Goal: Task Accomplishment & Management: Complete application form

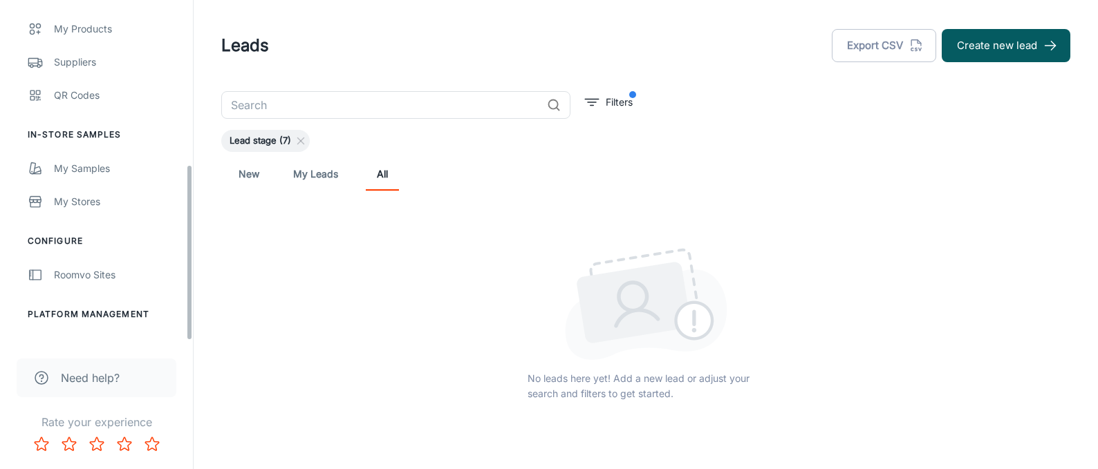
scroll to position [322, 0]
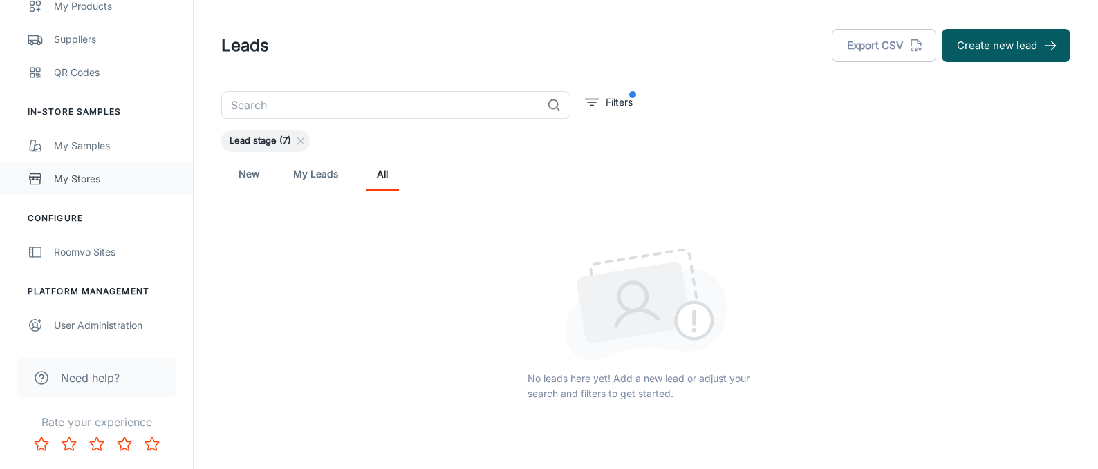
click at [67, 175] on div "My Stores" at bounding box center [116, 178] width 125 height 15
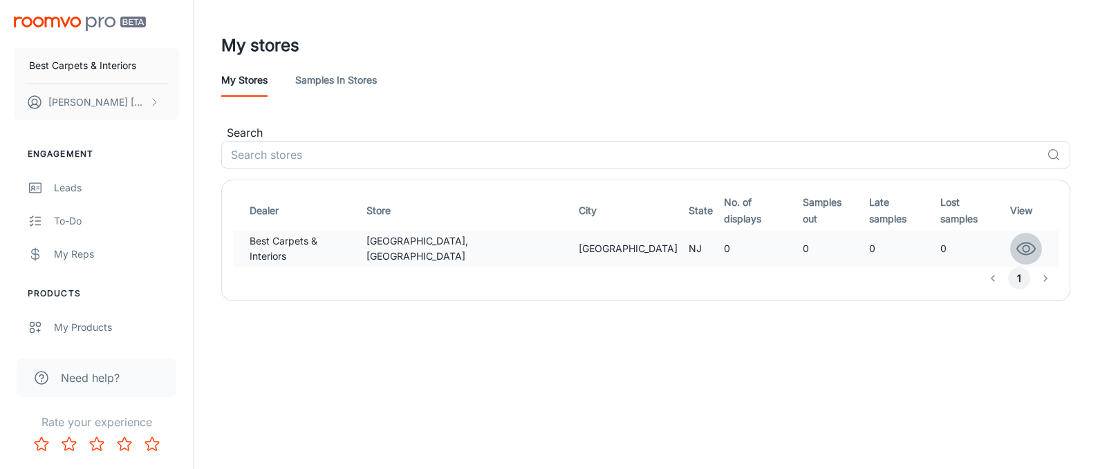
click at [1023, 245] on circle "button" at bounding box center [1026, 248] width 6 height 6
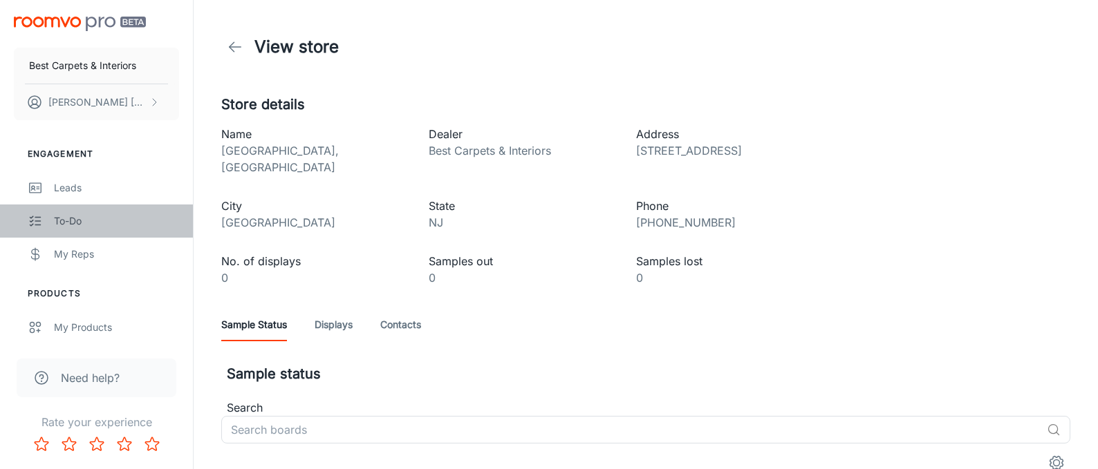
click at [46, 215] on link "To-do" at bounding box center [96, 221] width 193 height 33
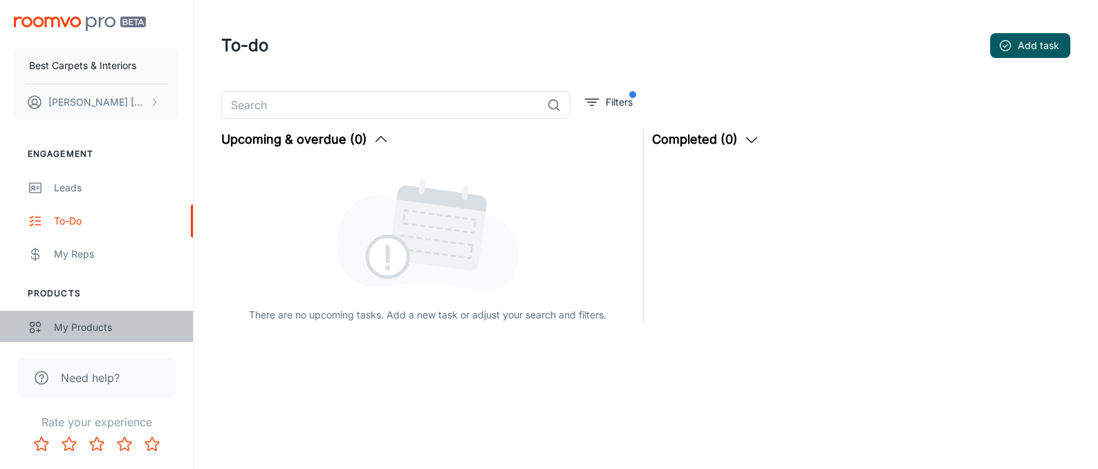
click at [59, 323] on div "My Products" at bounding box center [116, 327] width 125 height 15
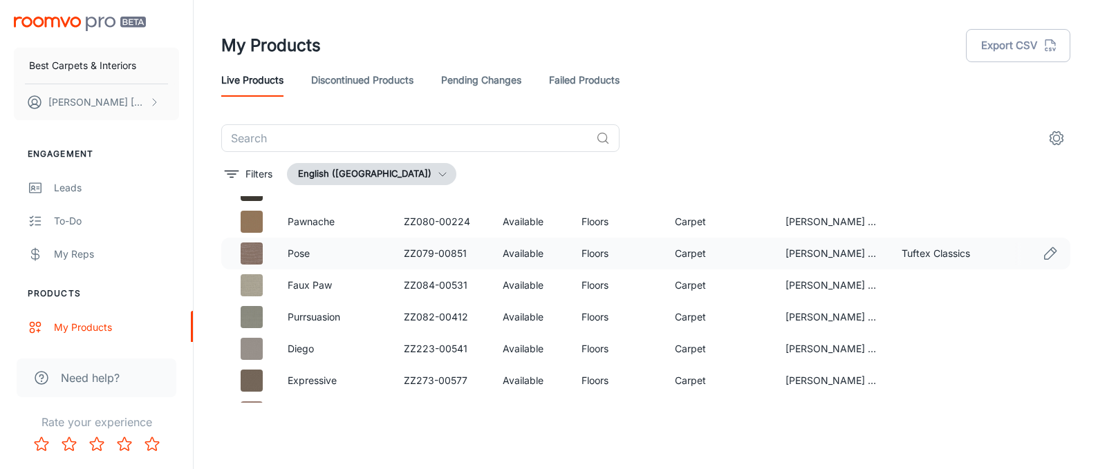
scroll to position [411, 0]
click at [299, 254] on link "Pose" at bounding box center [299, 253] width 22 height 12
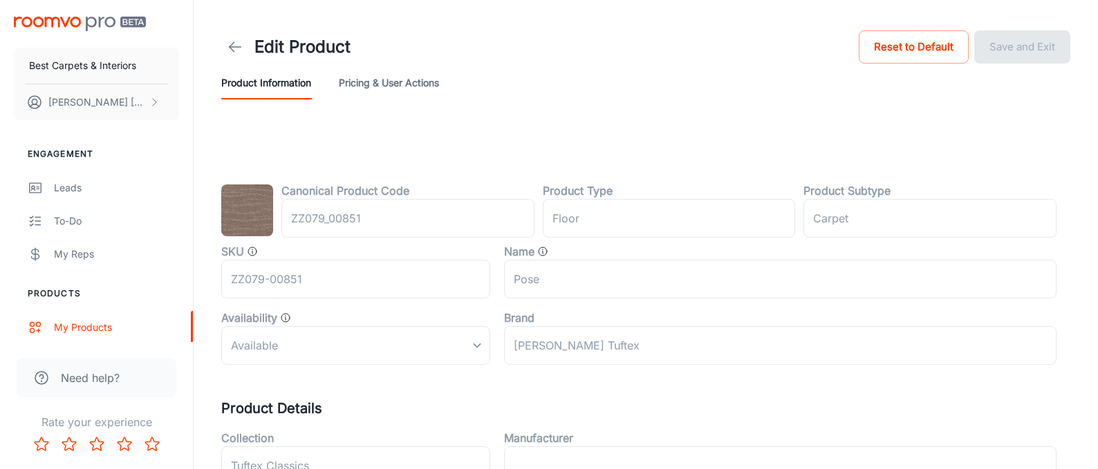
click at [254, 219] on img at bounding box center [247, 211] width 52 height 52
click at [389, 83] on button "Pricing & User Actions" at bounding box center [389, 82] width 100 height 33
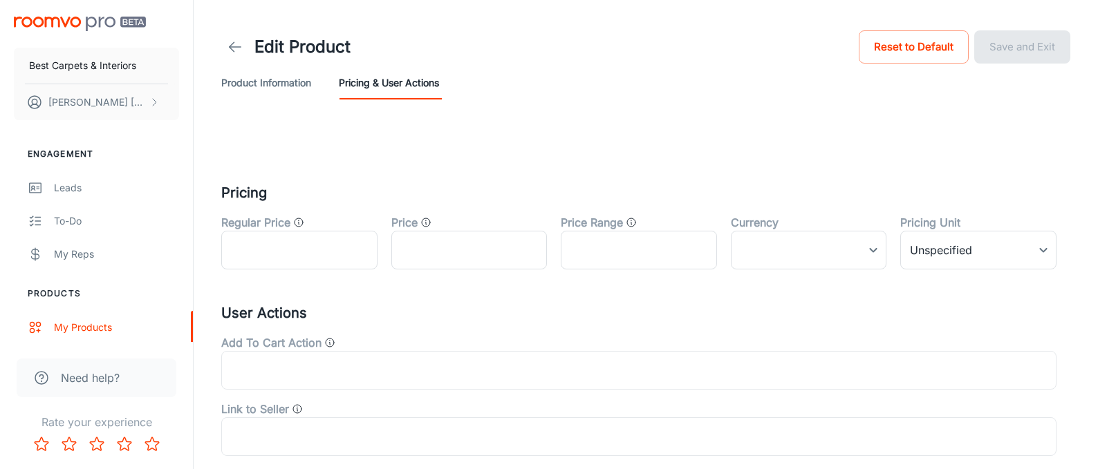
click at [257, 84] on button "Product Information" at bounding box center [266, 82] width 90 height 33
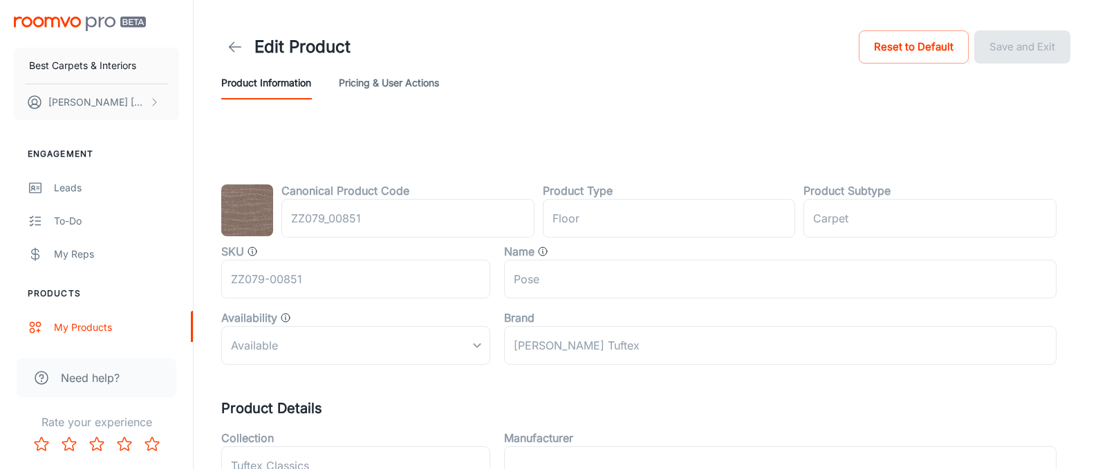
click at [248, 213] on img at bounding box center [247, 211] width 52 height 52
click at [248, 213] on img at bounding box center [247, 210] width 52 height 52
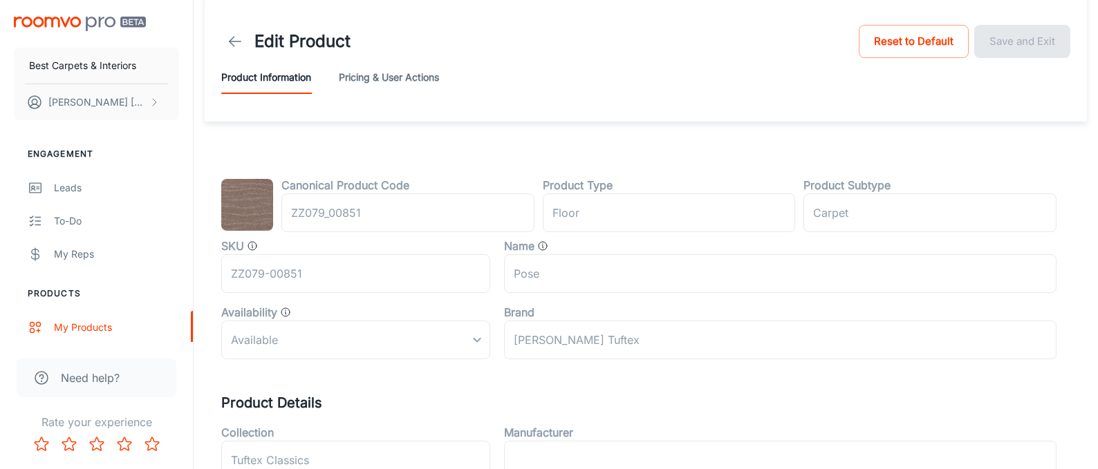
click at [248, 213] on img at bounding box center [247, 205] width 52 height 52
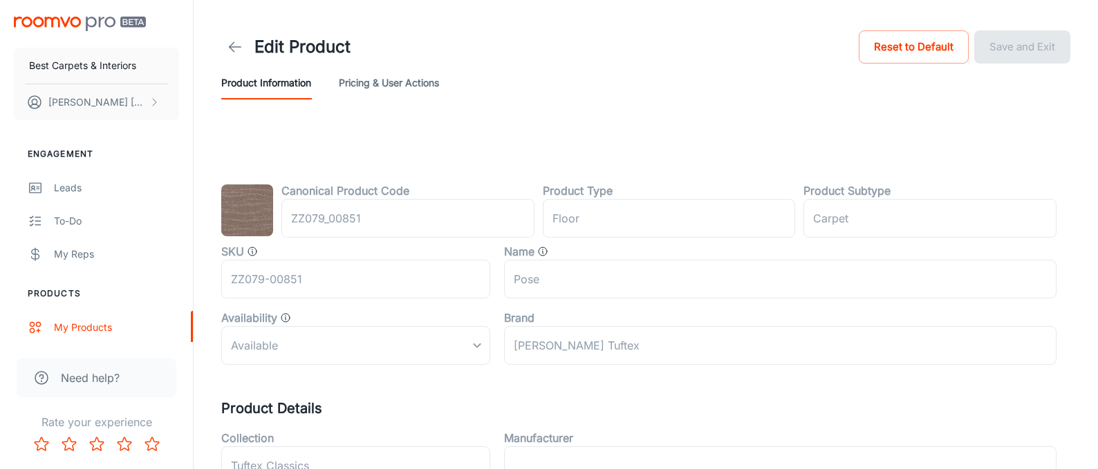
click at [251, 221] on img at bounding box center [247, 211] width 52 height 52
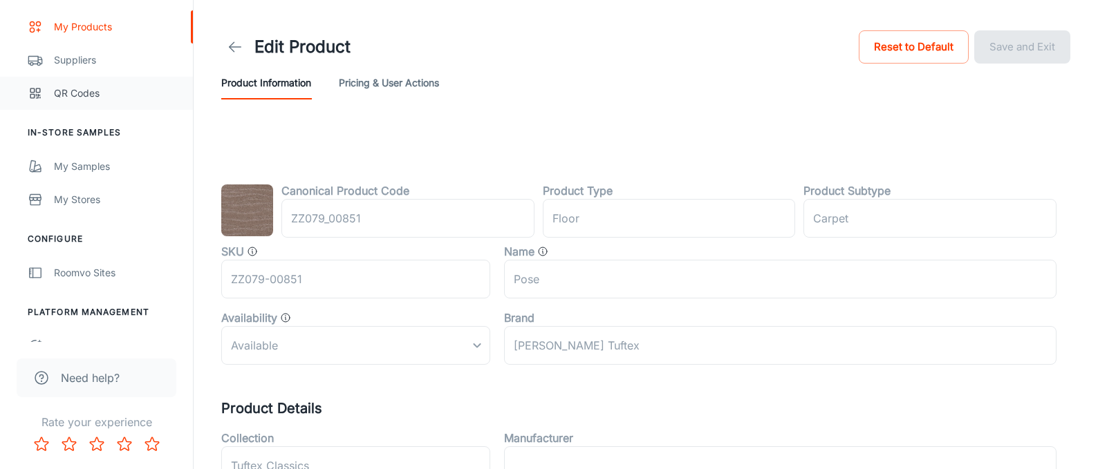
scroll to position [322, 0]
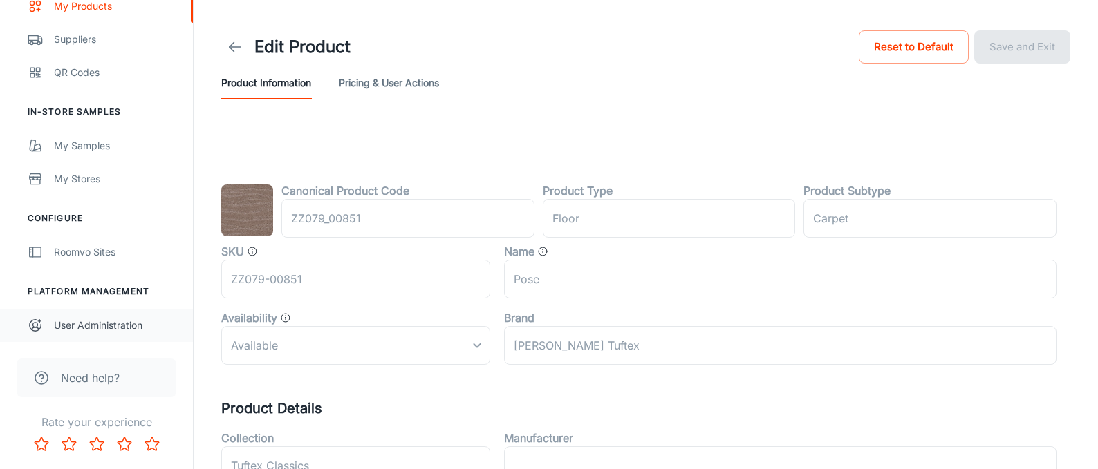
click at [104, 327] on div "User Administration" at bounding box center [116, 325] width 125 height 15
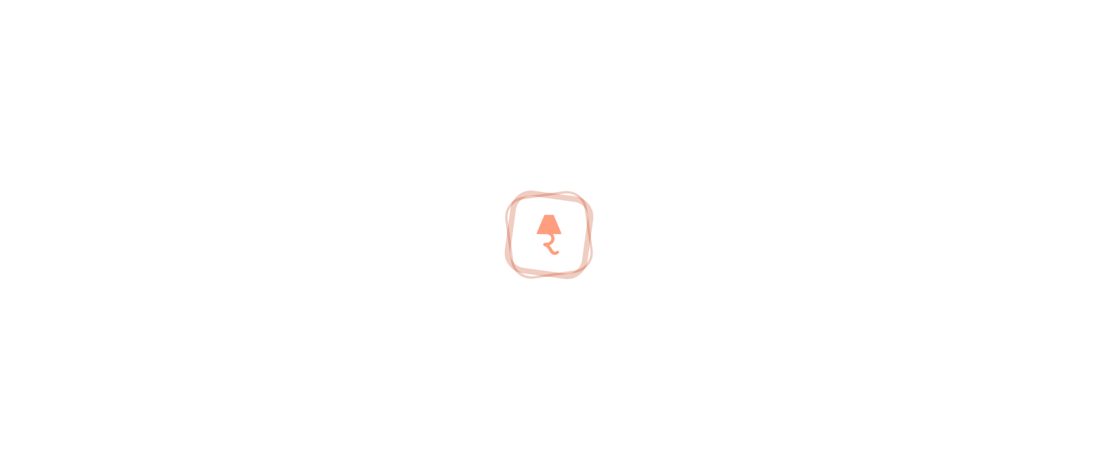
scroll to position [1, 0]
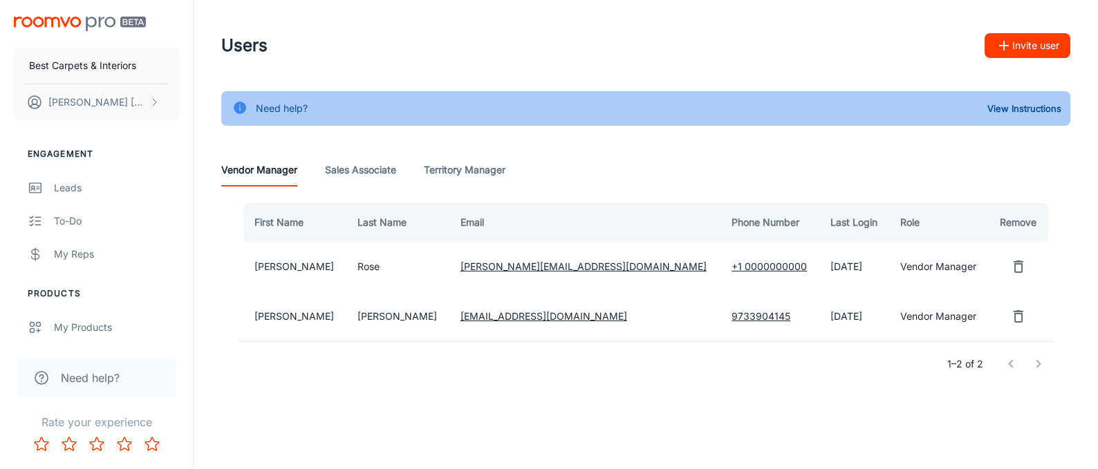
click at [354, 174] on Associate "Sales Associate" at bounding box center [360, 169] width 71 height 33
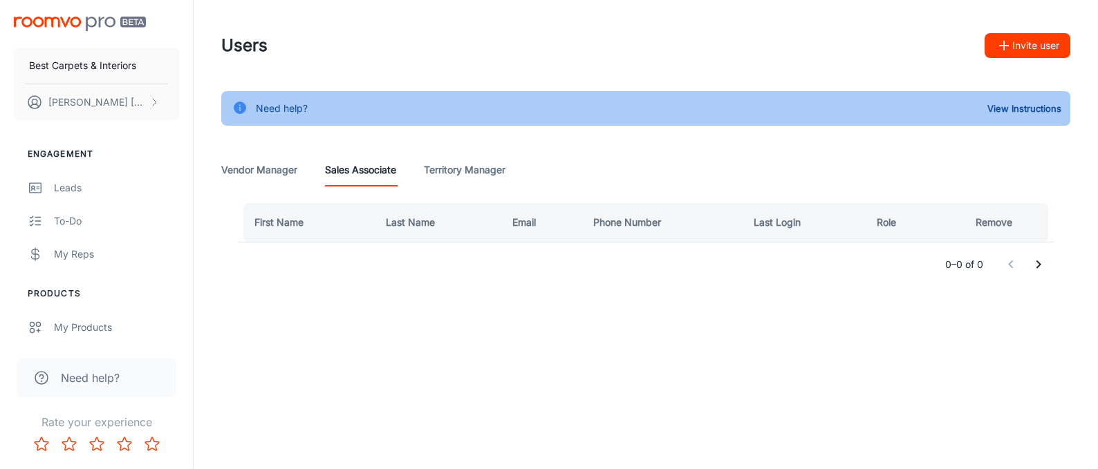
click at [447, 170] on Manager "Territory Manager" at bounding box center [465, 169] width 82 height 33
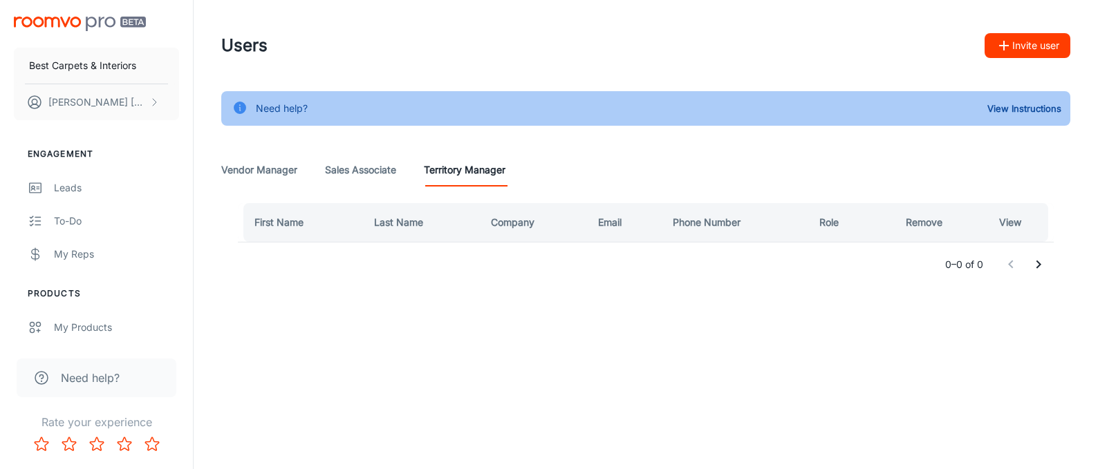
click at [261, 169] on Manager "Vendor Manager" at bounding box center [259, 169] width 76 height 33
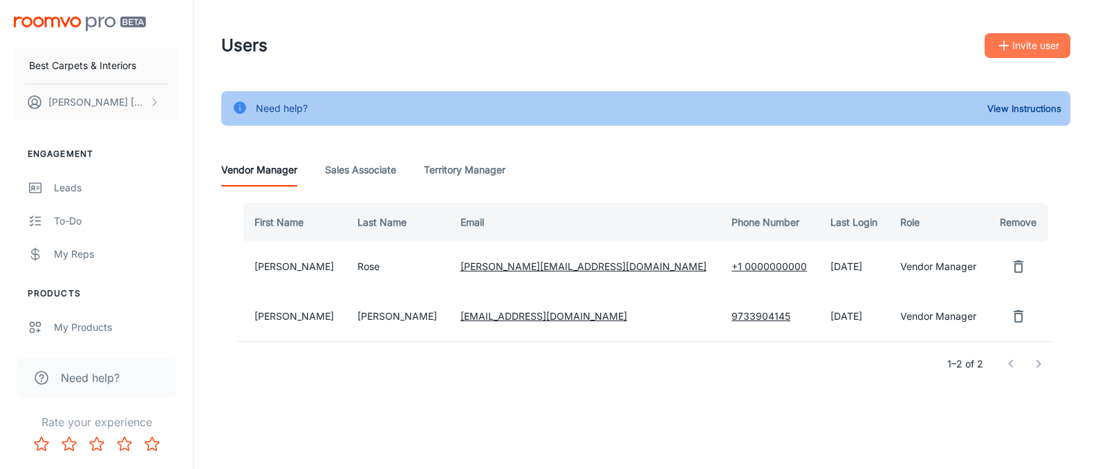
click at [1016, 46] on button "Invite user" at bounding box center [1028, 45] width 86 height 25
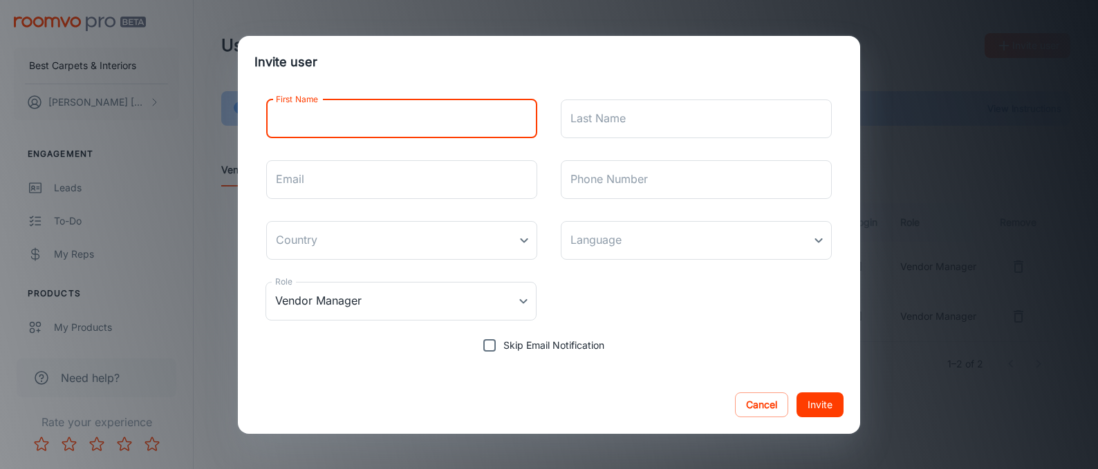
click at [352, 112] on input "First Name" at bounding box center [401, 119] width 271 height 39
type input "[PERSON_NAME]"
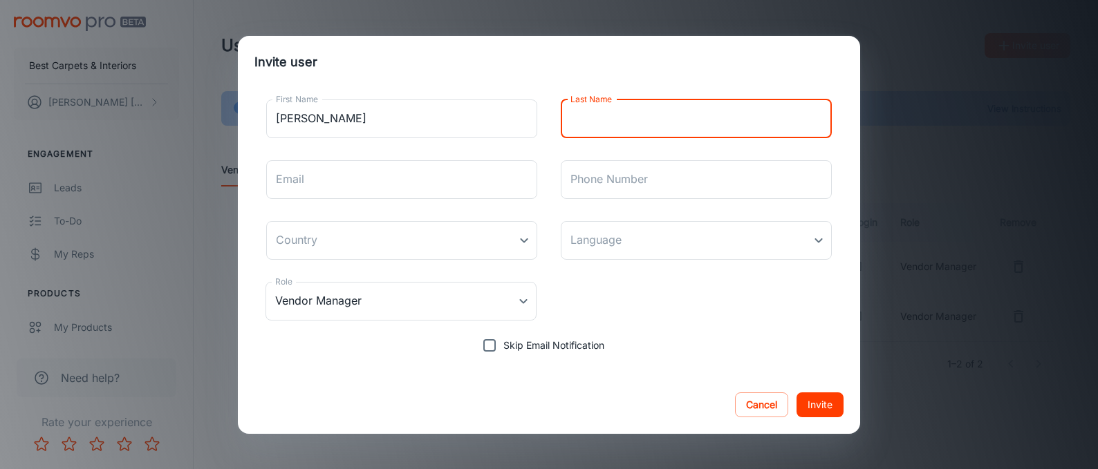
click at [590, 122] on input "Last Name" at bounding box center [696, 119] width 271 height 39
type input "K"
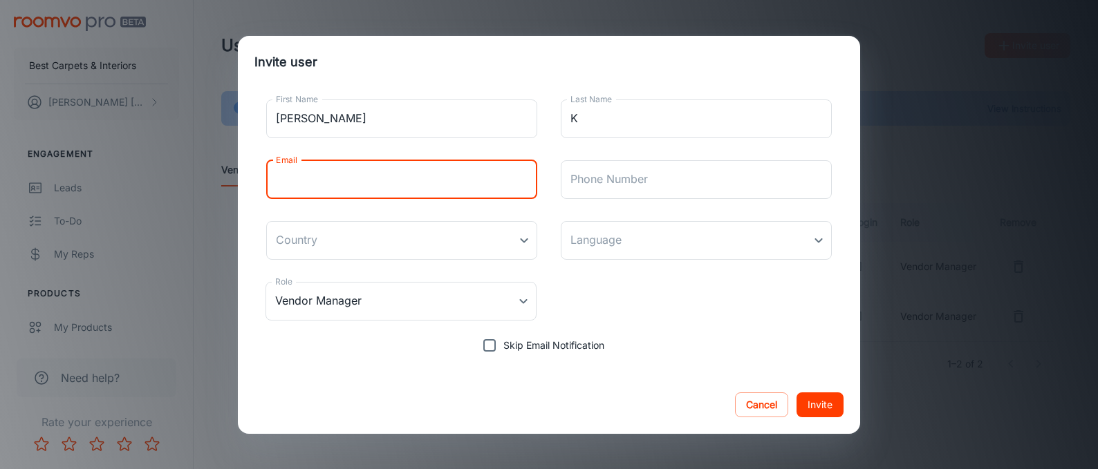
click at [360, 172] on input "Email" at bounding box center [401, 179] width 271 height 39
type input "[EMAIL_ADDRESS][DOMAIN_NAME]"
click at [599, 183] on input "Phone Number" at bounding box center [696, 179] width 271 height 39
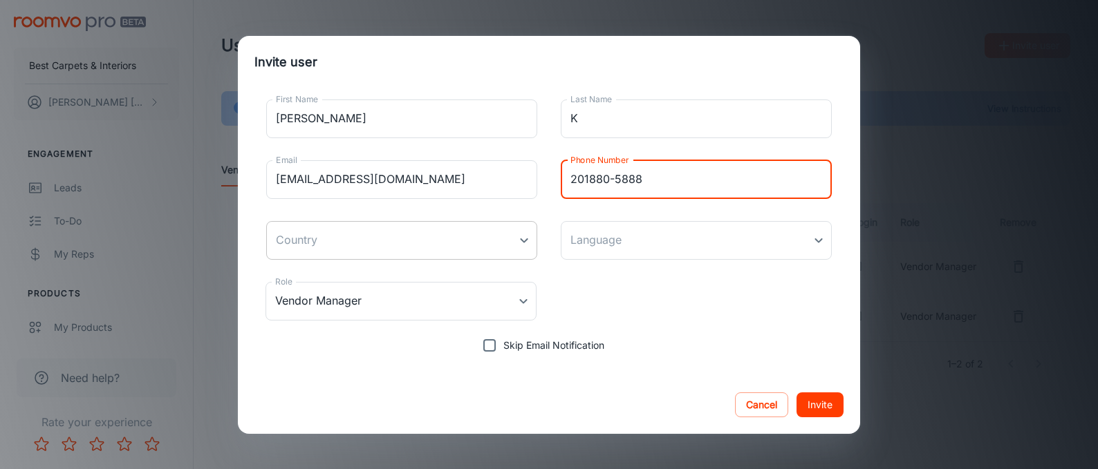
type input "201880-5888"
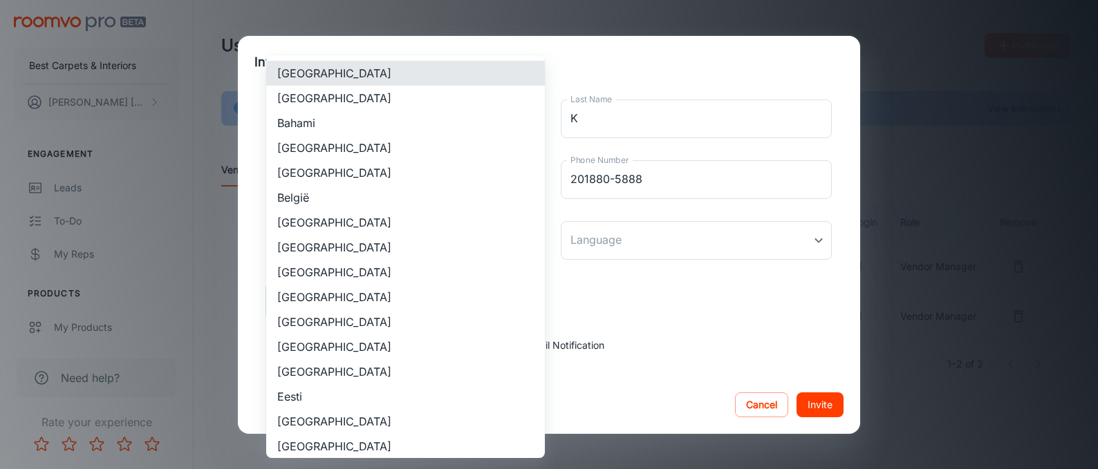
click at [478, 230] on body "Best Carpets & Interiors [PERSON_NAME] Engagement Leads To-do My Reps Products …" at bounding box center [549, 234] width 1098 height 469
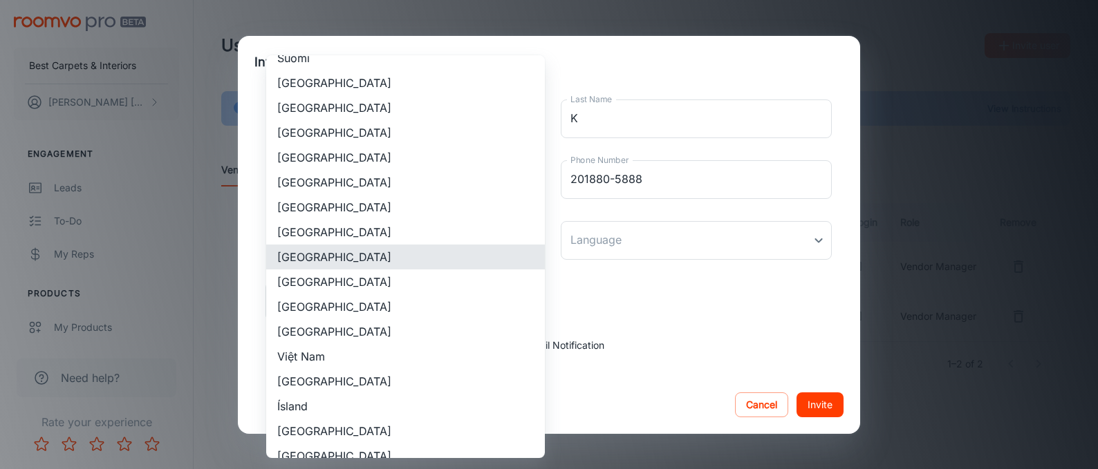
click at [344, 308] on li "[GEOGRAPHIC_DATA]" at bounding box center [405, 307] width 279 height 25
type input "[GEOGRAPHIC_DATA]"
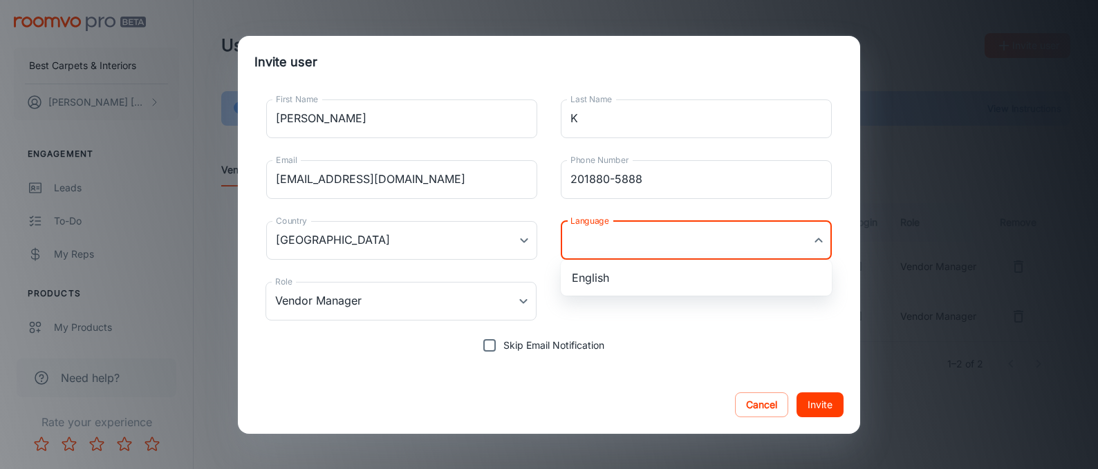
click at [620, 247] on body "Best Carpets & Interiors [PERSON_NAME] Engagement Leads To-do My Reps Products …" at bounding box center [549, 234] width 1098 height 469
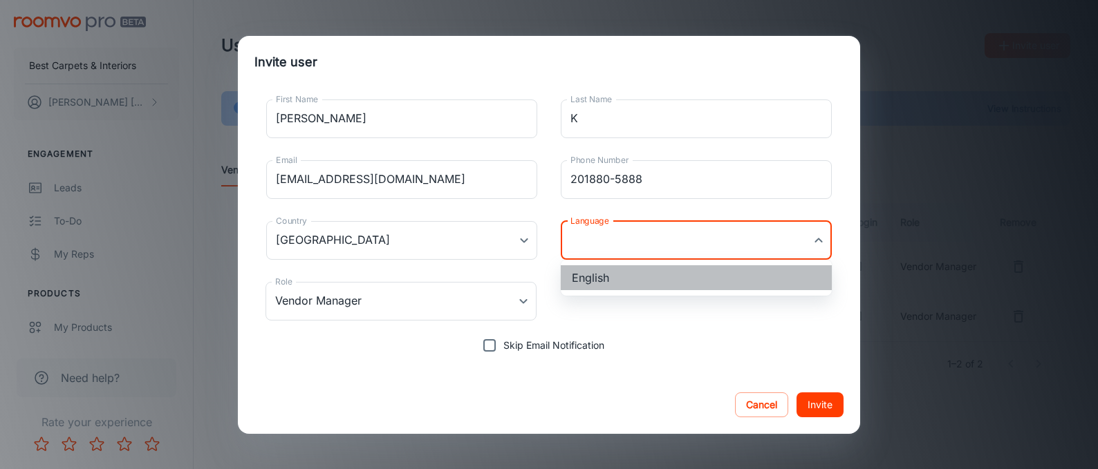
click at [599, 277] on li "English" at bounding box center [696, 278] width 271 height 25
type input "en-us"
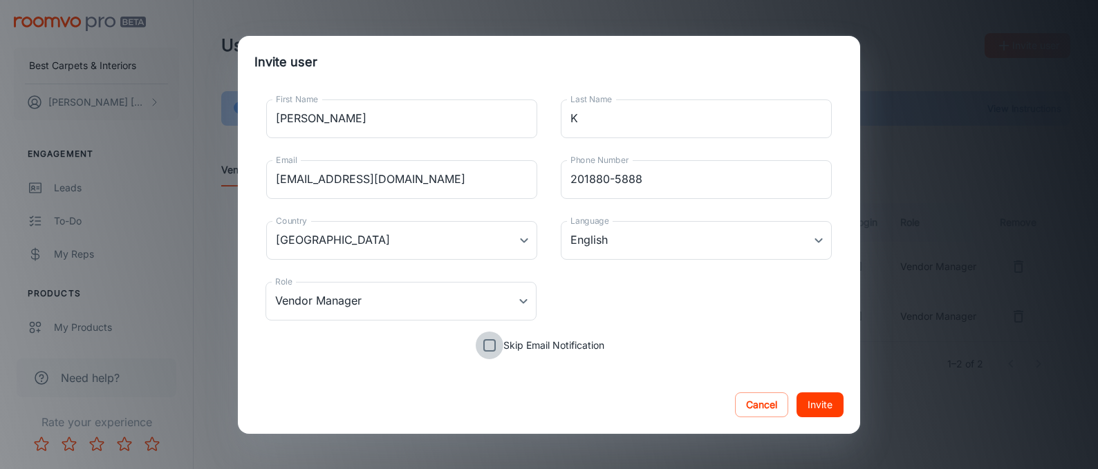
click at [493, 348] on input "Skip Email Notification" at bounding box center [490, 346] width 28 height 28
click at [492, 349] on input "Skip Email Notification" at bounding box center [490, 346] width 28 height 28
checkbox input "false"
click at [817, 411] on button "Invite" at bounding box center [820, 405] width 47 height 25
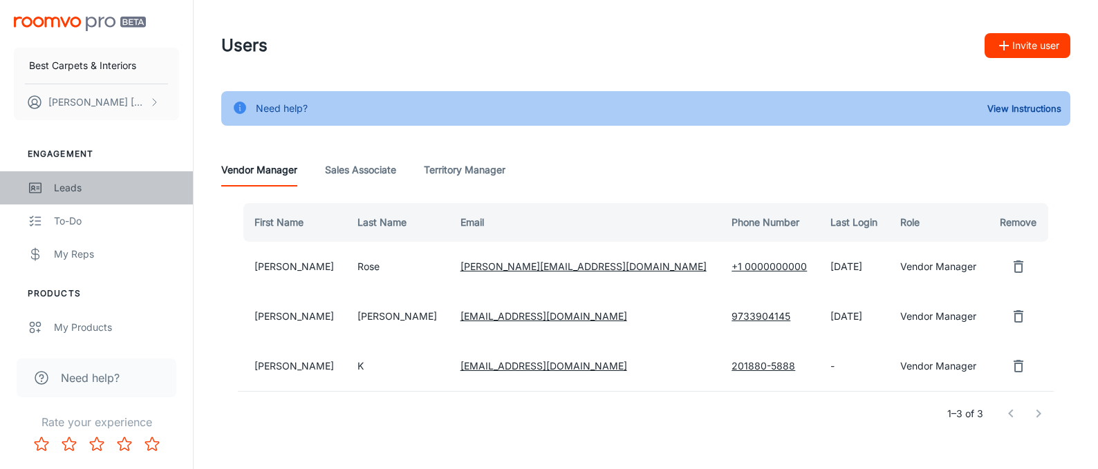
click at [72, 187] on div "Leads" at bounding box center [116, 187] width 125 height 15
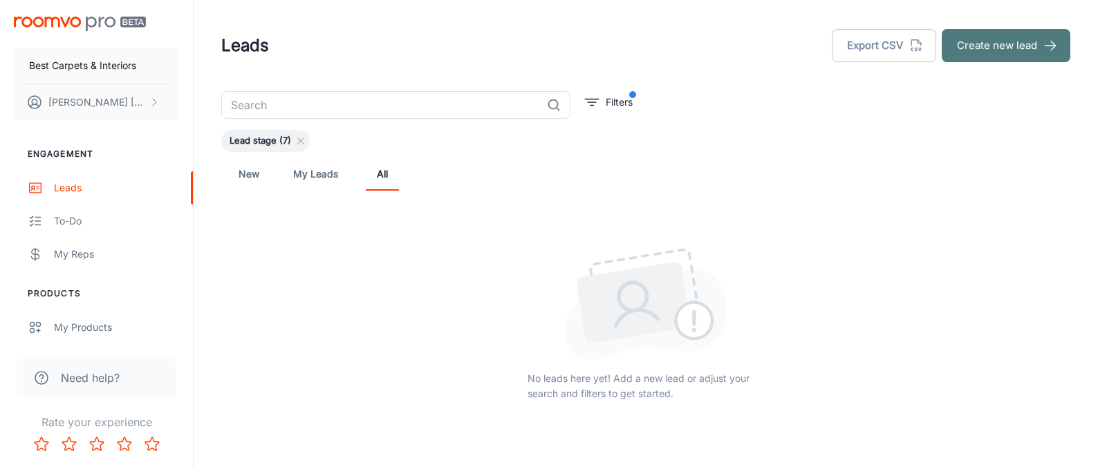
click at [997, 47] on button "Create new lead" at bounding box center [1006, 45] width 129 height 33
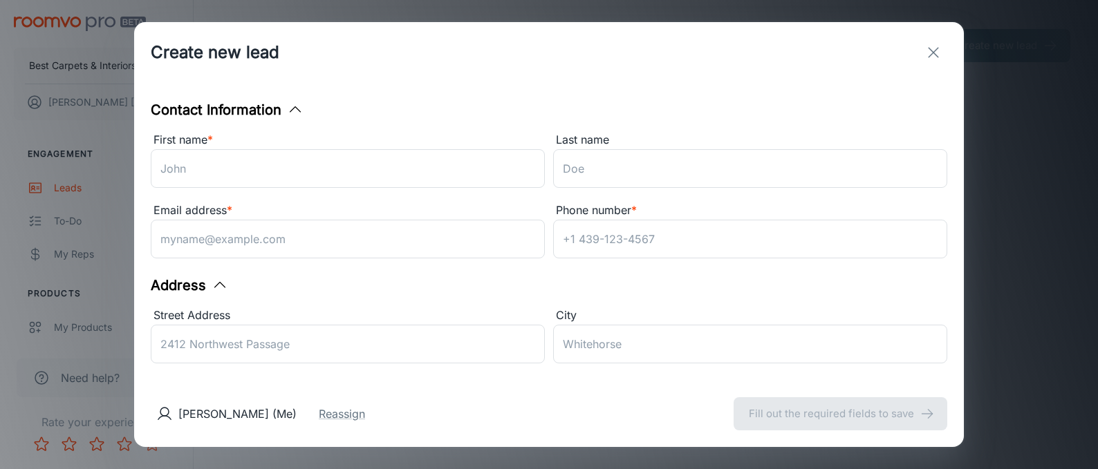
click at [970, 31] on div "Create new lead Contact Information First name * ​ Last name ​ Email address * …" at bounding box center [549, 234] width 1098 height 469
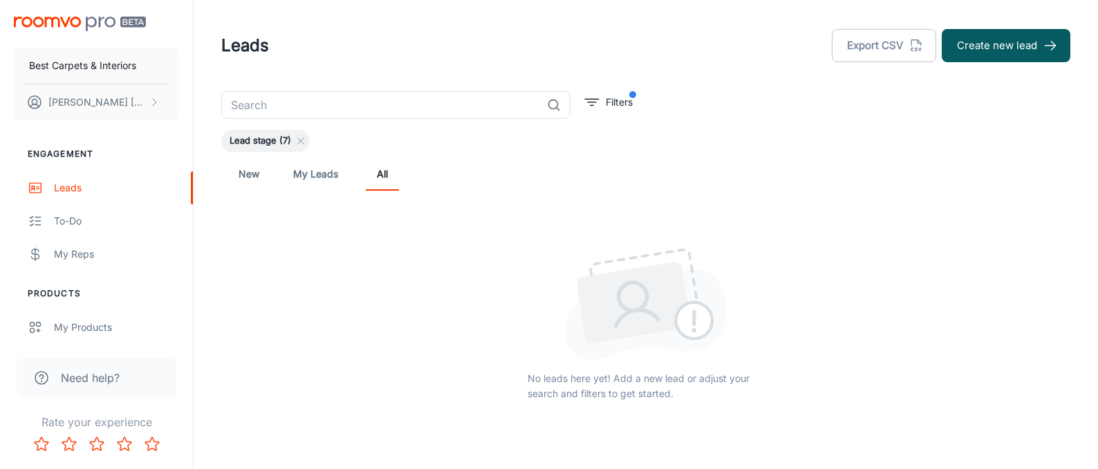
click at [797, 127] on div "​ Filters Lead stage (7) New My Leads All No leads here yet! Add a new lead or …" at bounding box center [646, 266] width 882 height 351
click at [1000, 53] on button "Create new lead" at bounding box center [1006, 45] width 129 height 33
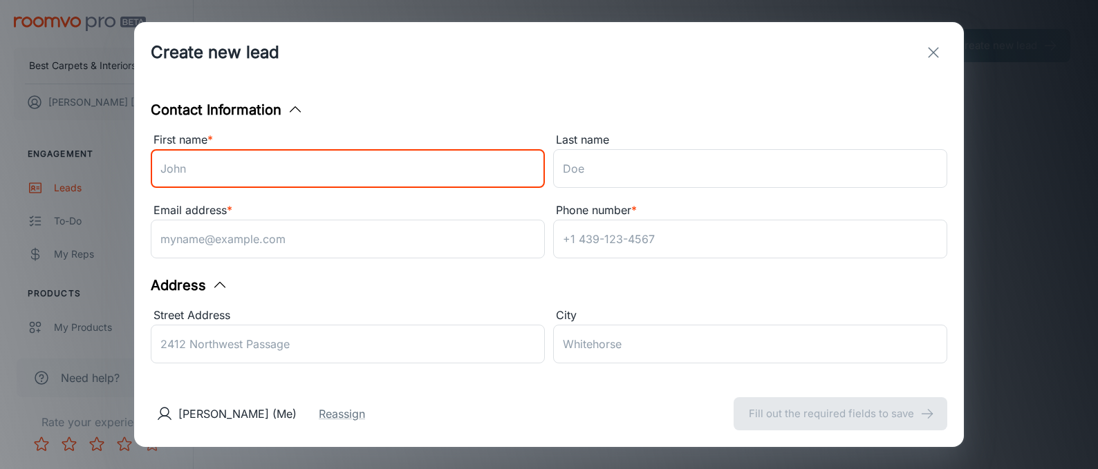
paste input "[PERSON_NAME]"
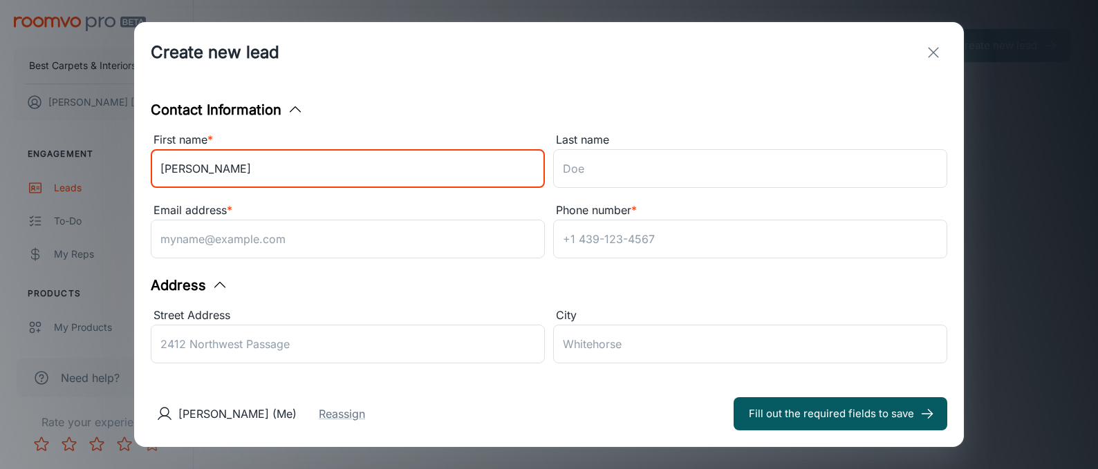
drag, startPoint x: 256, startPoint y: 169, endPoint x: 310, endPoint y: 169, distance: 54.6
click at [310, 169] on input "[PERSON_NAME]" at bounding box center [348, 168] width 394 height 39
type input "[PERSON_NAME]"
click at [584, 172] on input "Last name" at bounding box center [750, 168] width 394 height 39
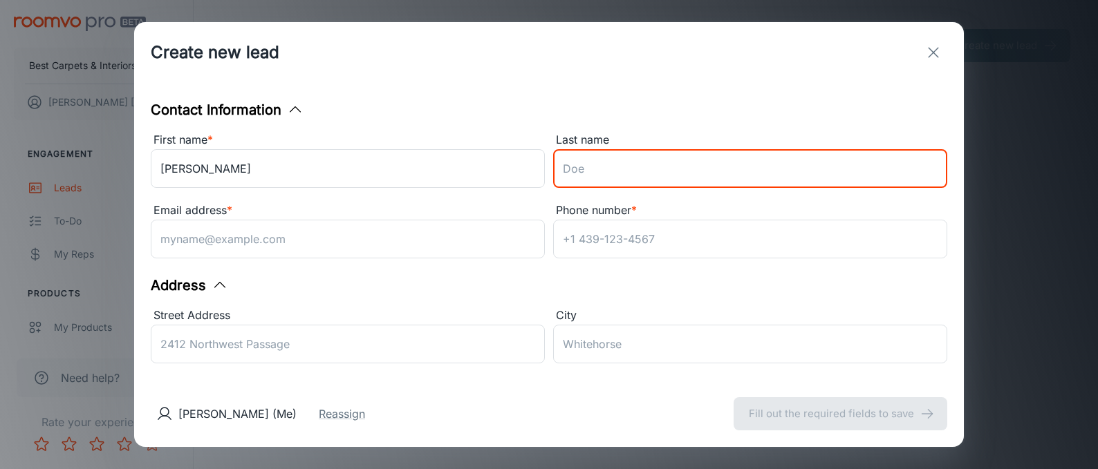
paste input "[PERSON_NAME]"
type input "[PERSON_NAME]"
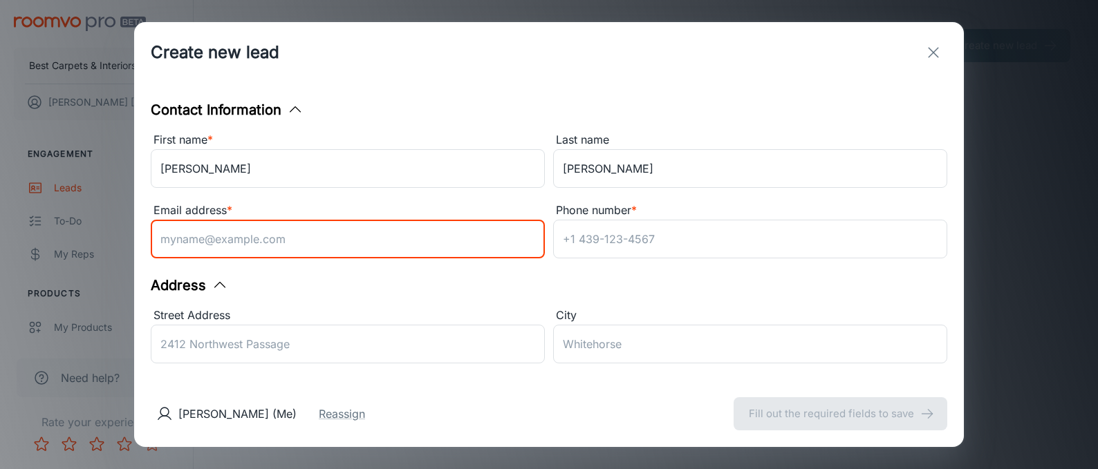
click at [267, 243] on input "Email address *" at bounding box center [348, 239] width 394 height 39
paste input "[EMAIL_ADDRESS][DOMAIN_NAME]"
type input "[EMAIL_ADDRESS][DOMAIN_NAME]"
click at [264, 349] on input "Street Address" at bounding box center [348, 344] width 394 height 39
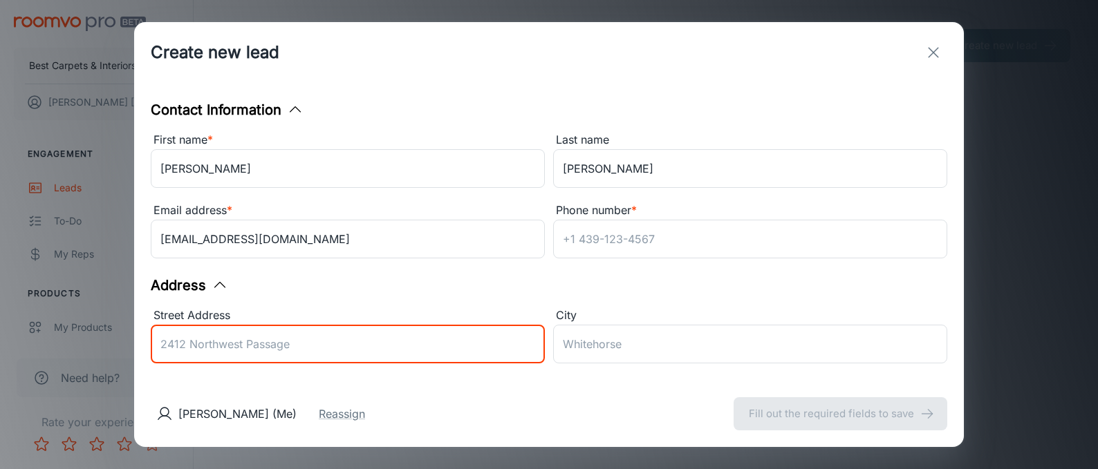
paste input "[STREET_ADDRESS]"
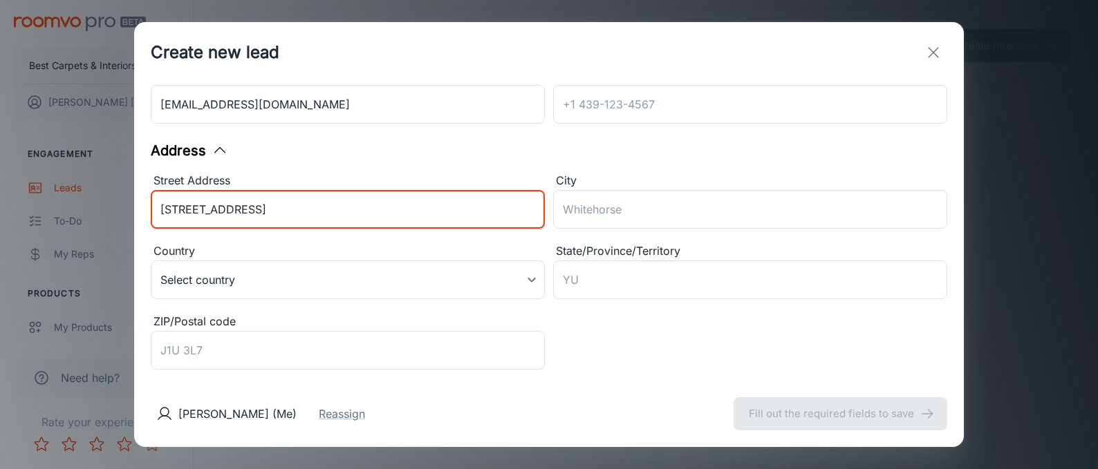
scroll to position [136, 0]
drag, startPoint x: 304, startPoint y: 210, endPoint x: 388, endPoint y: 211, distance: 83.7
click at [388, 211] on input "[STREET_ADDRESS]" at bounding box center [348, 208] width 394 height 39
type input "[STREET_ADDRESS]"
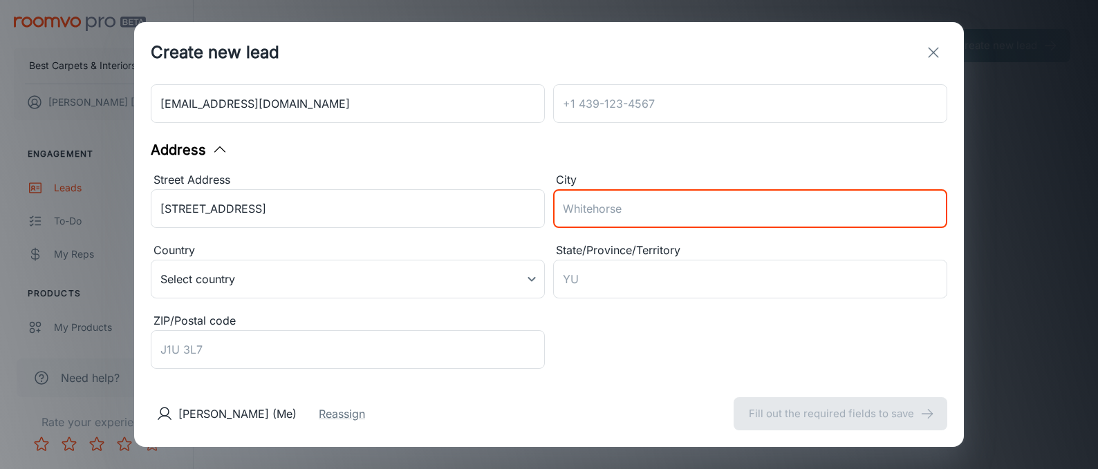
click at [577, 207] on input "City" at bounding box center [750, 208] width 394 height 39
paste input "[GEOGRAPHIC_DATA]"
type input "[GEOGRAPHIC_DATA]"
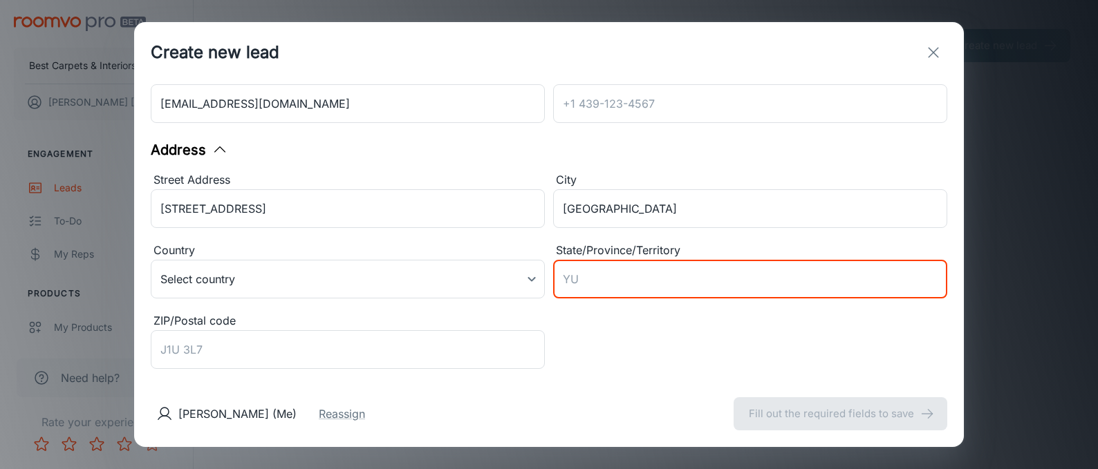
click at [566, 276] on input "State/Province/Territory" at bounding box center [750, 279] width 394 height 39
type input "NJ"
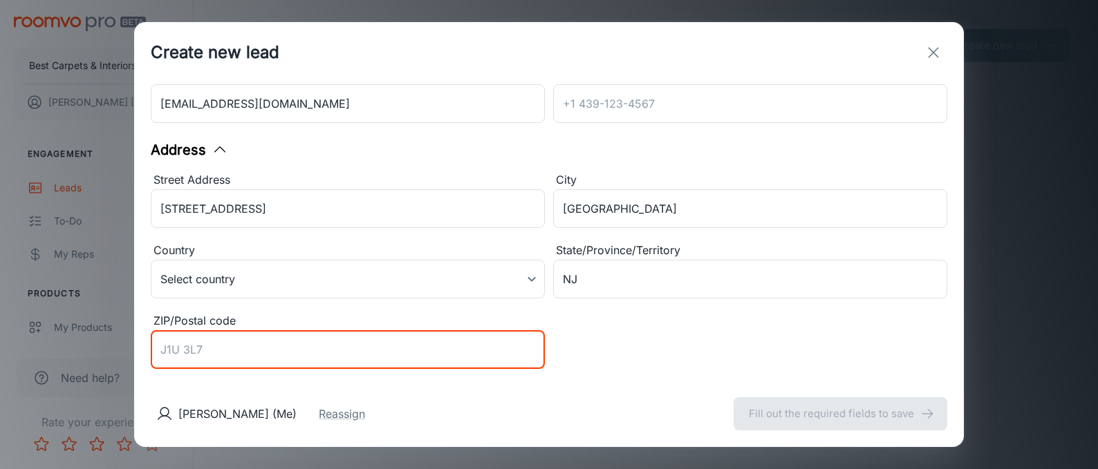
click at [250, 353] on input "ZIP/Postal code" at bounding box center [348, 350] width 394 height 39
type input "07663"
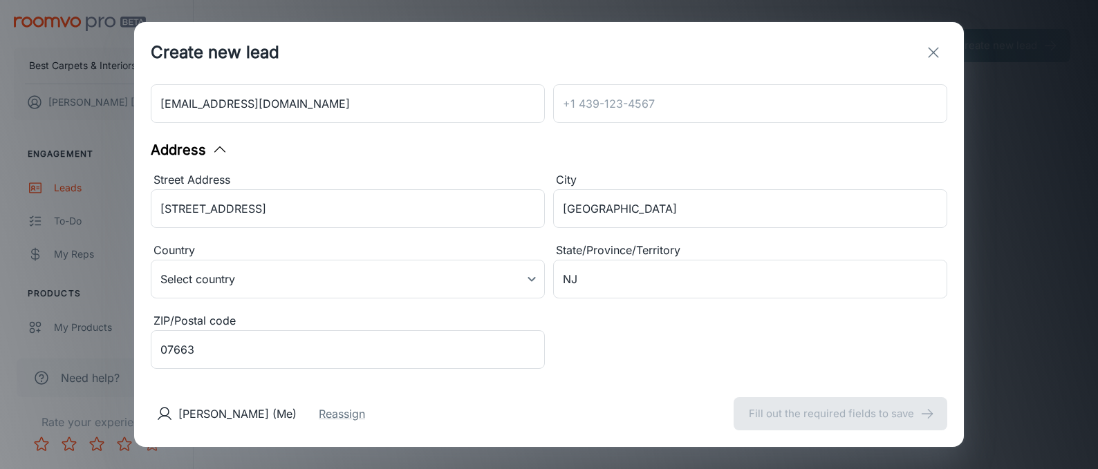
click at [439, 397] on div "[PERSON_NAME] (Me) Reassign Fill out the required fields to save" at bounding box center [549, 414] width 830 height 66
click at [448, 206] on input "[STREET_ADDRESS]" at bounding box center [348, 208] width 394 height 39
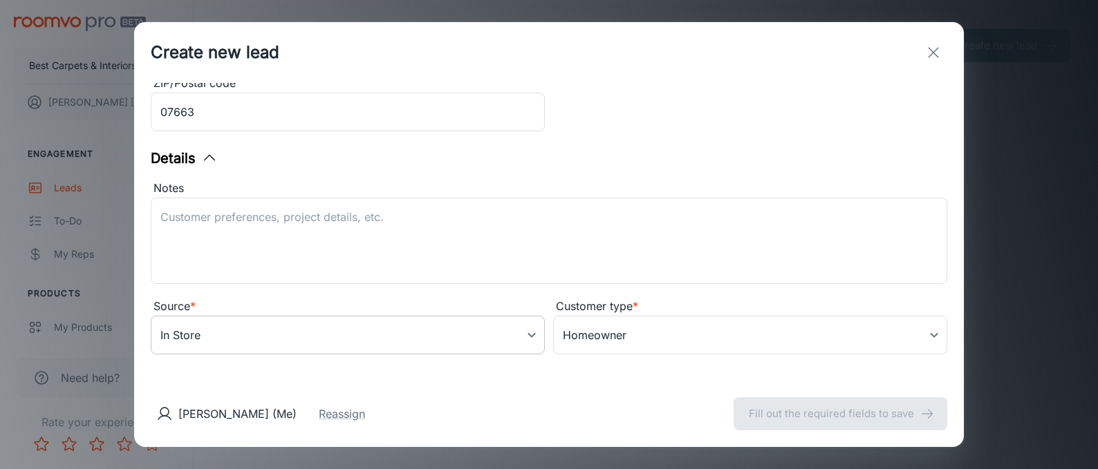
scroll to position [380, 0]
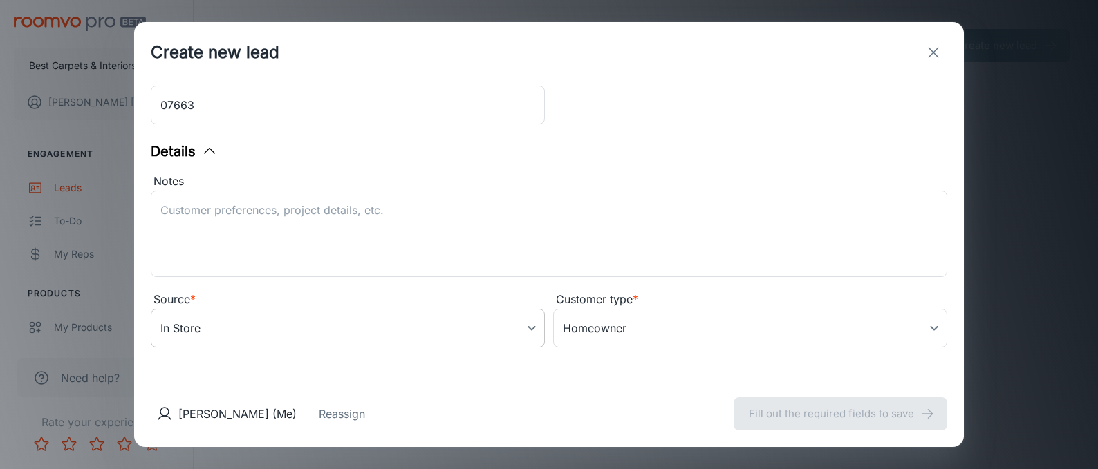
type input "[STREET_ADDRESS]"
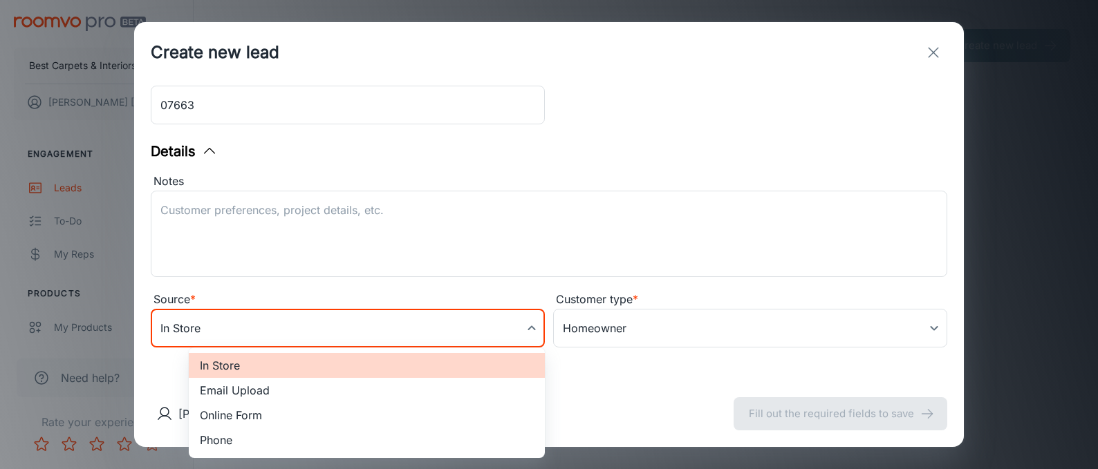
click at [480, 339] on body "Best Carpets & Interiors [PERSON_NAME] Engagement Leads To-do My Reps Products …" at bounding box center [549, 234] width 1098 height 469
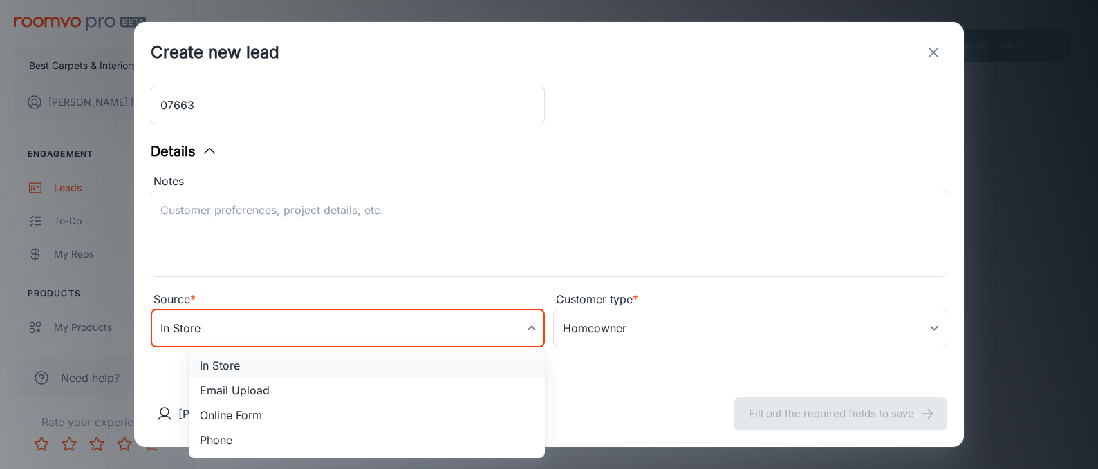
click at [266, 366] on li "In Store" at bounding box center [367, 365] width 356 height 25
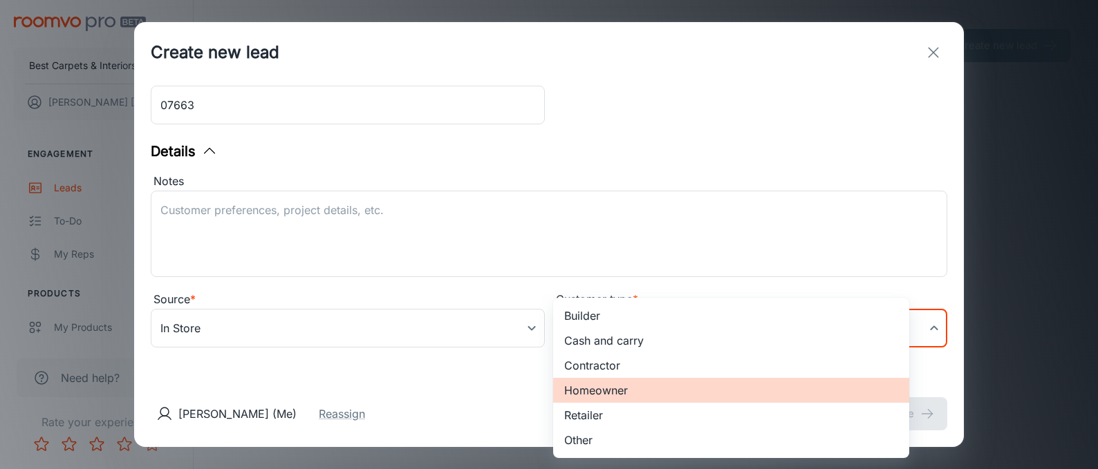
click at [662, 331] on body "Best Carpets & Interiors [PERSON_NAME] Engagement Leads To-do My Reps Products …" at bounding box center [549, 234] width 1098 height 469
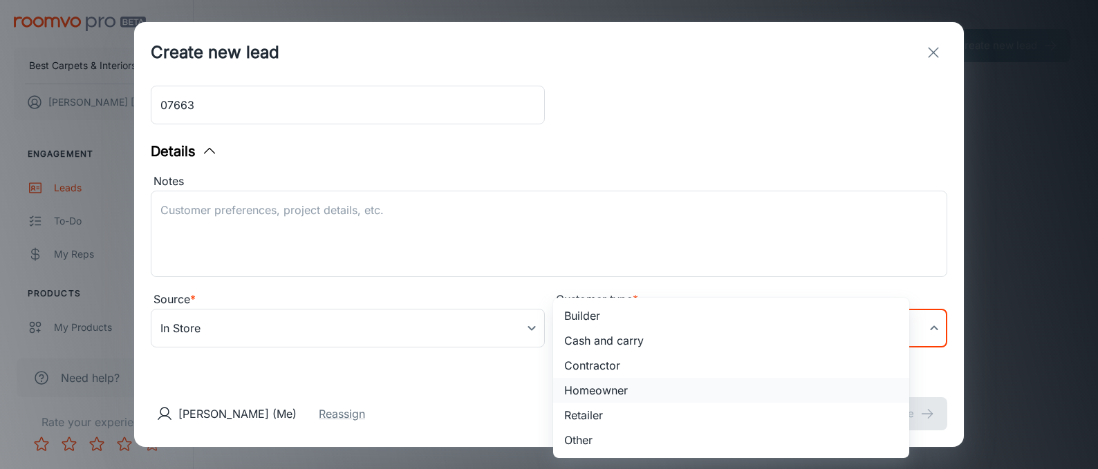
click at [608, 392] on li "Homeowner" at bounding box center [731, 390] width 356 height 25
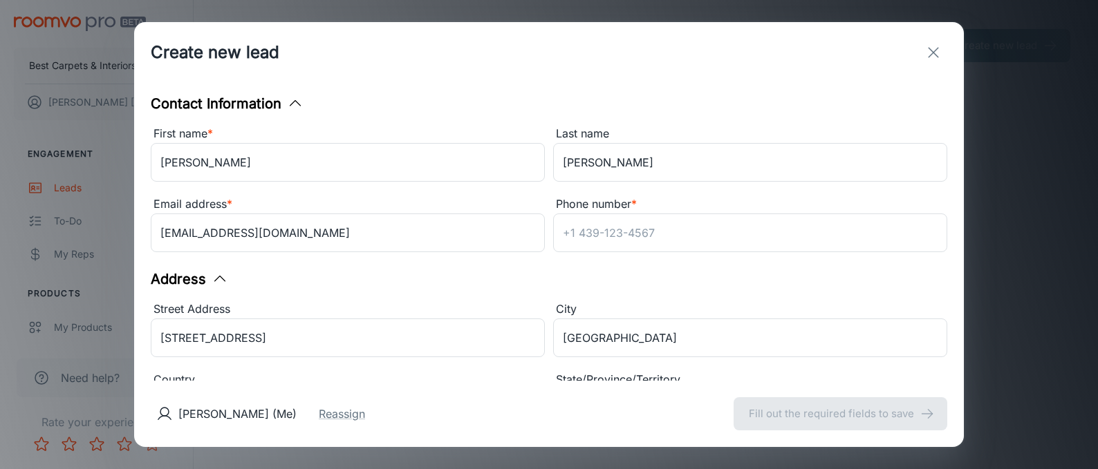
scroll to position [0, 0]
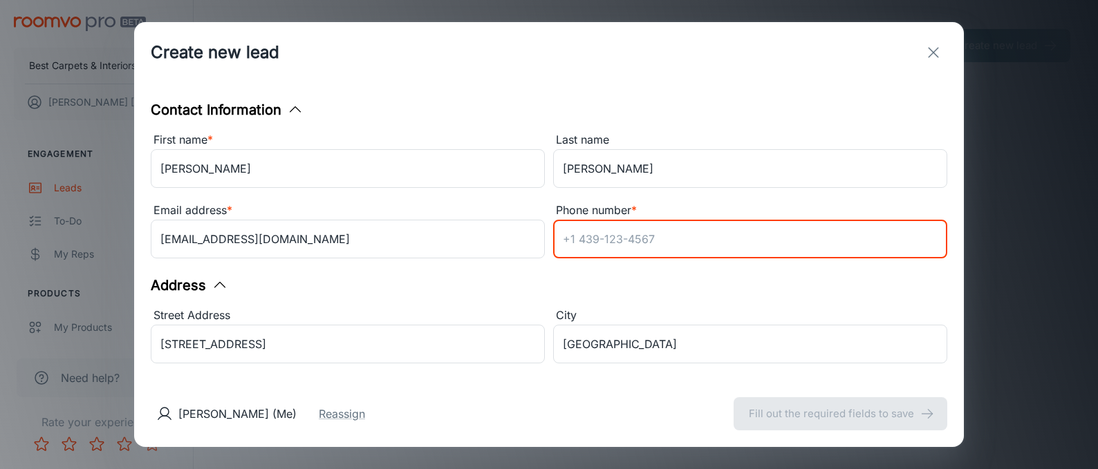
click at [586, 243] on input "Phone number *" at bounding box center [750, 239] width 394 height 39
paste input "[PHONE_NUMBER]"
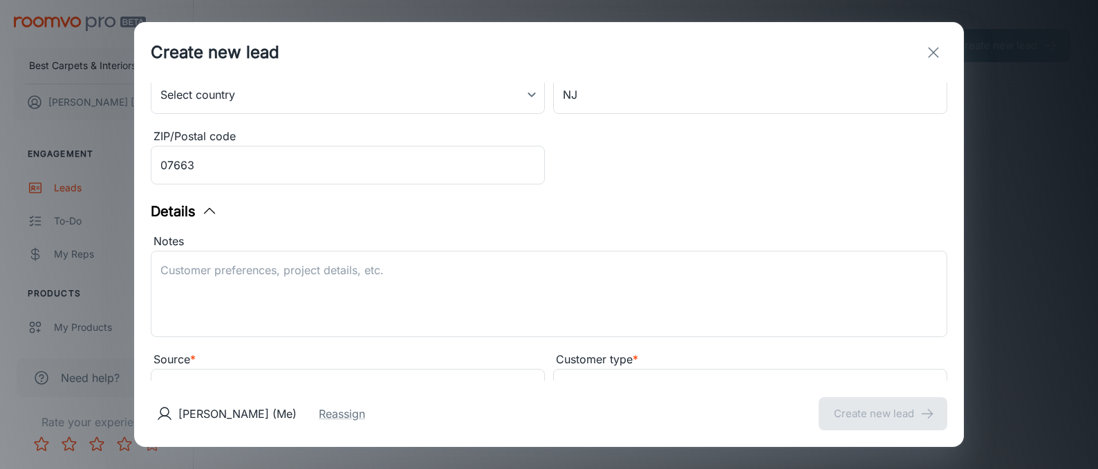
scroll to position [323, 0]
type input "[PHONE_NUMBER]"
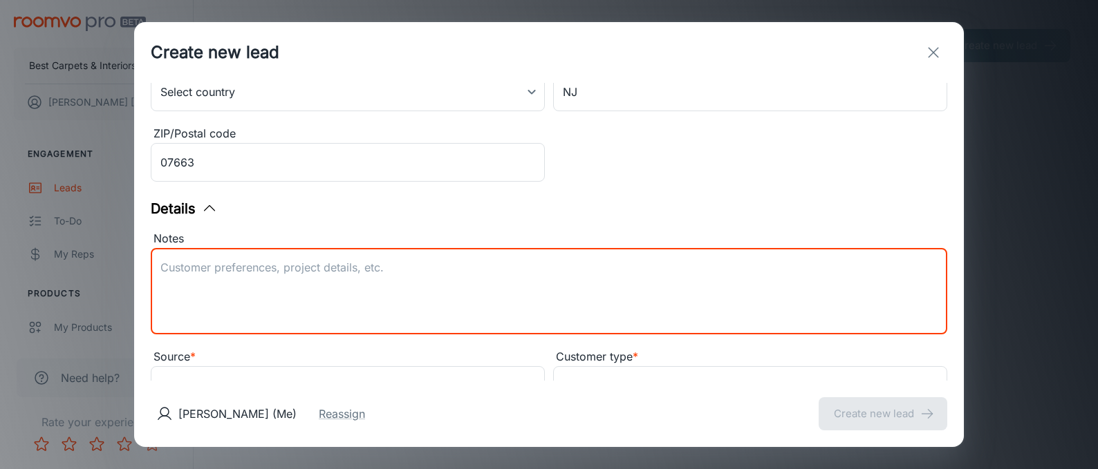
click at [220, 270] on textarea "Notes" at bounding box center [548, 292] width 777 height 64
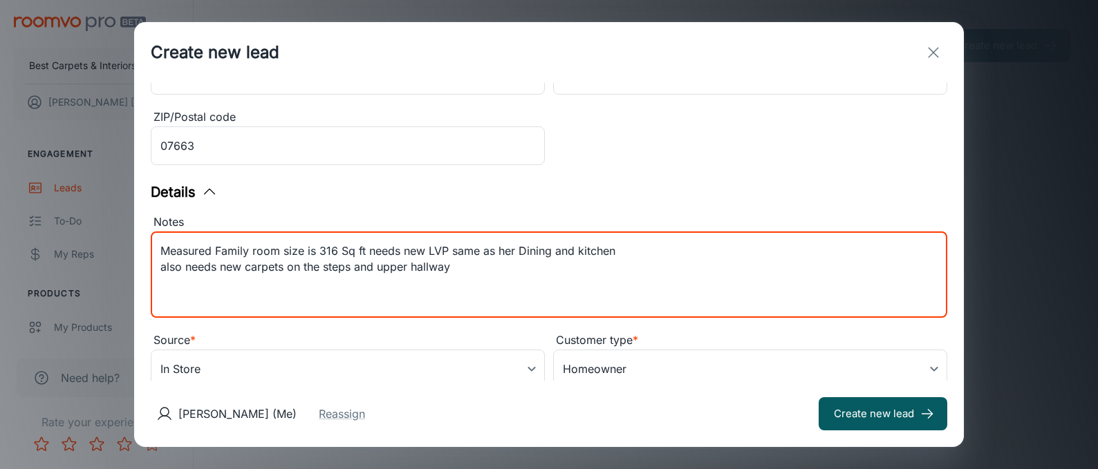
scroll to position [380, 0]
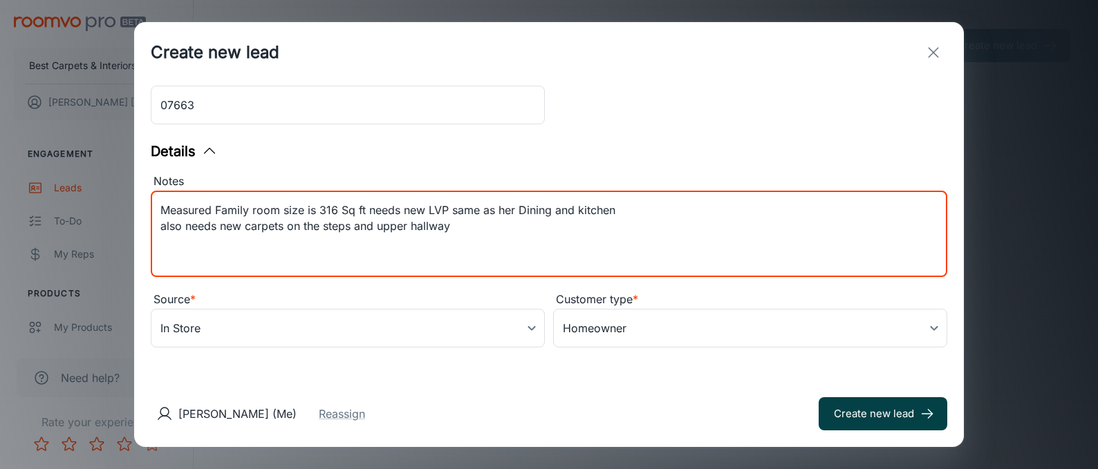
type textarea "Measured Family room size is 316 Sq ft needs new LVP same as her Dining and kit…"
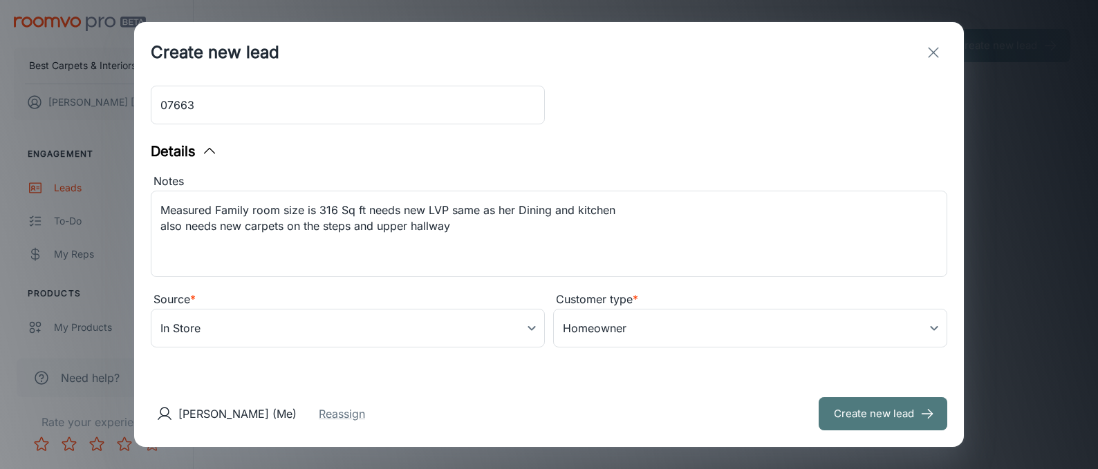
click at [819, 414] on button "Create new lead" at bounding box center [883, 414] width 129 height 33
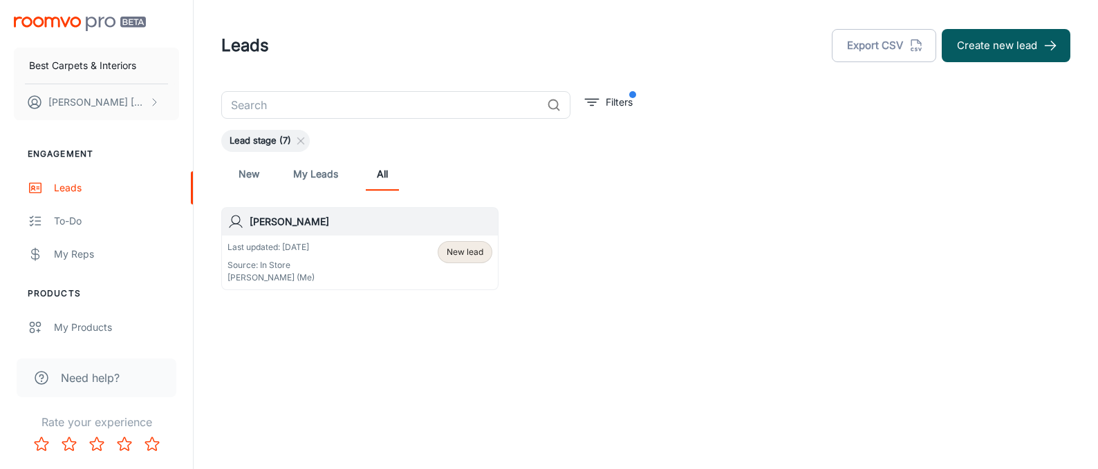
click at [75, 17] on img "scrollable content" at bounding box center [80, 24] width 132 height 15
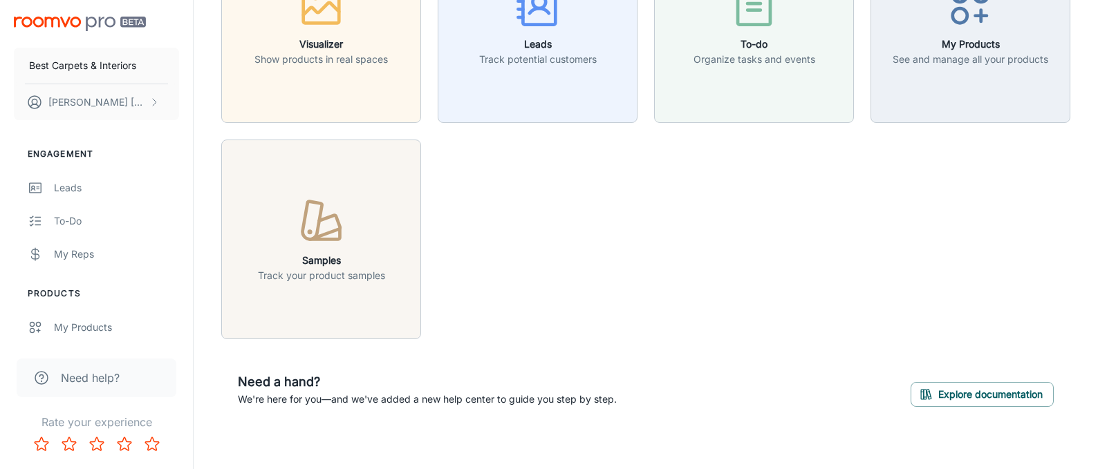
scroll to position [142, 0]
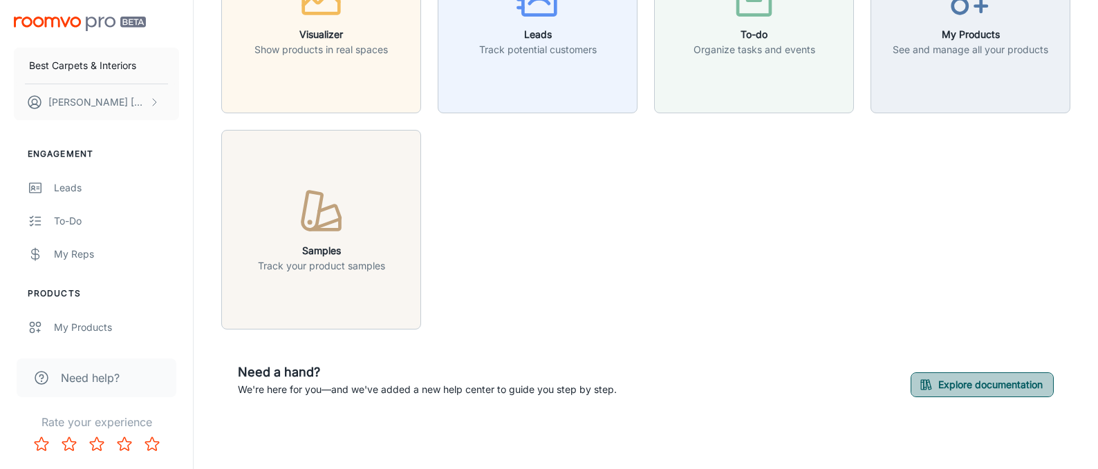
click at [958, 380] on button "Explore documentation" at bounding box center [982, 385] width 143 height 25
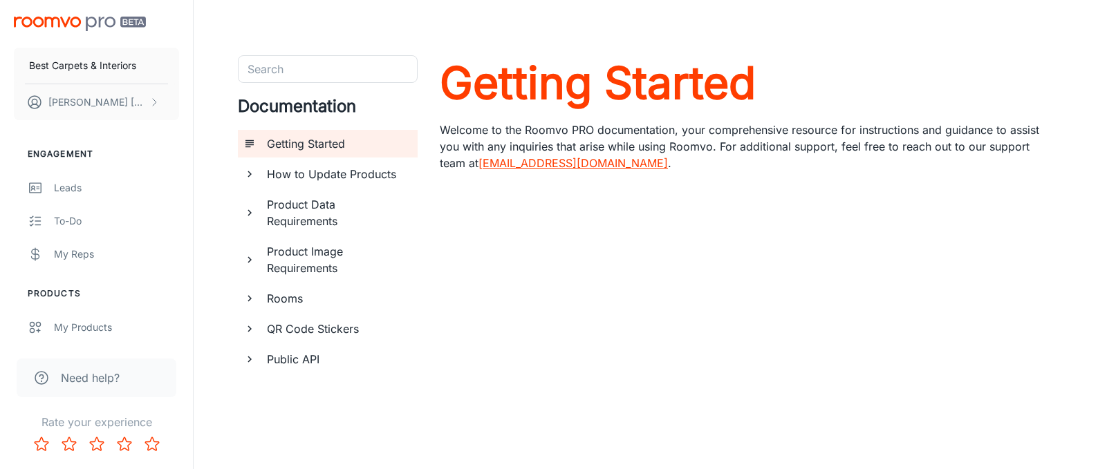
click at [301, 174] on h6 "How to Update Products" at bounding box center [337, 174] width 140 height 17
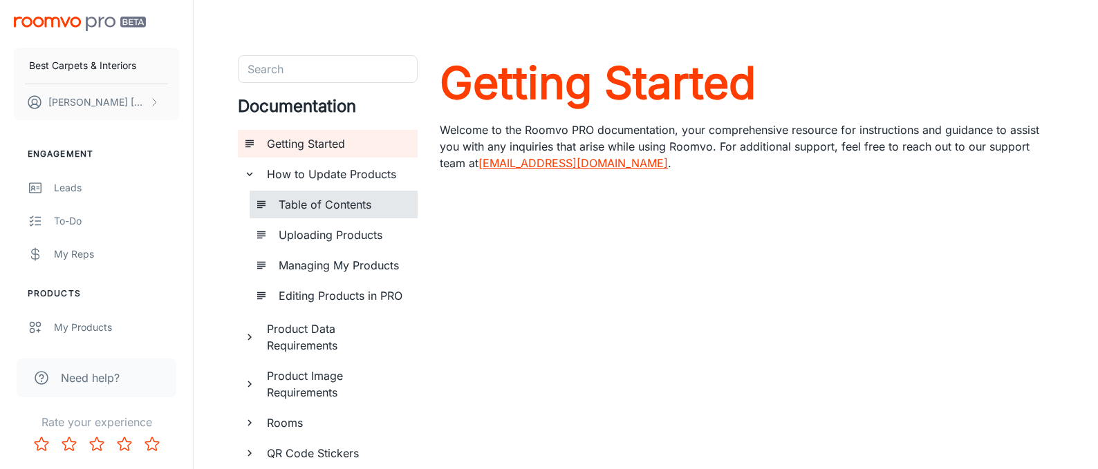
click at [298, 206] on h6 "Table of Contents" at bounding box center [343, 204] width 128 height 17
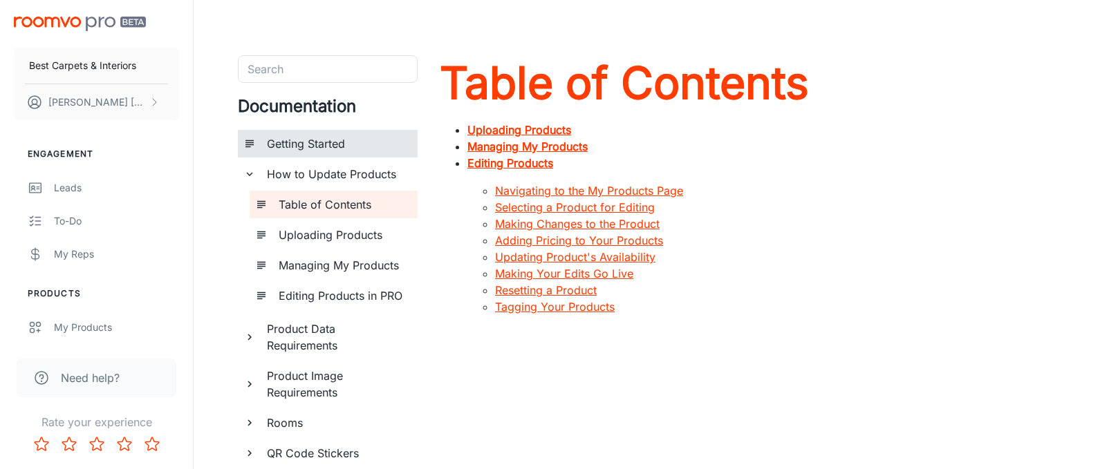
click at [288, 143] on h6 "Getting Started" at bounding box center [337, 144] width 140 height 17
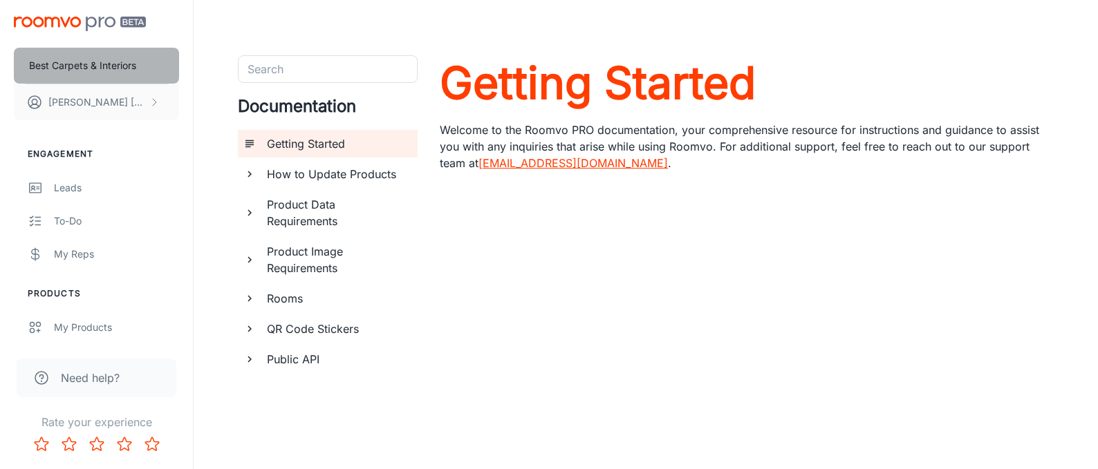
click at [73, 63] on p "Best Carpets & Interiors" at bounding box center [82, 65] width 107 height 15
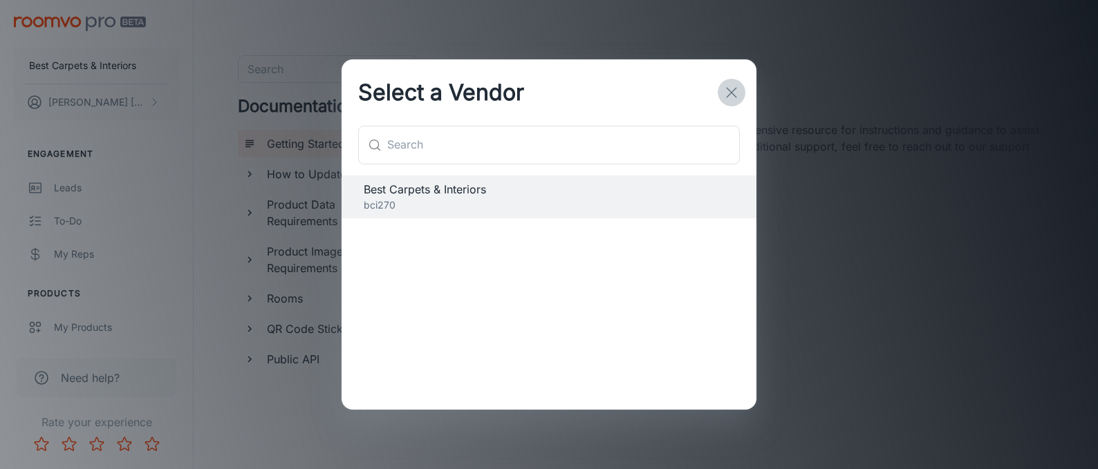
click at [734, 93] on icon "button" at bounding box center [731, 92] width 17 height 17
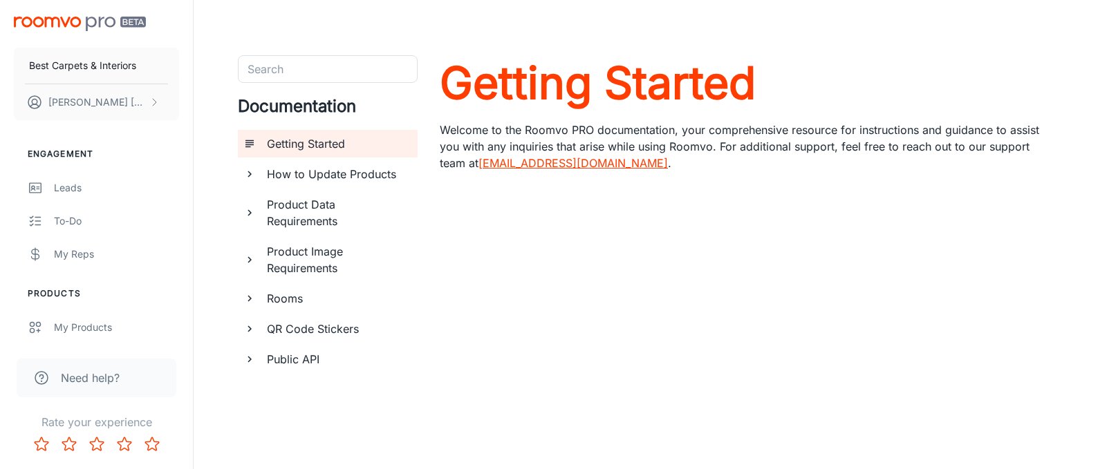
click at [32, 21] on img "scrollable content" at bounding box center [80, 24] width 132 height 15
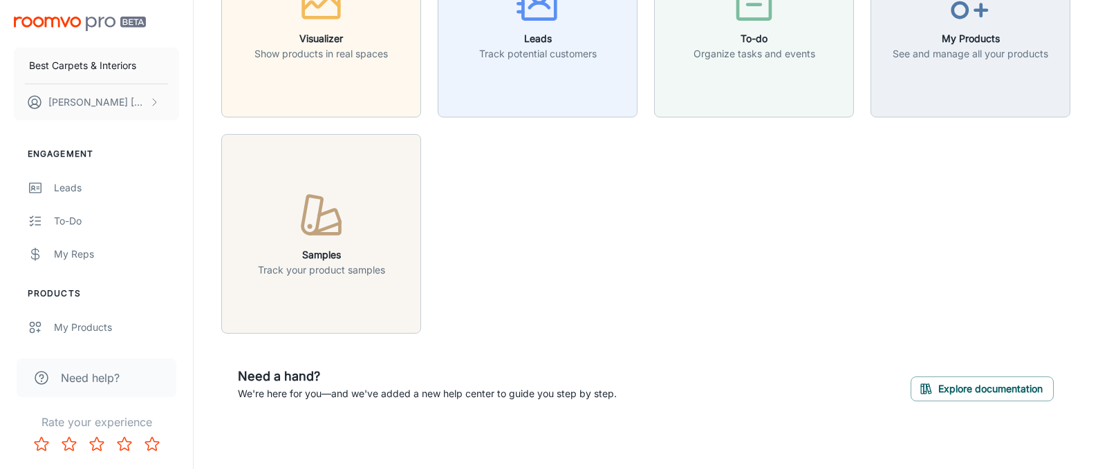
scroll to position [139, 0]
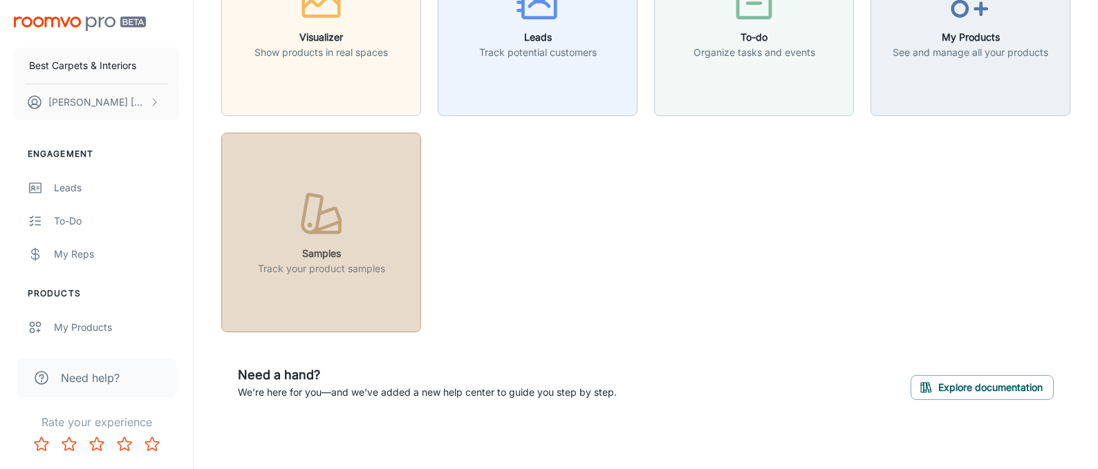
click at [303, 239] on icon "button" at bounding box center [321, 215] width 52 height 52
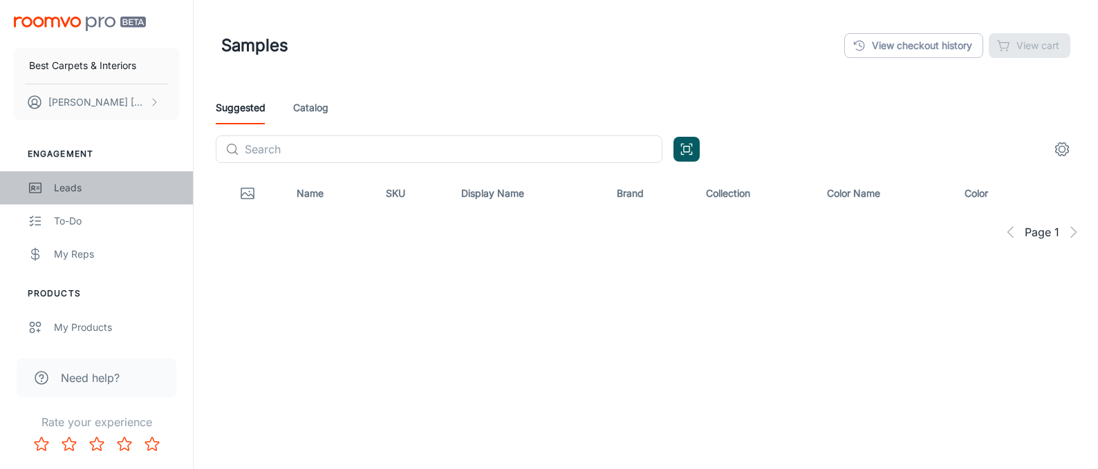
click at [75, 188] on div "Leads" at bounding box center [116, 187] width 125 height 15
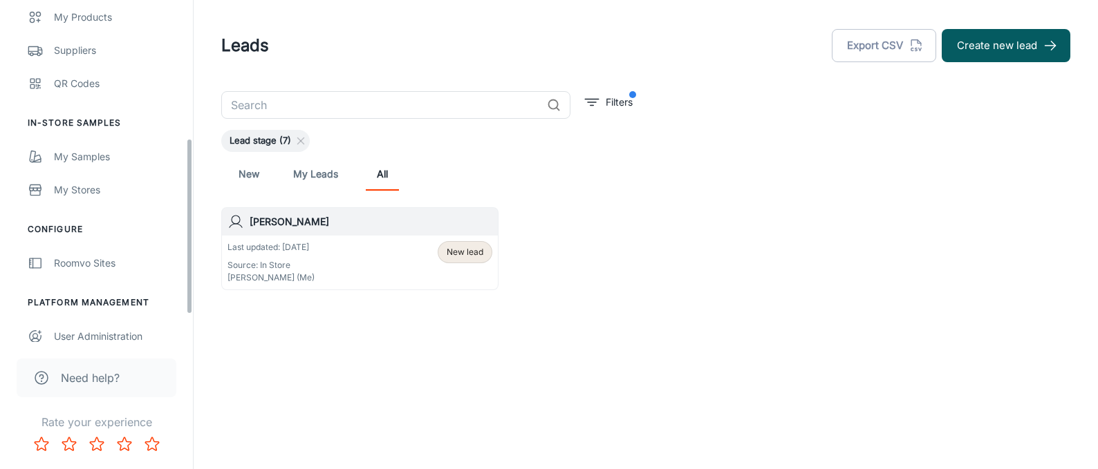
scroll to position [322, 0]
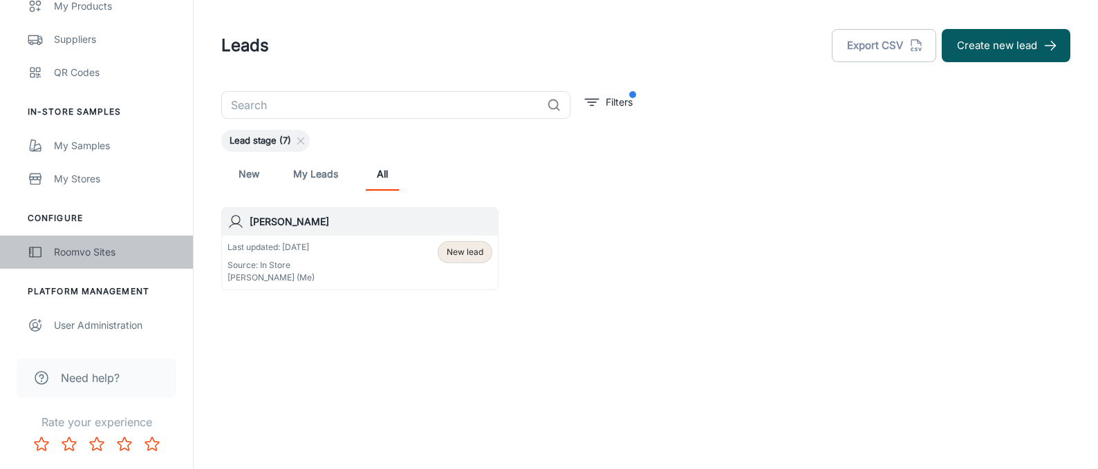
click at [61, 257] on div "Roomvo Sites" at bounding box center [116, 252] width 125 height 15
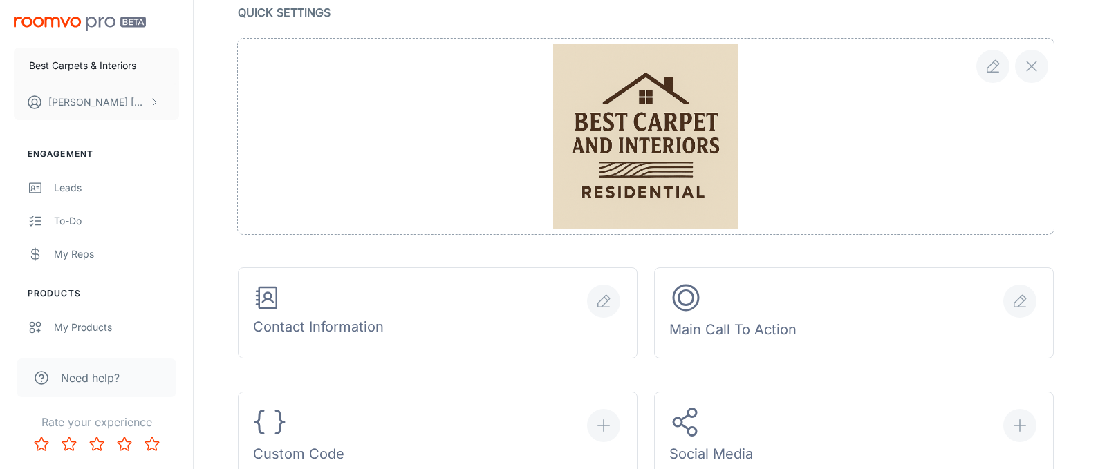
scroll to position [279, 0]
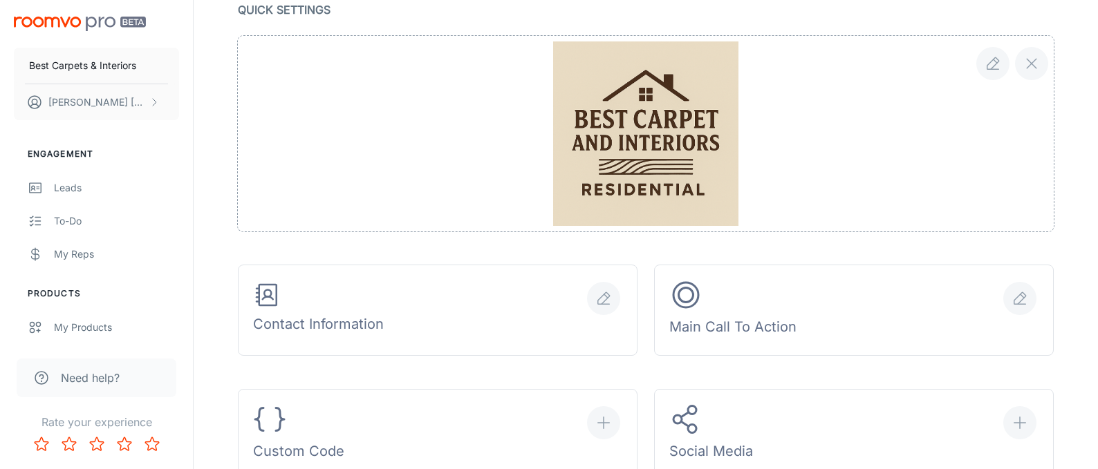
click at [65, 27] on img "scrollable content" at bounding box center [80, 24] width 132 height 15
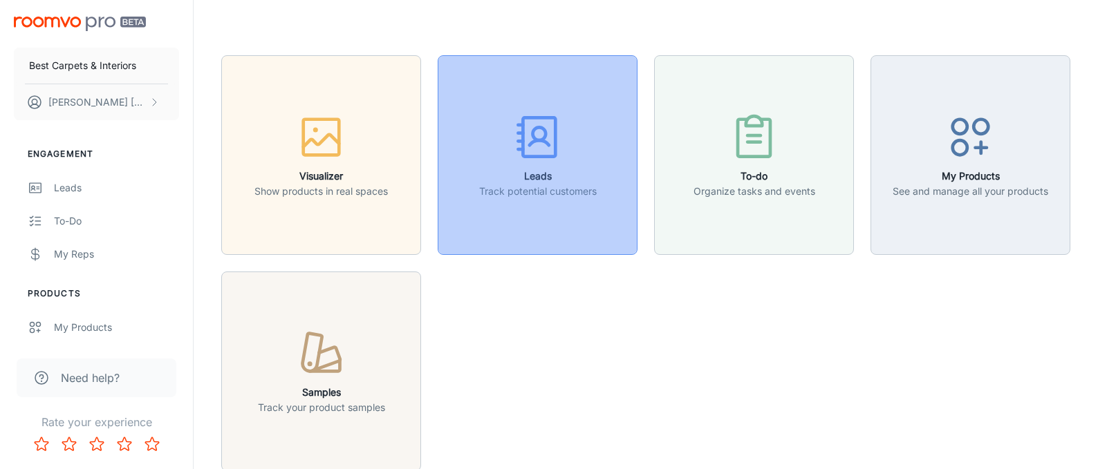
click at [530, 171] on h6 "Leads" at bounding box center [538, 176] width 118 height 15
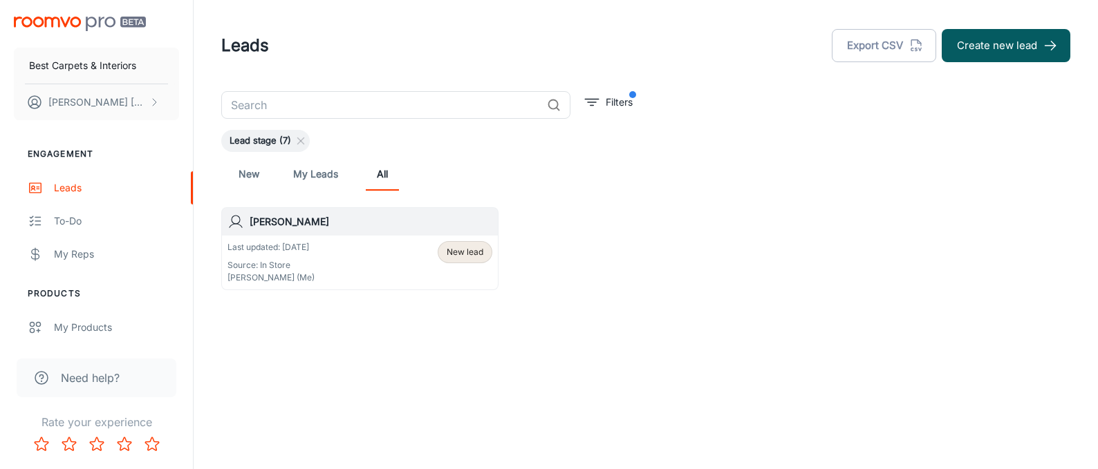
click at [285, 259] on p "Source: In Store" at bounding box center [270, 265] width 87 height 12
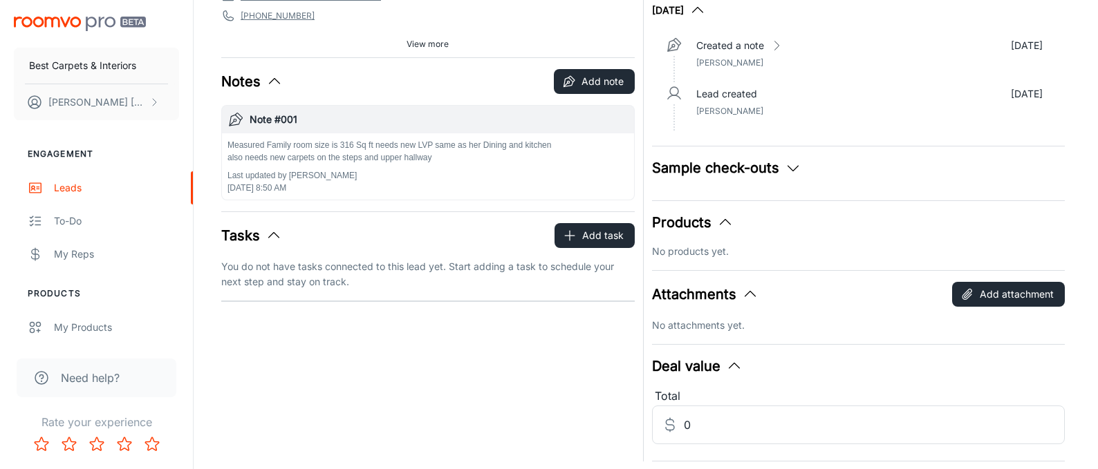
scroll to position [137, 0]
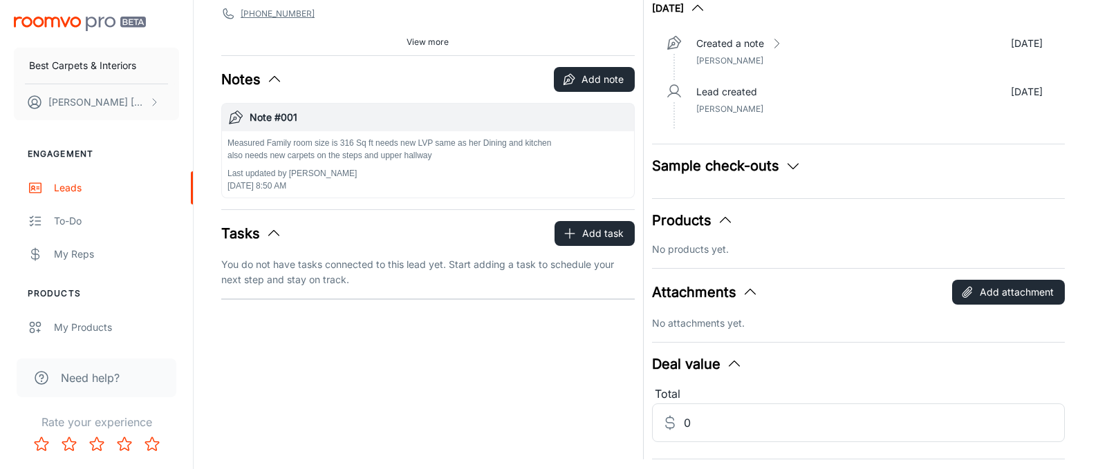
click at [52, 21] on img "scrollable content" at bounding box center [80, 24] width 132 height 15
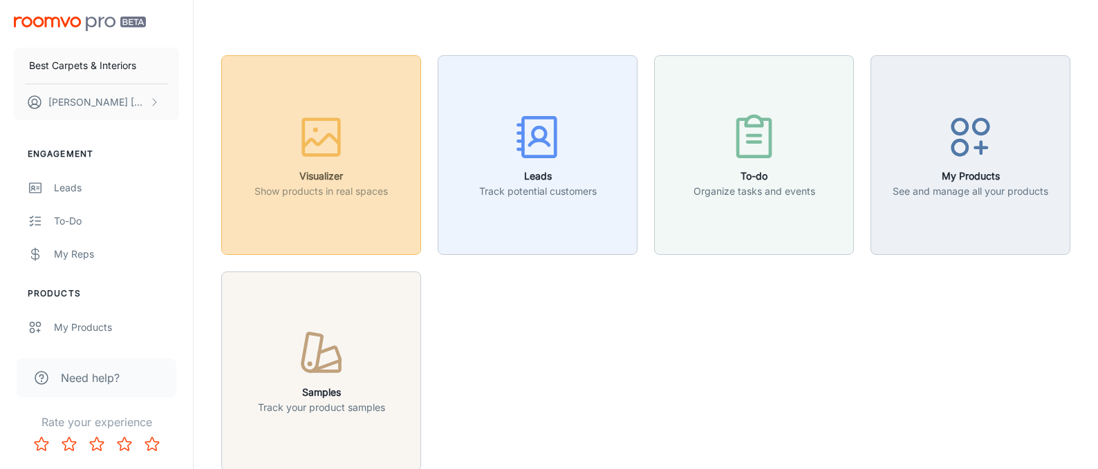
click at [325, 180] on h6 "Visualizer" at bounding box center [320, 176] width 133 height 15
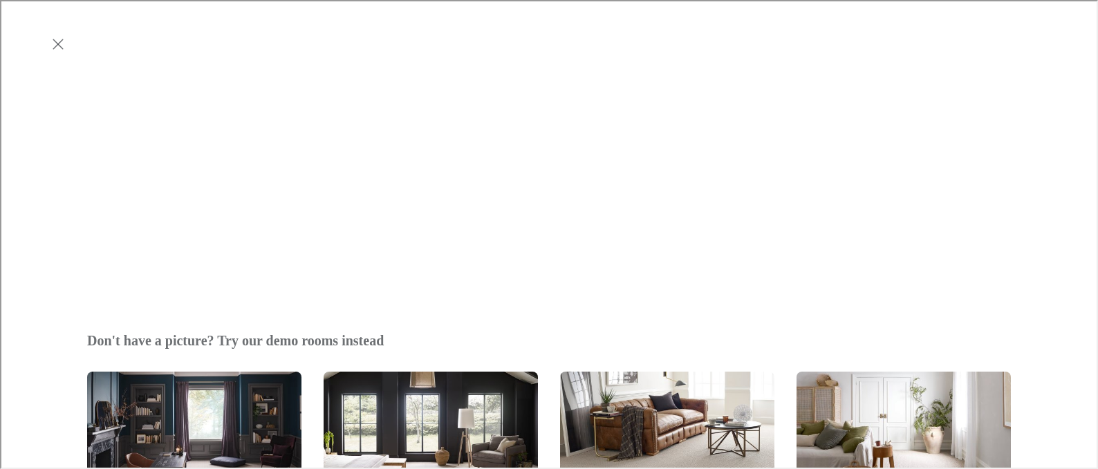
scroll to position [436, 0]
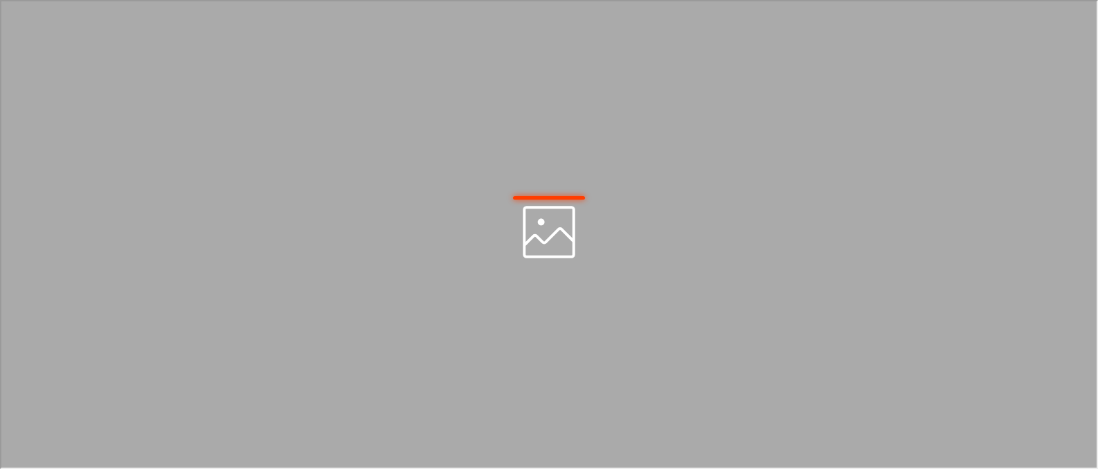
scroll to position [0, 0]
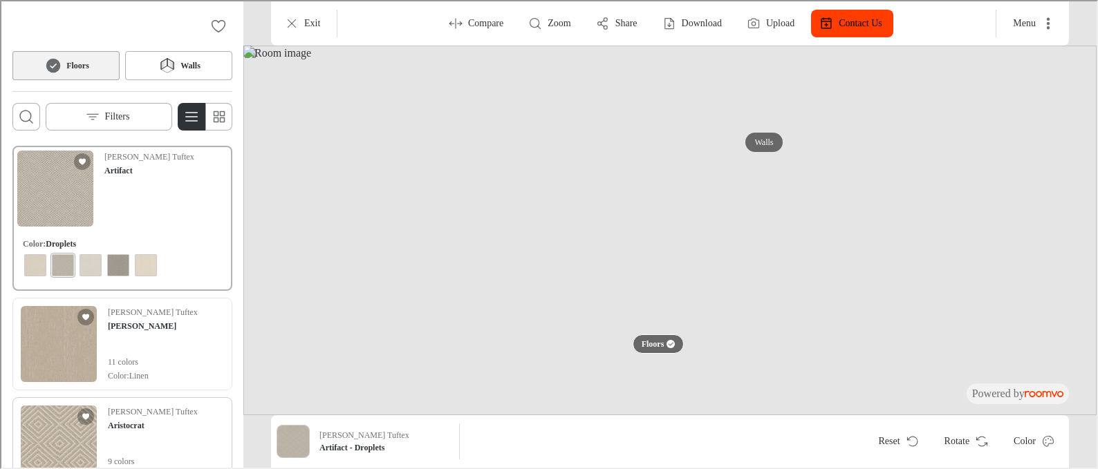
click at [75, 431] on img "See Aristocrat in the room" at bounding box center [57, 442] width 76 height 76
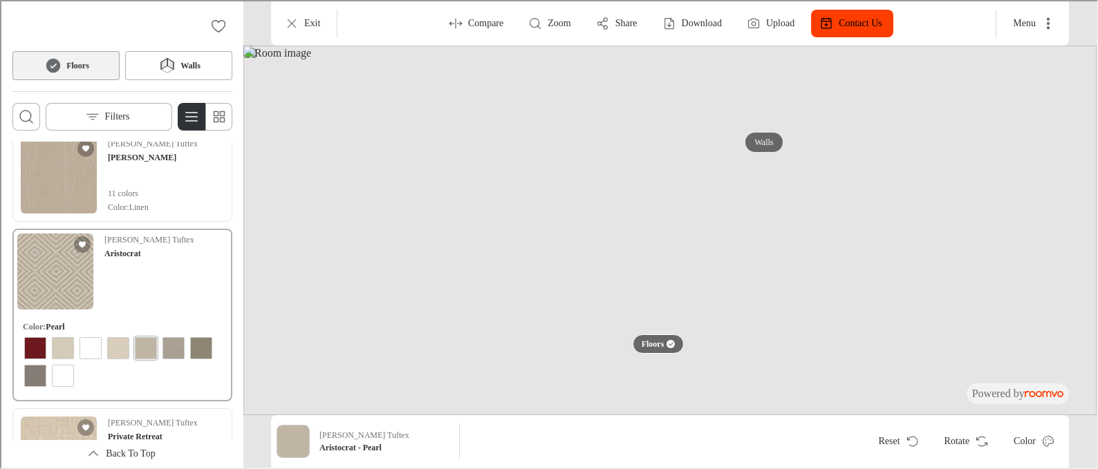
scroll to position [118, 0]
click at [199, 344] on div "View color format Shady" at bounding box center [200, 346] width 22 height 22
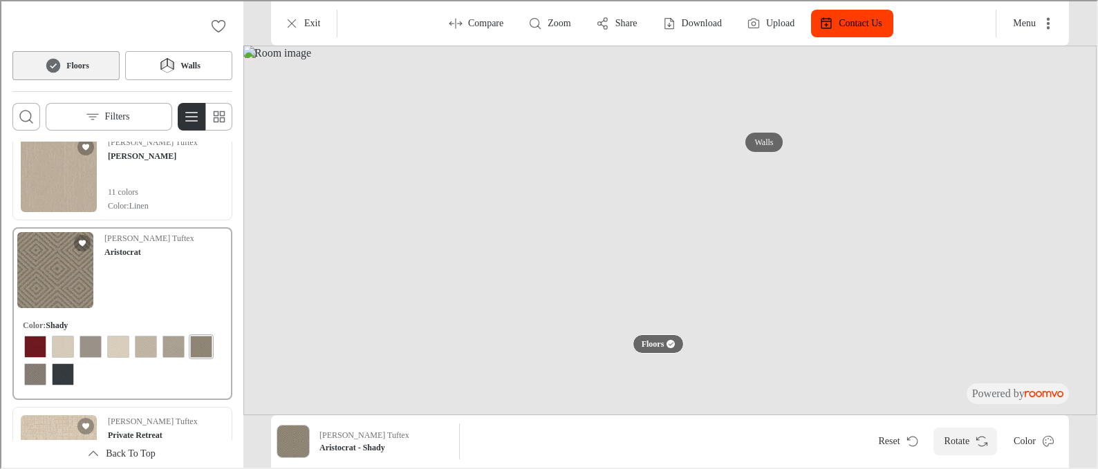
click at [948, 439] on button "Rotate" at bounding box center [964, 441] width 64 height 28
click at [947, 439] on button "Rotate" at bounding box center [964, 441] width 64 height 28
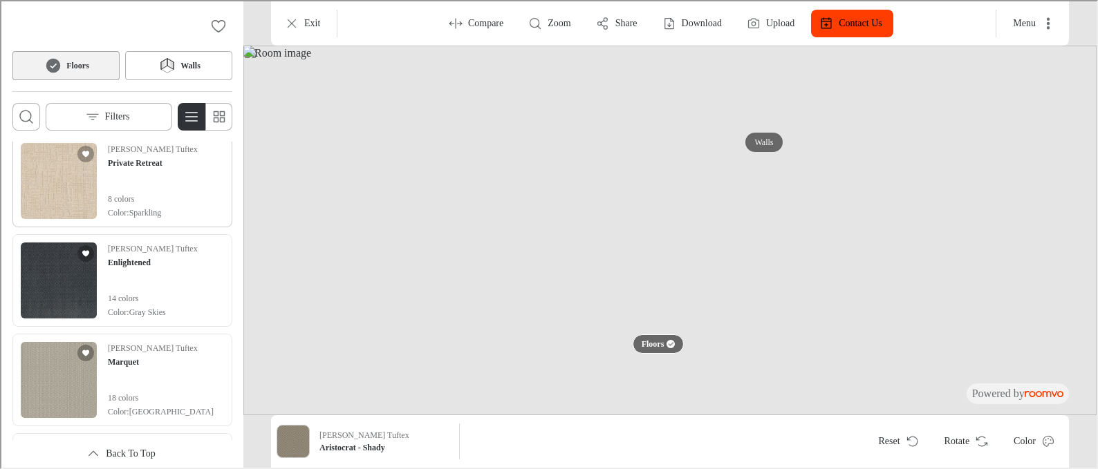
scroll to position [395, 0]
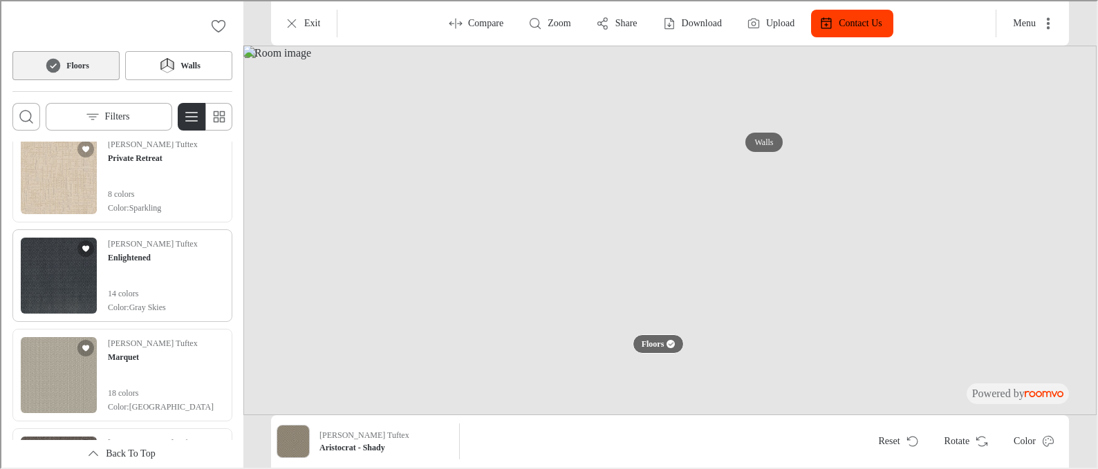
click at [75, 290] on img "See Enlightened in the room" at bounding box center [57, 274] width 76 height 76
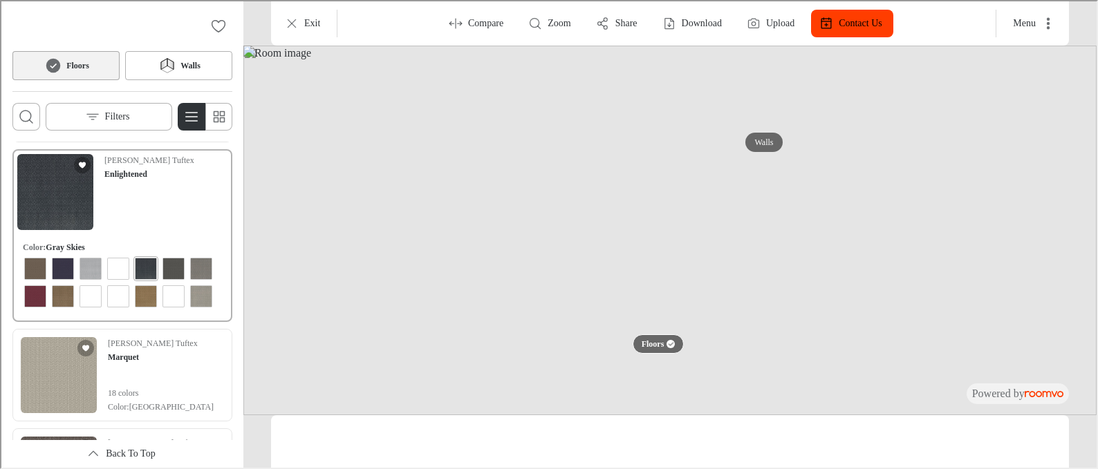
scroll to position [315, 0]
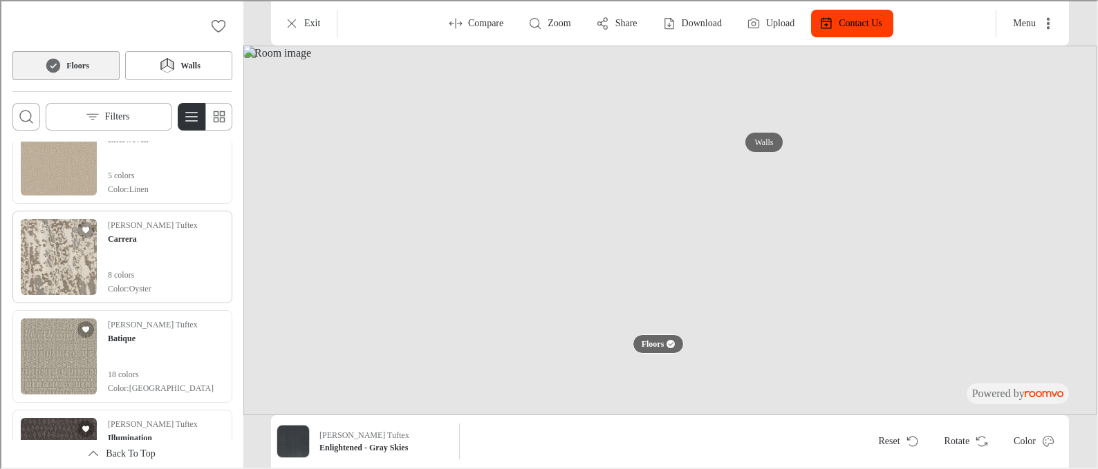
click at [44, 241] on img "See Carrera in the room" at bounding box center [57, 256] width 76 height 76
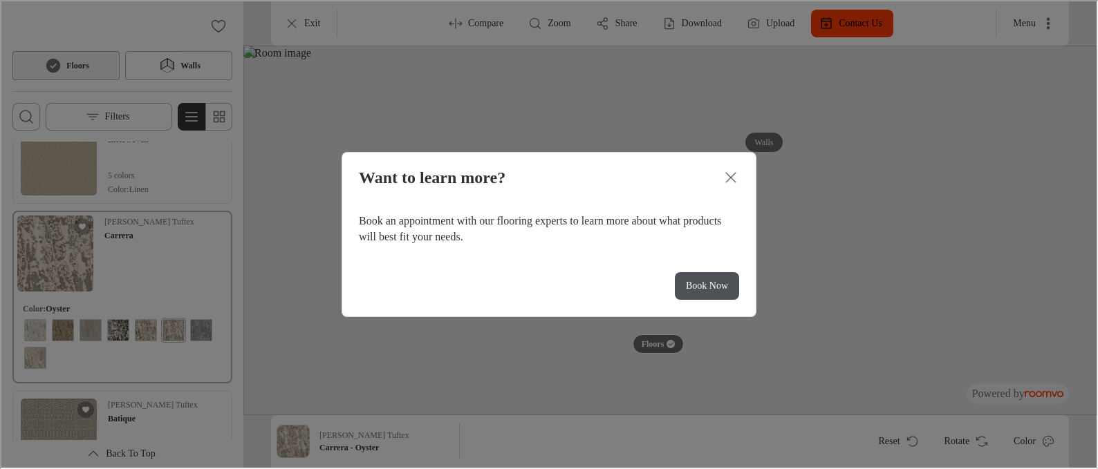
click at [705, 290] on p "Book Now" at bounding box center [706, 285] width 42 height 14
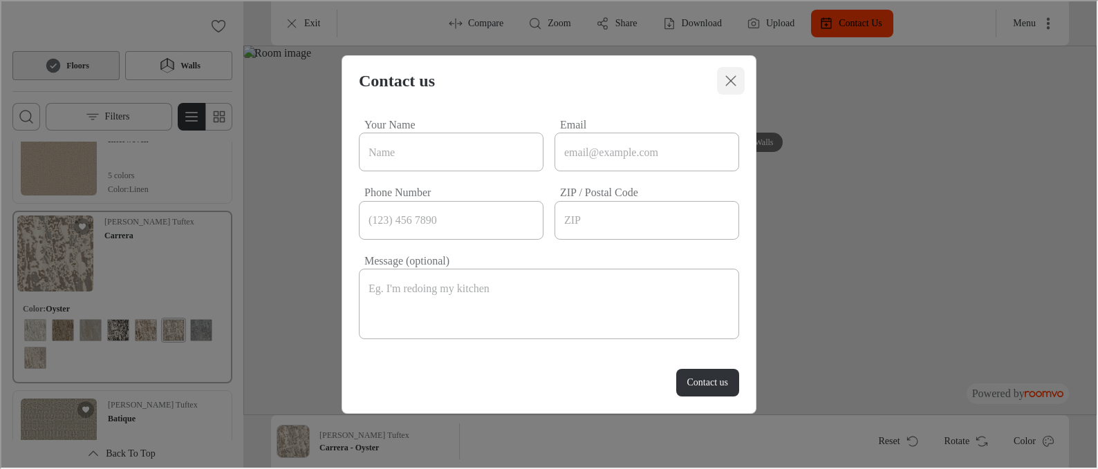
click at [732, 83] on line "Close dialog" at bounding box center [730, 80] width 10 height 10
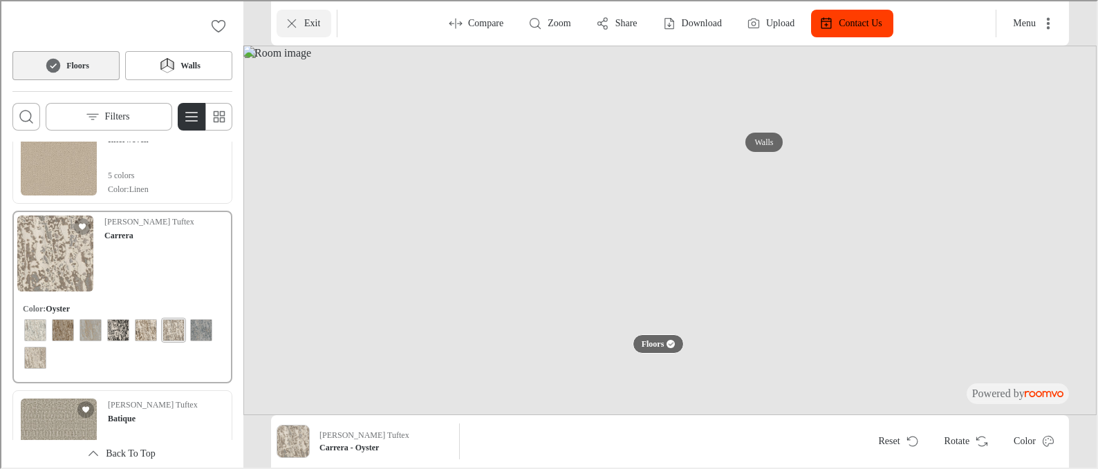
click at [300, 28] on button "Exit" at bounding box center [302, 22] width 55 height 28
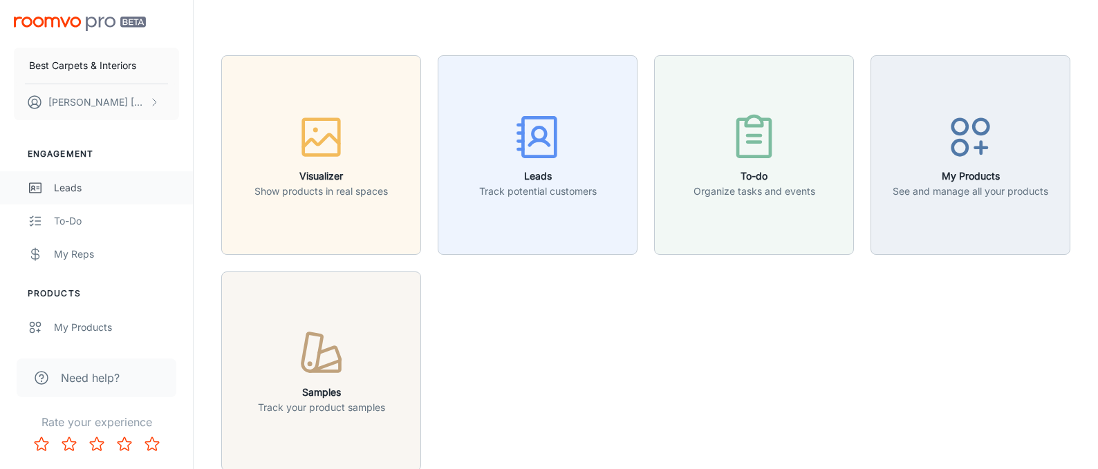
click at [66, 189] on div "Leads" at bounding box center [116, 187] width 125 height 15
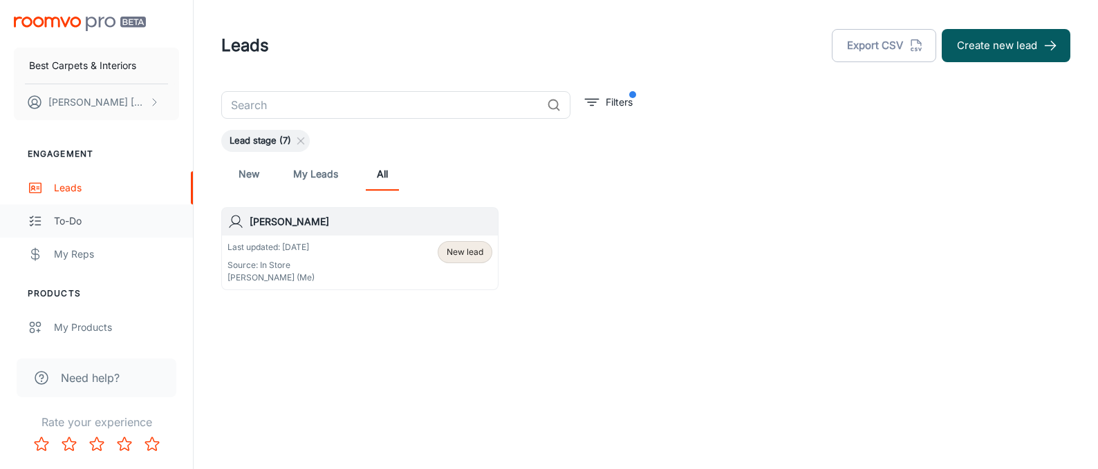
click at [66, 227] on div "To-do" at bounding box center [116, 221] width 125 height 15
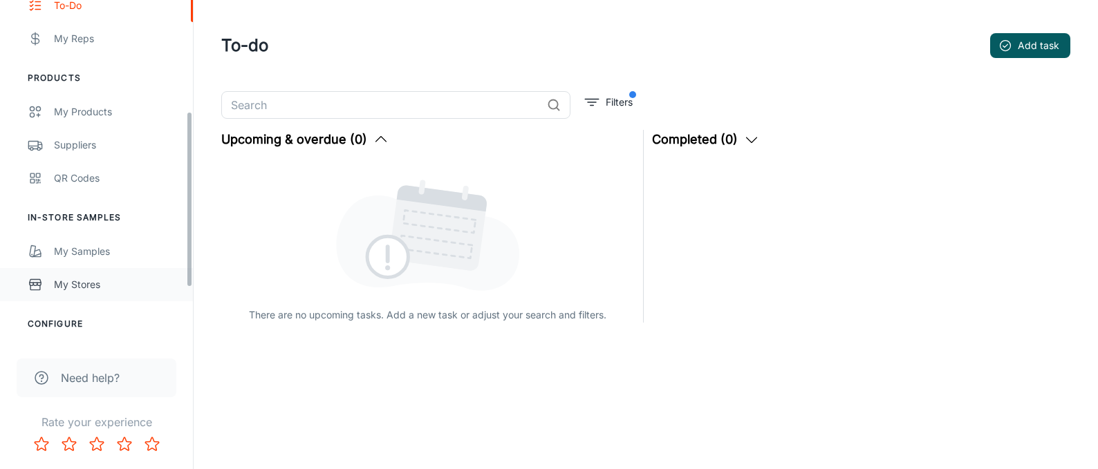
scroll to position [218, 0]
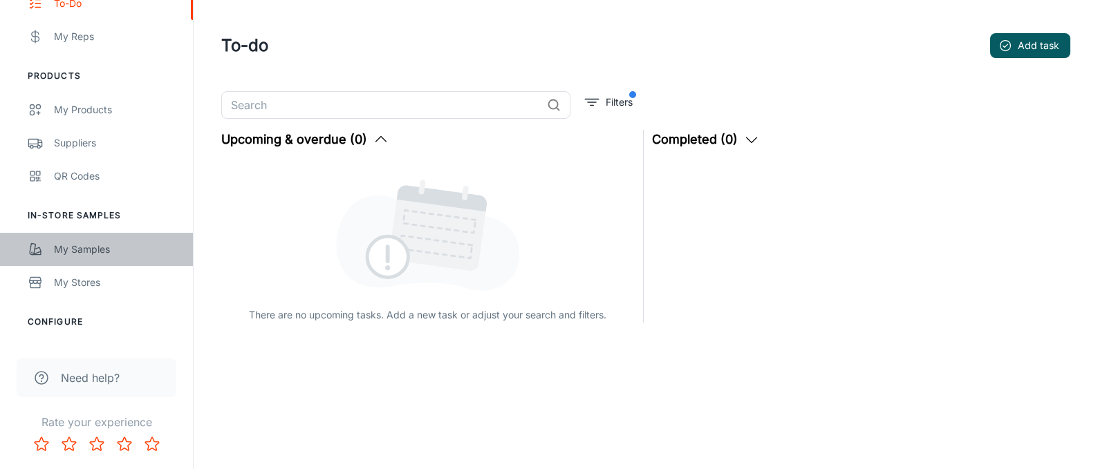
click at [75, 254] on div "My Samples" at bounding box center [116, 249] width 125 height 15
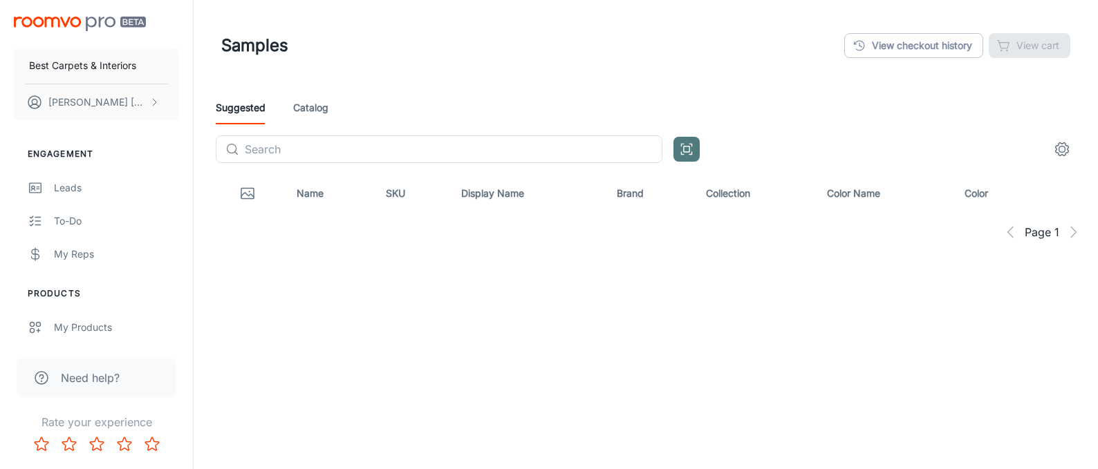
click at [685, 151] on icon "Open QR code scanner" at bounding box center [686, 149] width 15 height 17
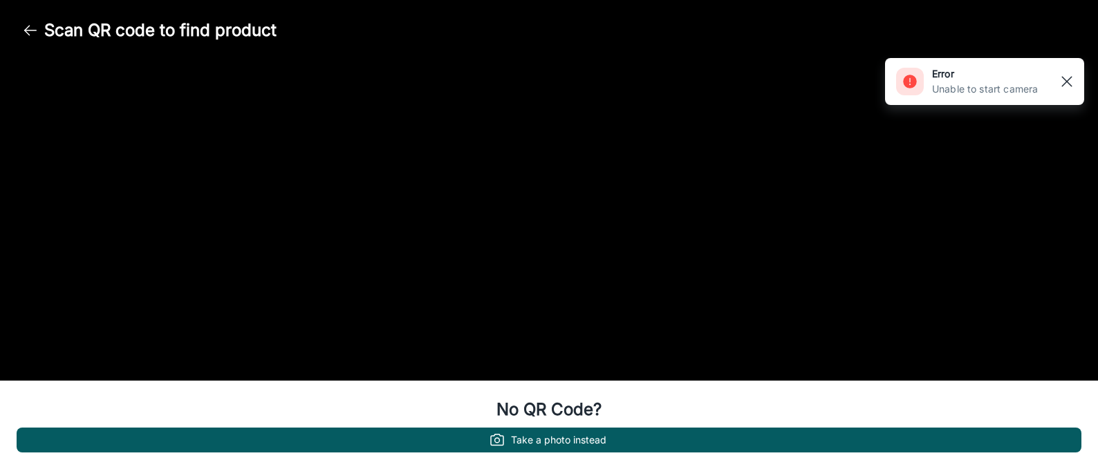
click at [1065, 84] on rect "button" at bounding box center [1067, 81] width 17 height 17
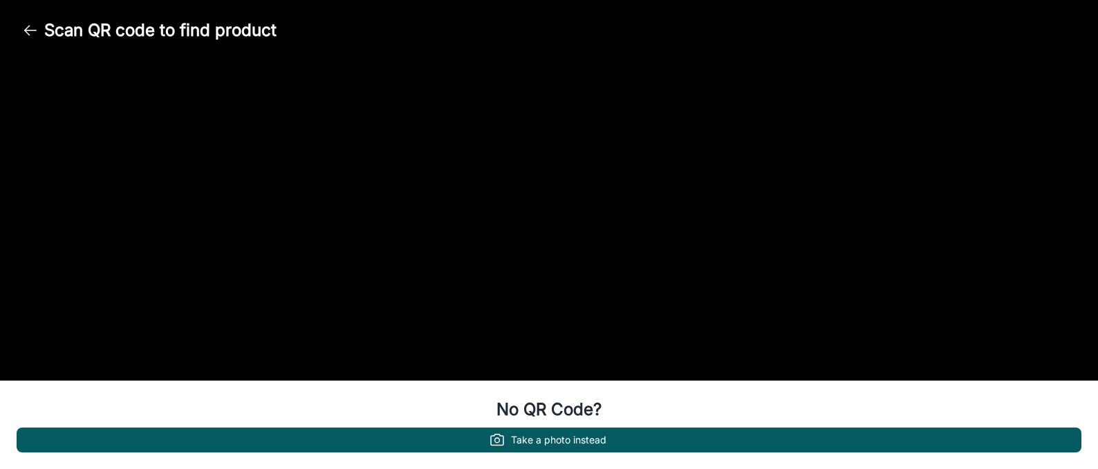
click at [23, 38] on icon "button" at bounding box center [30, 30] width 17 height 17
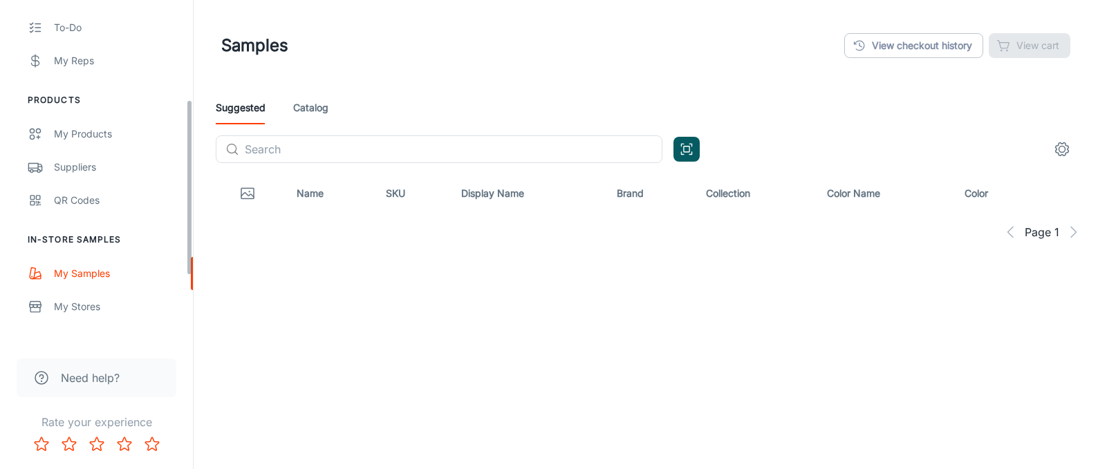
scroll to position [322, 0]
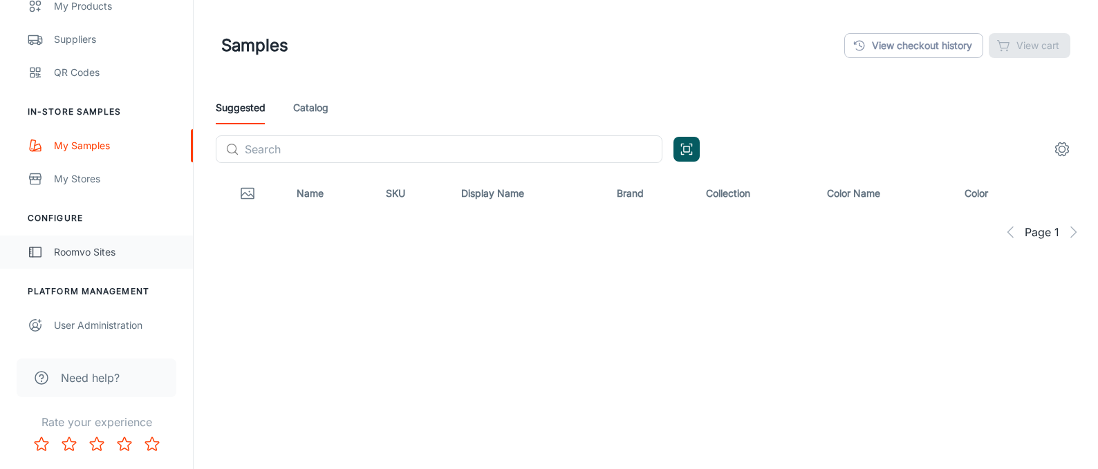
click at [59, 251] on div "Roomvo Sites" at bounding box center [116, 252] width 125 height 15
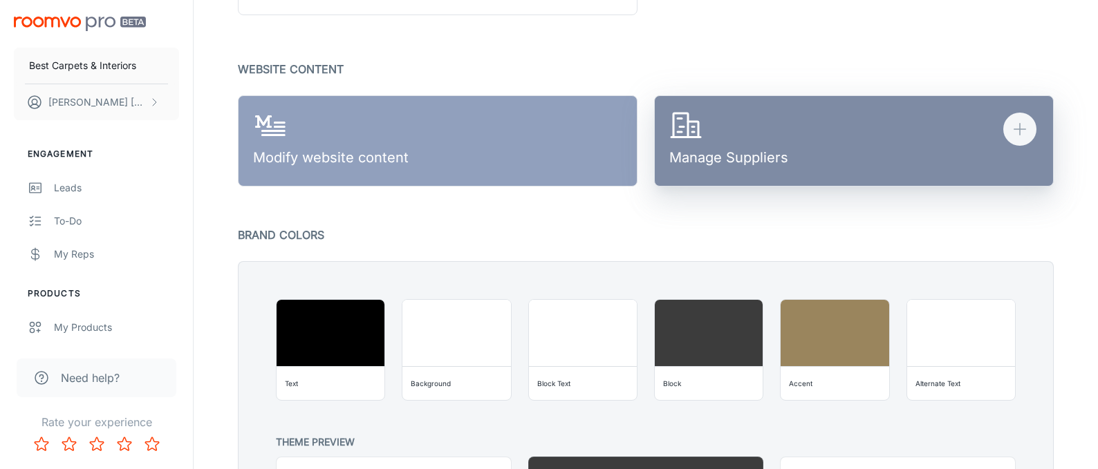
scroll to position [899, 0]
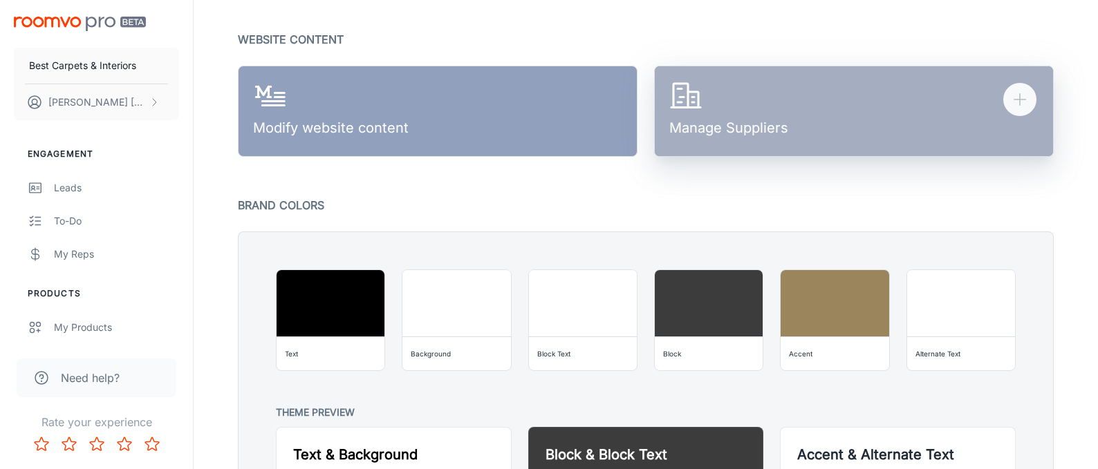
click at [781, 126] on div "Manage Suppliers" at bounding box center [728, 112] width 119 height 64
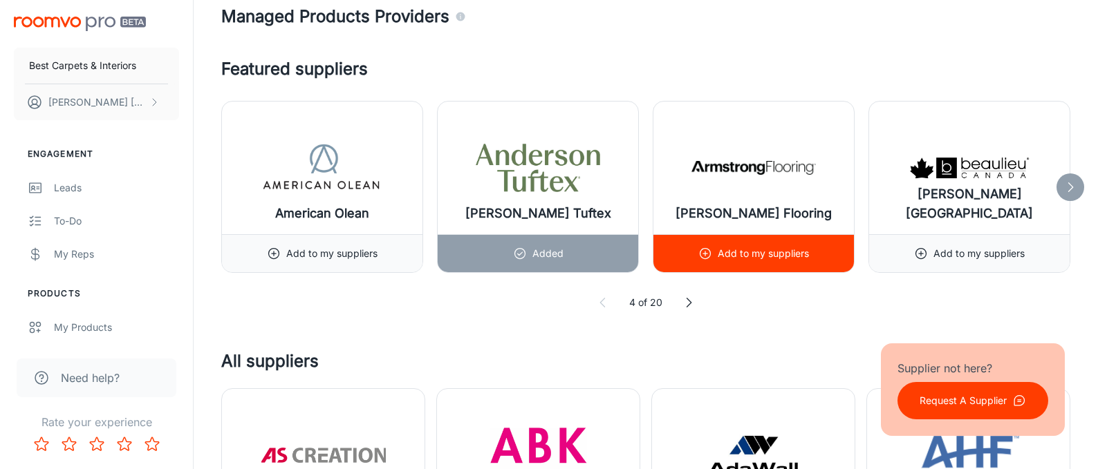
scroll to position [521, 0]
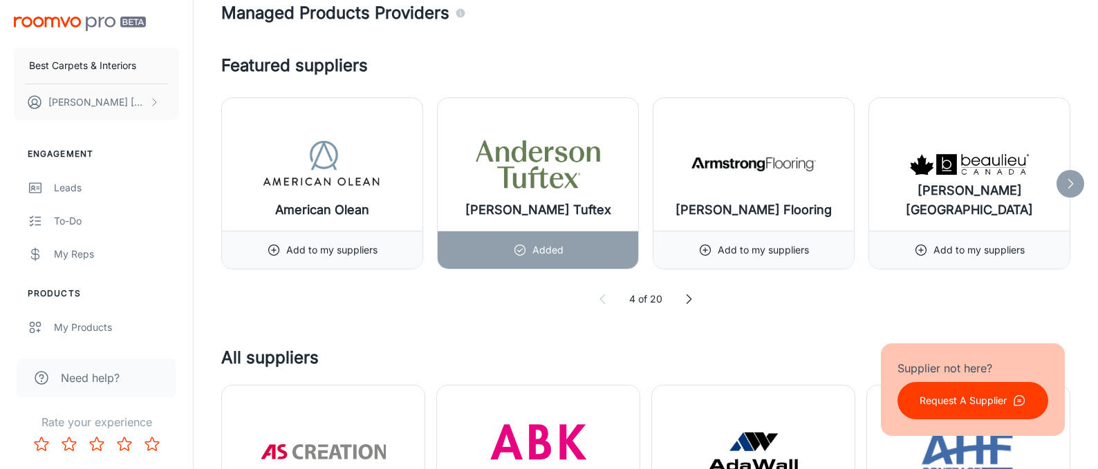
click at [1074, 183] on icon at bounding box center [1070, 184] width 14 height 14
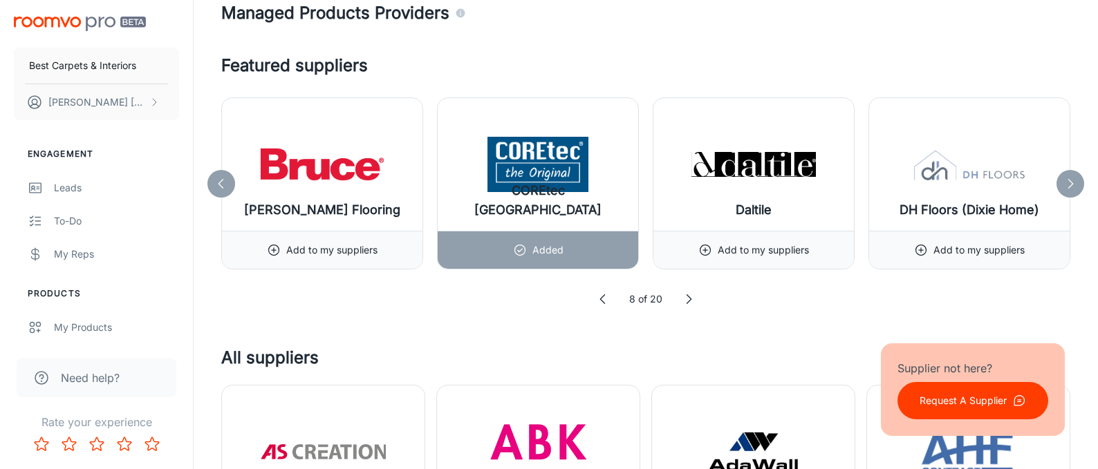
click at [1068, 185] on icon at bounding box center [1070, 184] width 14 height 14
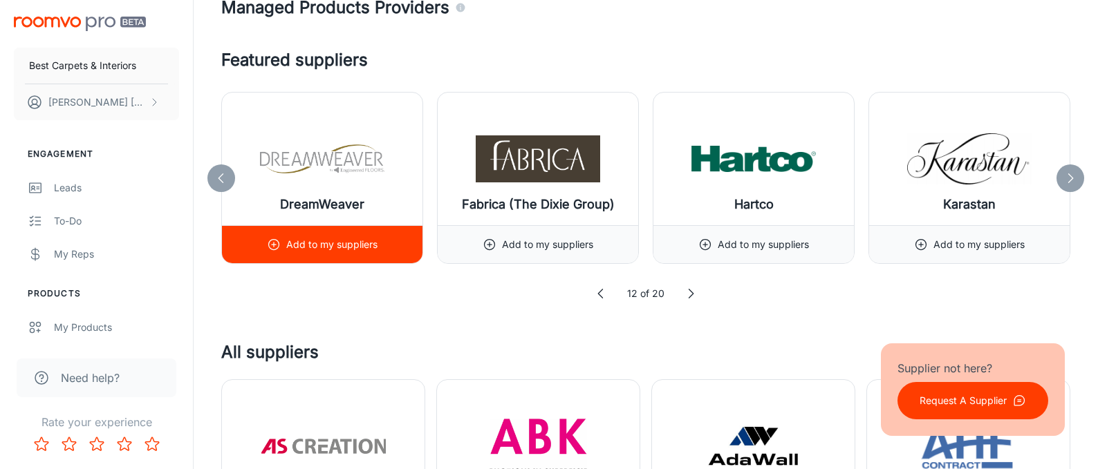
scroll to position [528, 0]
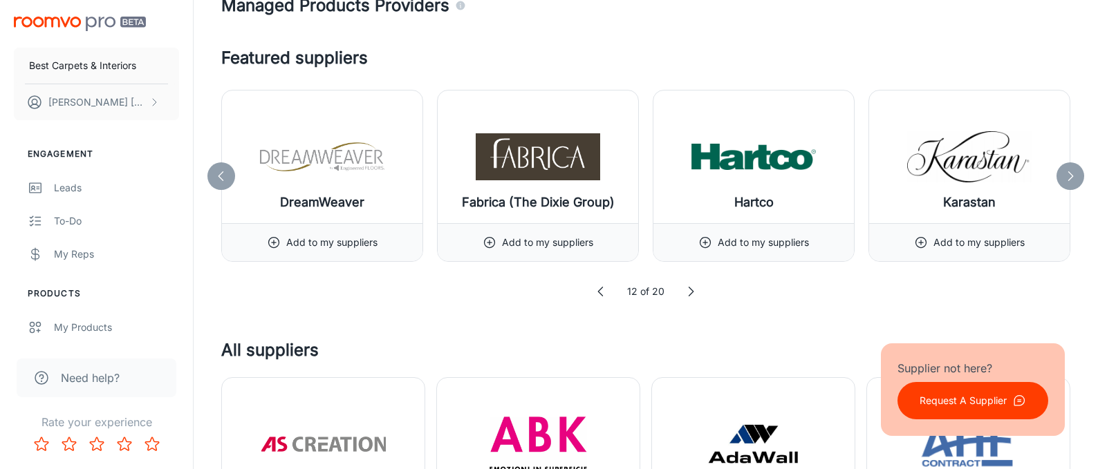
click at [1070, 173] on polyline at bounding box center [1071, 175] width 4 height 9
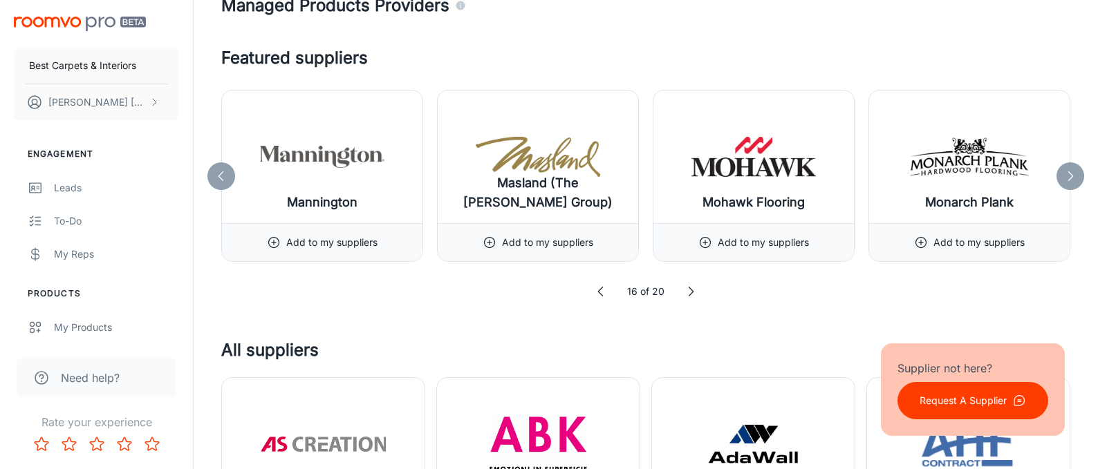
click at [1070, 173] on polyline at bounding box center [1071, 175] width 4 height 9
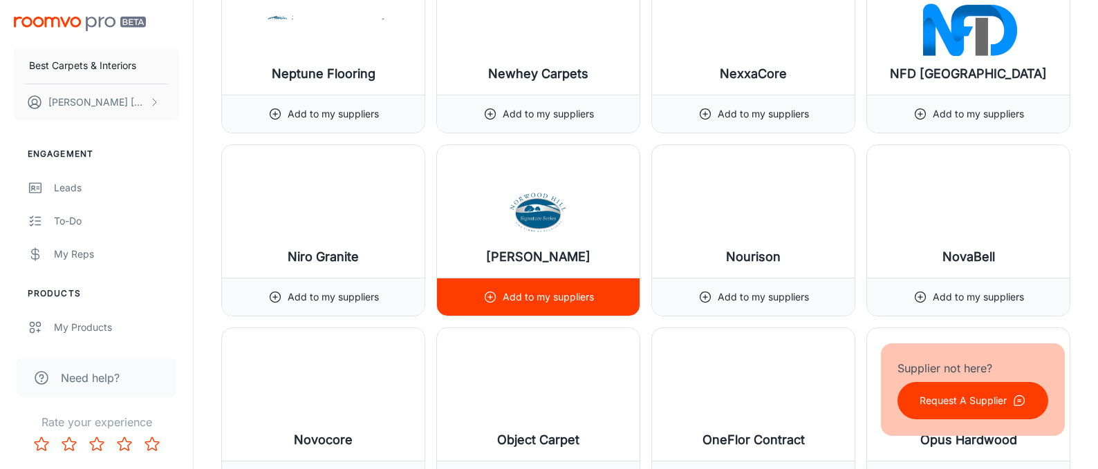
scroll to position [11940, 0]
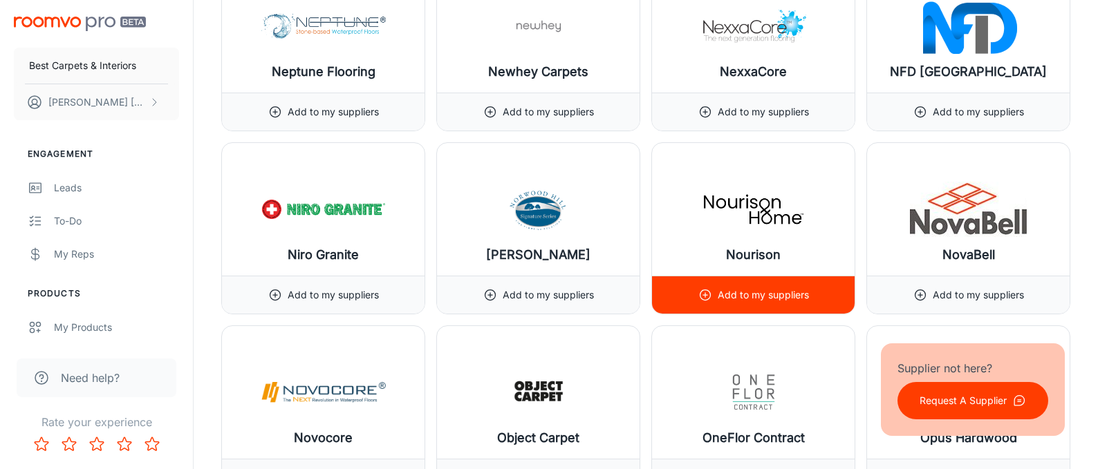
click at [732, 220] on img at bounding box center [753, 209] width 124 height 55
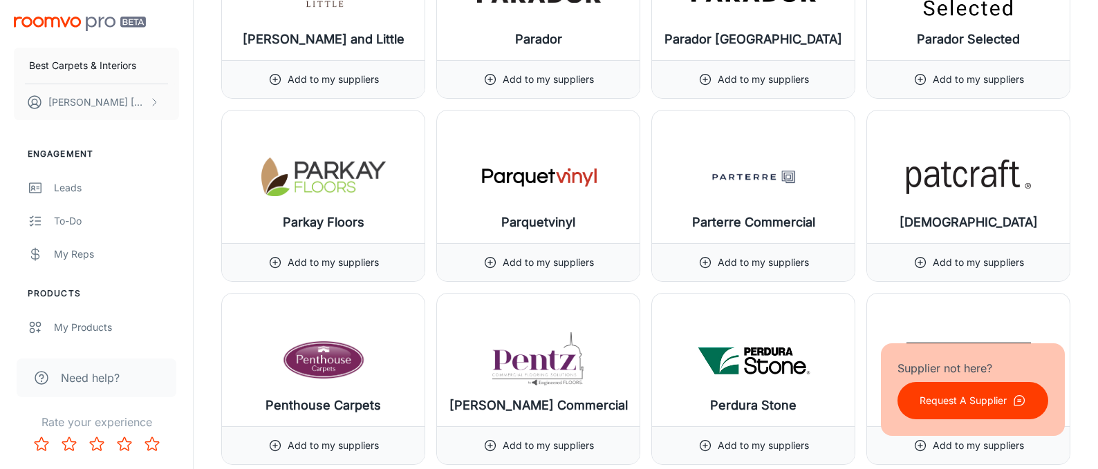
scroll to position [12529, 0]
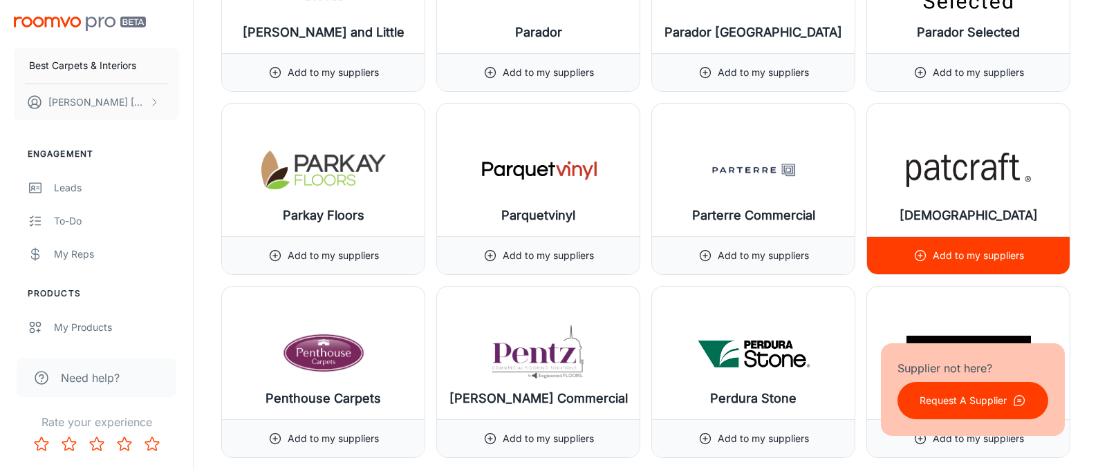
click at [910, 209] on div "[DEMOGRAPHIC_DATA]" at bounding box center [968, 170] width 203 height 133
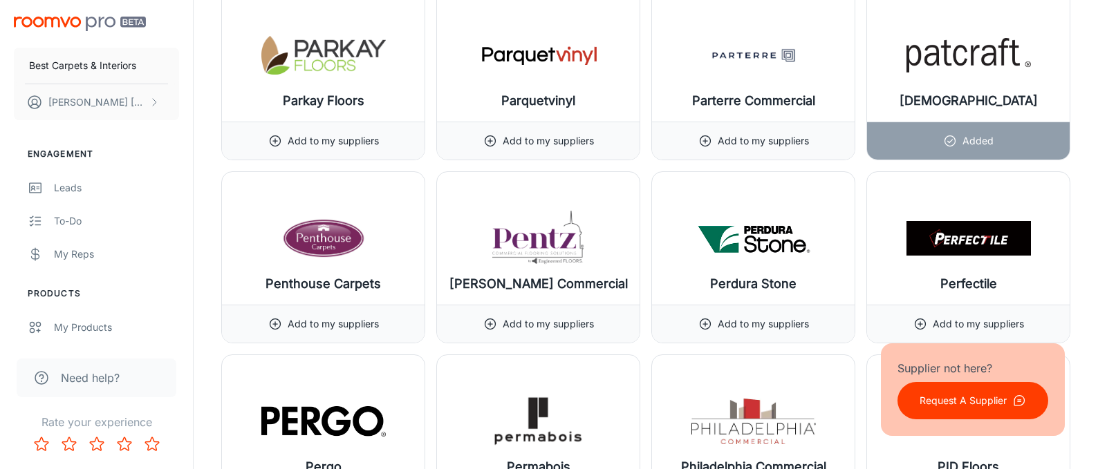
scroll to position [12834, 0]
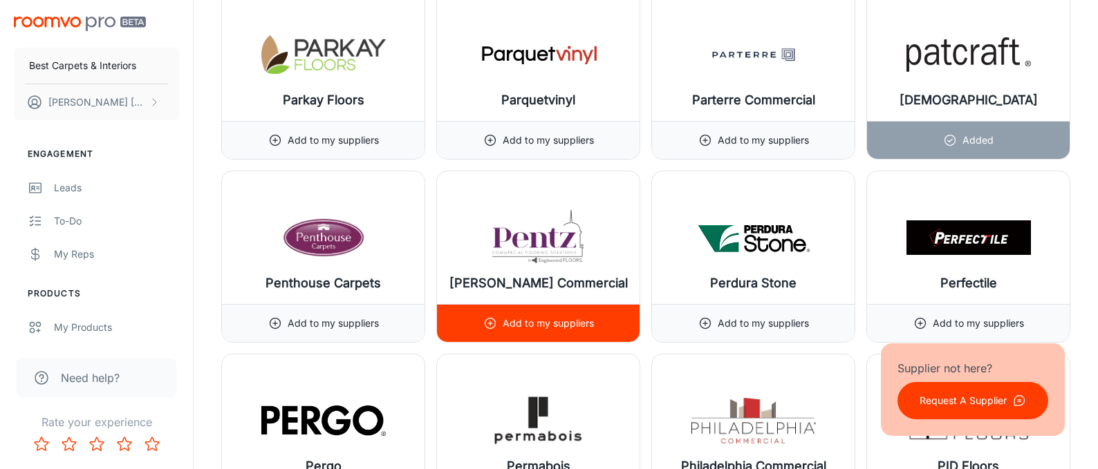
click at [518, 316] on p "Add to my suppliers" at bounding box center [548, 323] width 91 height 15
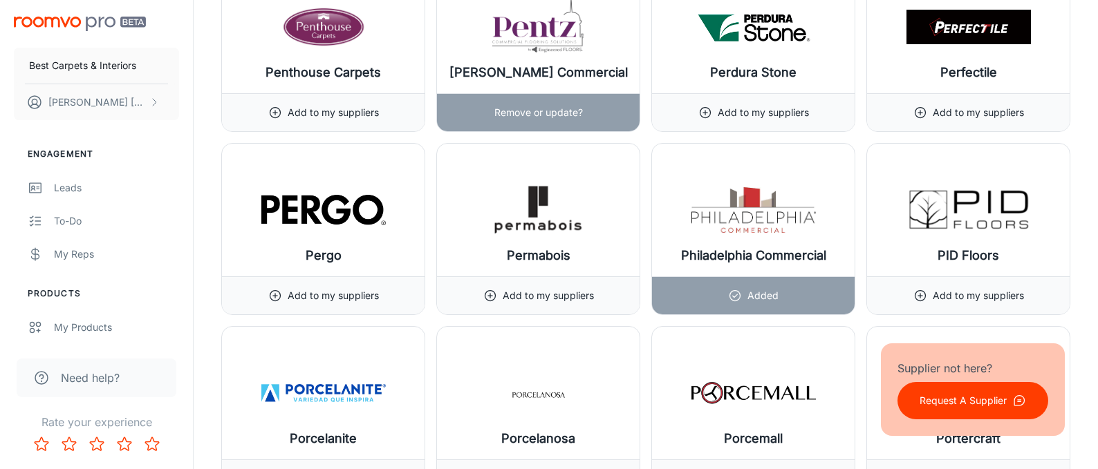
scroll to position [13045, 0]
click at [700, 241] on div "Philadelphia Commercial" at bounding box center [753, 209] width 203 height 133
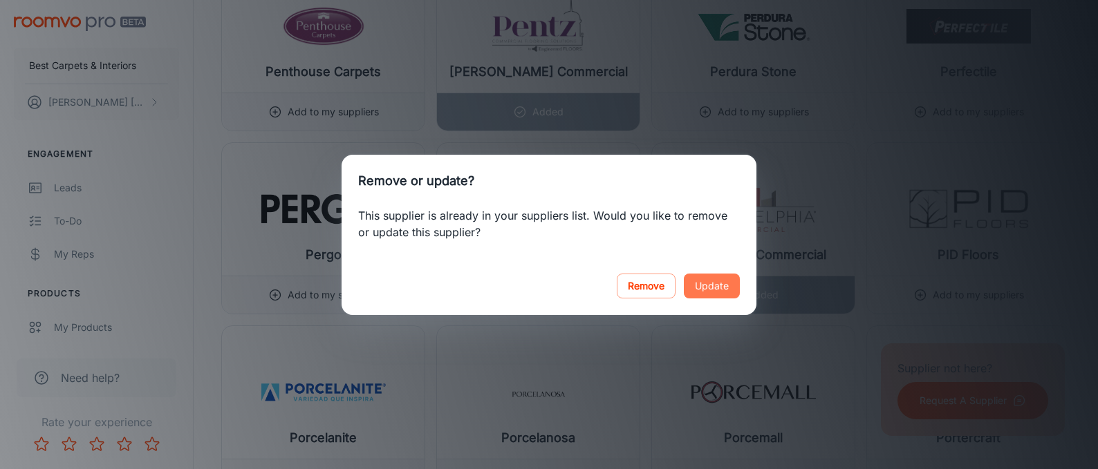
click at [713, 284] on button "Update" at bounding box center [712, 286] width 56 height 25
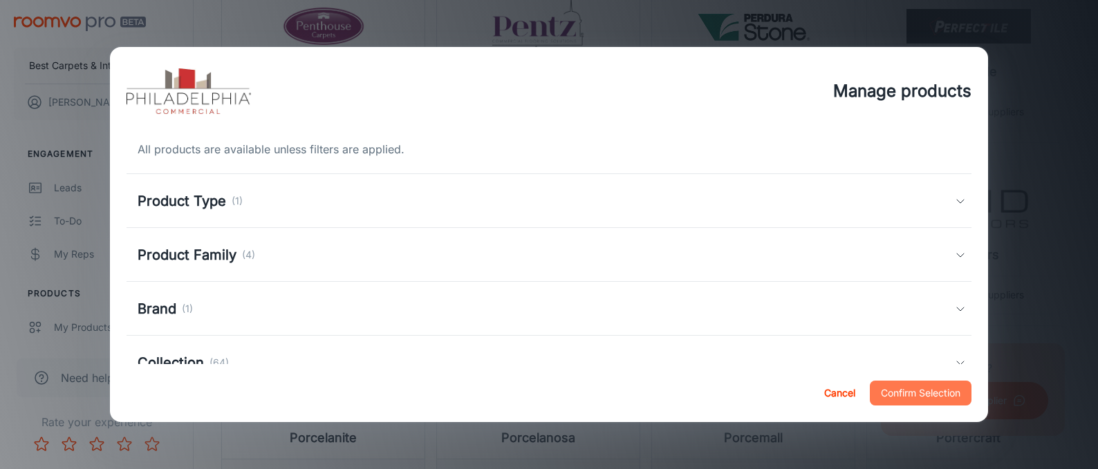
click at [895, 399] on button "Confirm Selection" at bounding box center [921, 393] width 102 height 25
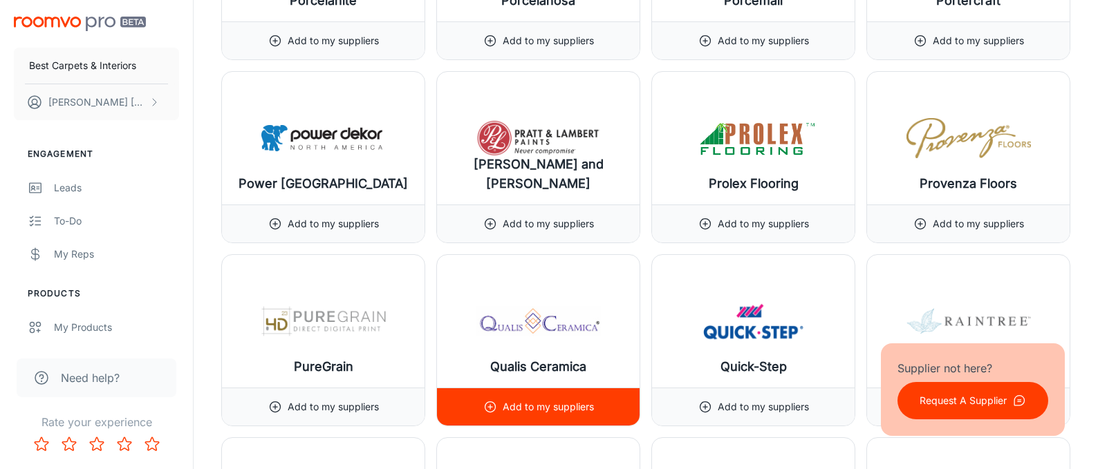
scroll to position [13486, 0]
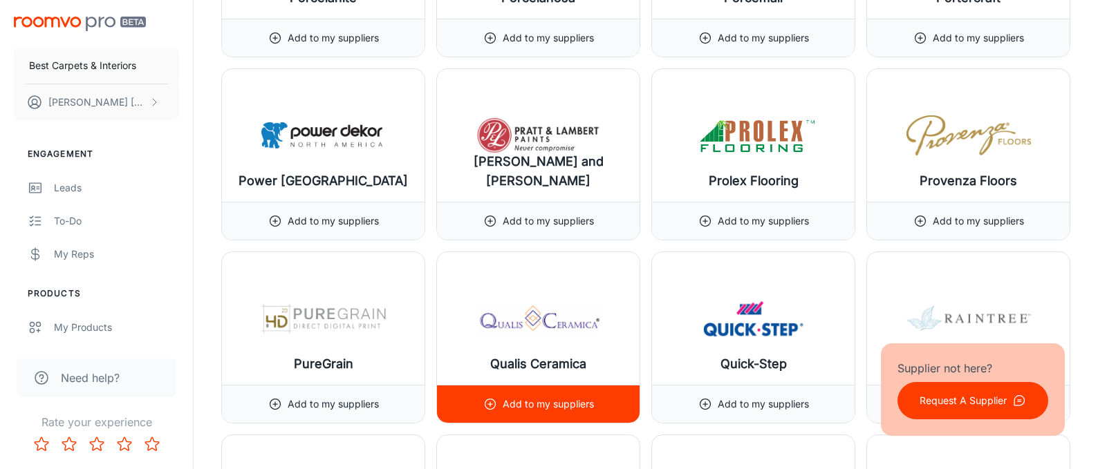
click at [521, 404] on p "Add to my suppliers" at bounding box center [548, 404] width 91 height 15
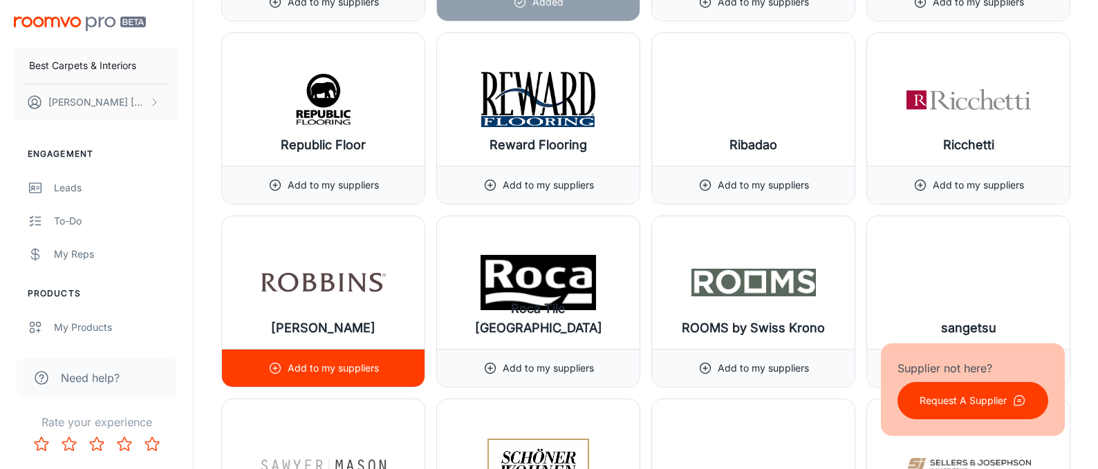
scroll to position [13889, 0]
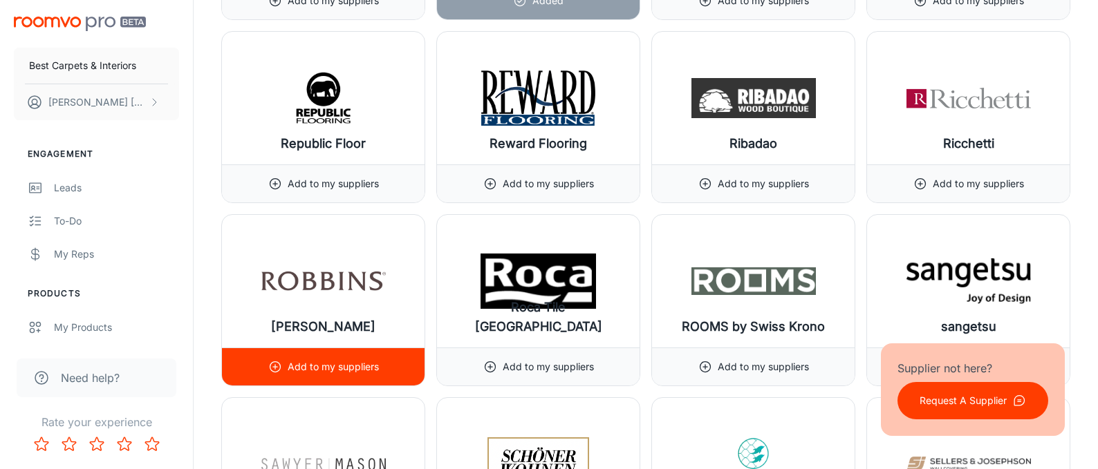
click at [351, 362] on p "Add to my suppliers" at bounding box center [333, 367] width 91 height 15
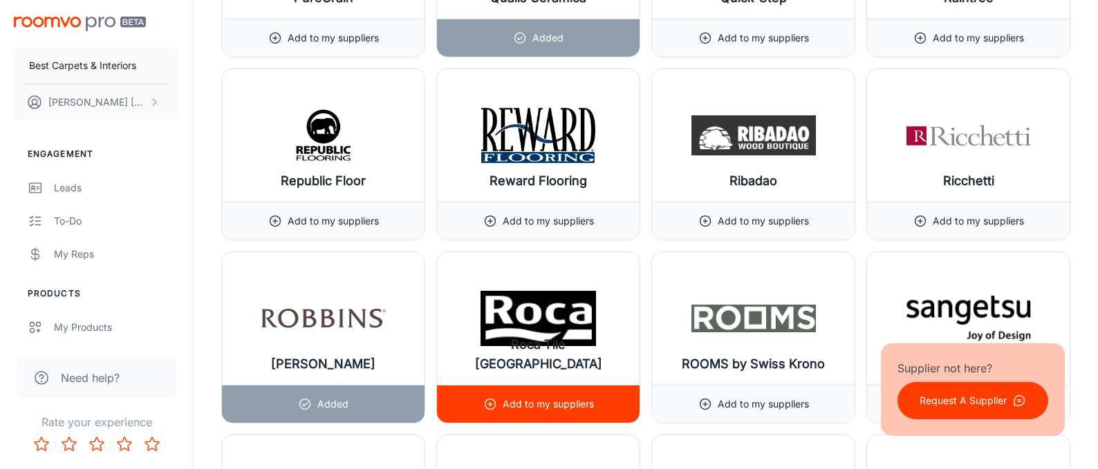
click at [529, 400] on p "Add to my suppliers" at bounding box center [548, 404] width 91 height 15
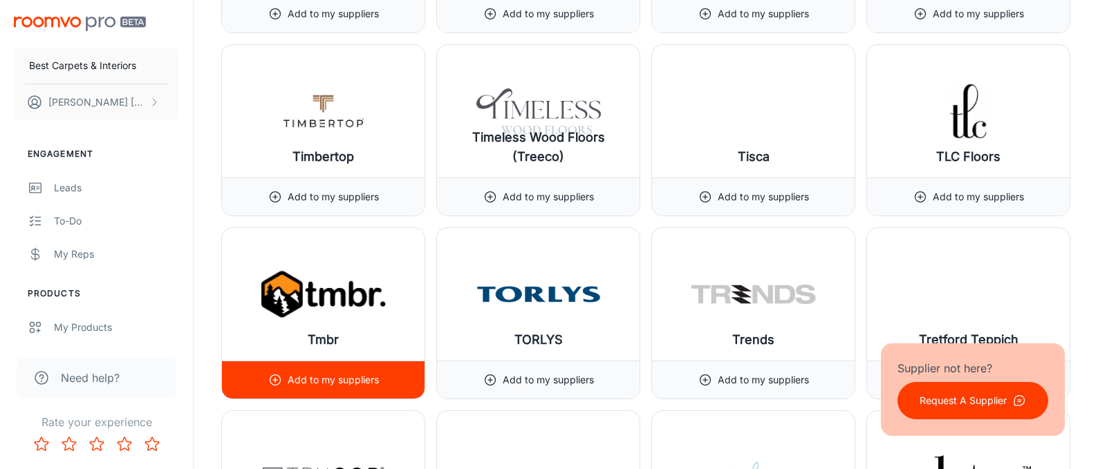
scroll to position [15563, 0]
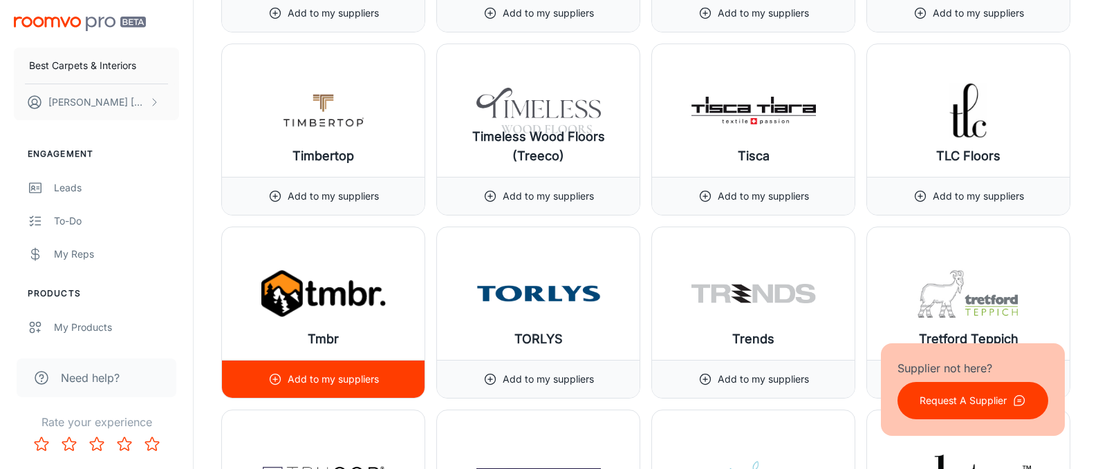
click at [314, 373] on p "Add to my suppliers" at bounding box center [333, 379] width 91 height 15
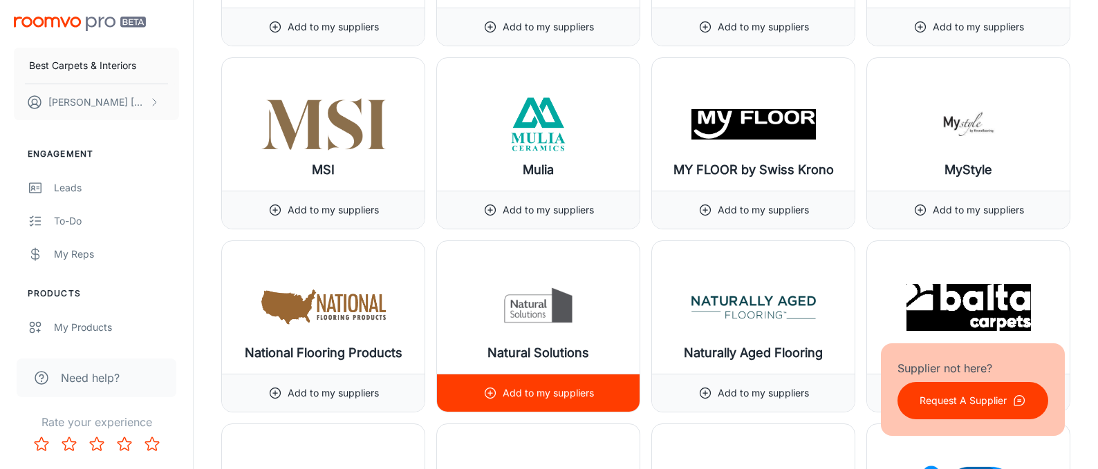
scroll to position [11697, 0]
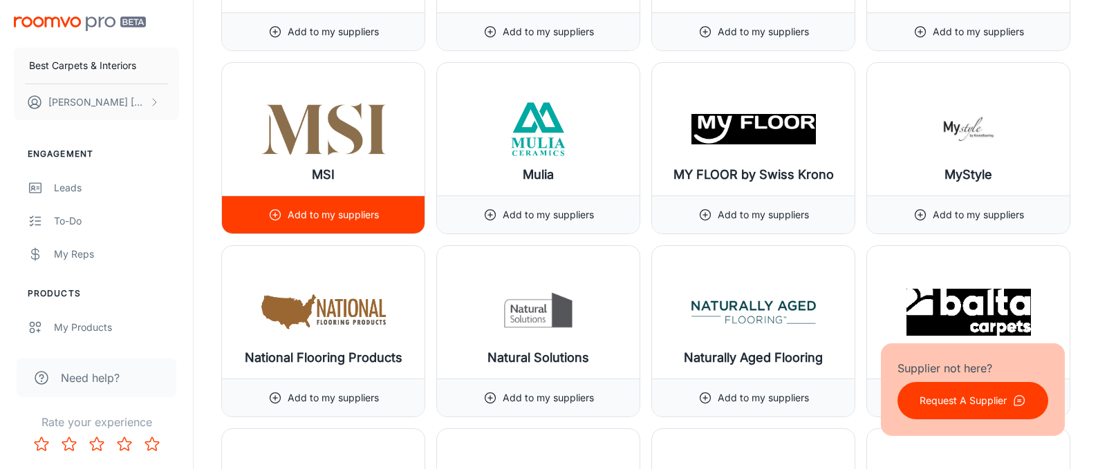
click at [342, 225] on div "Add to my suppliers" at bounding box center [323, 214] width 111 height 37
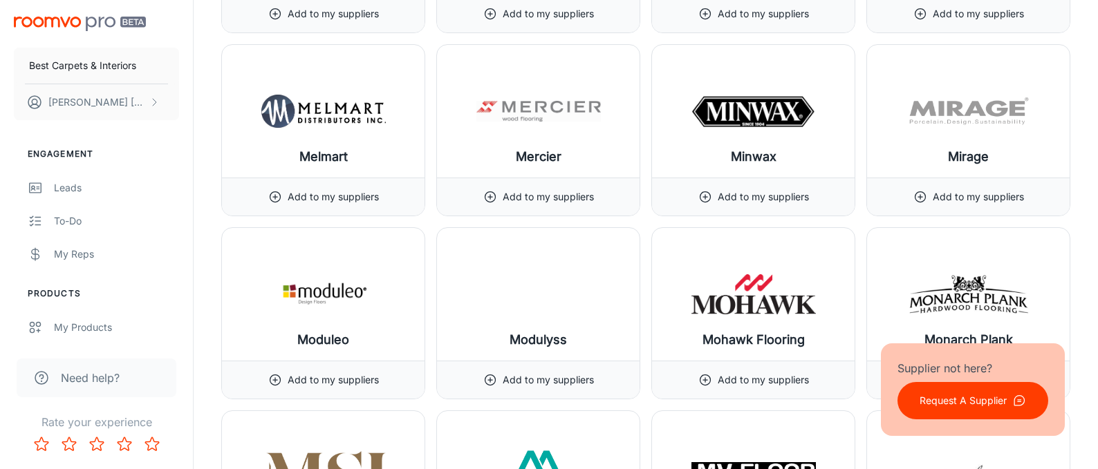
scroll to position [11346, 0]
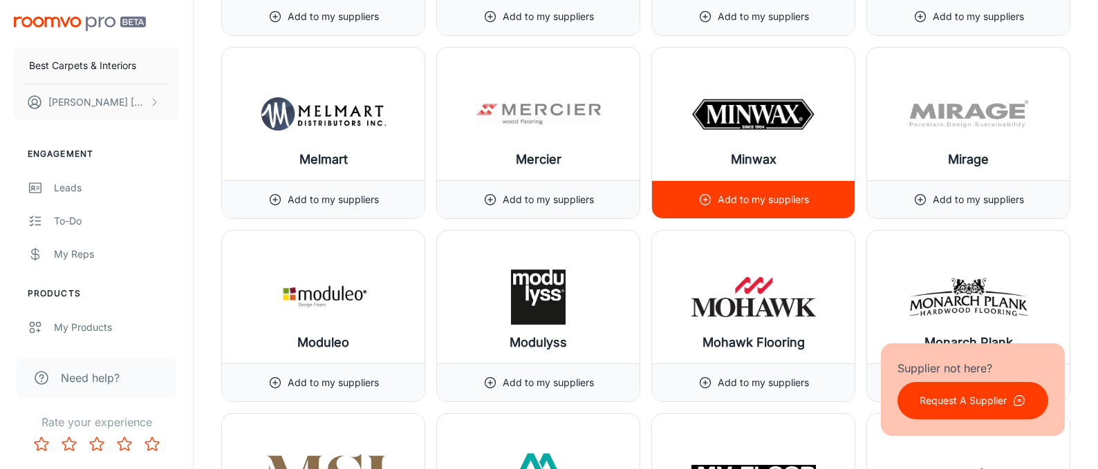
click at [753, 194] on p "Add to my suppliers" at bounding box center [763, 199] width 91 height 15
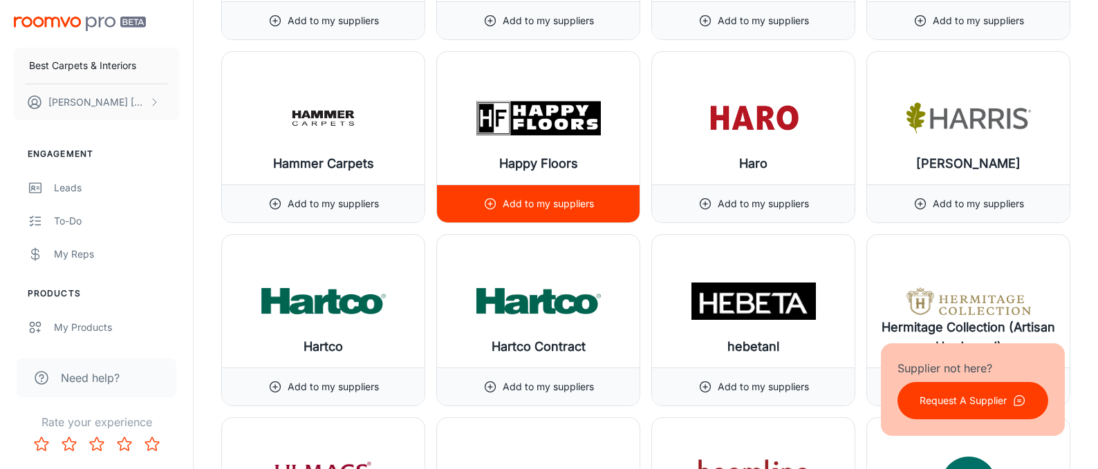
scroll to position [8228, 0]
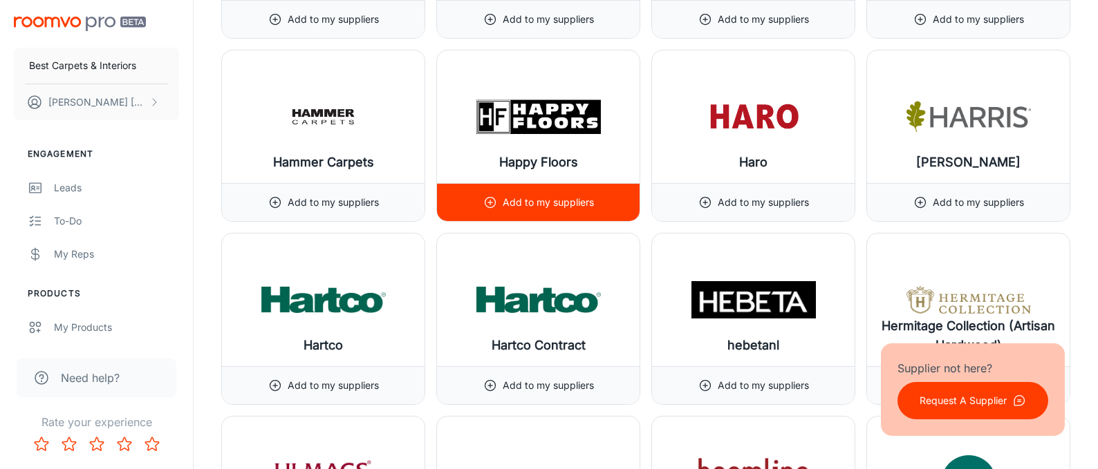
click at [537, 203] on p "Add to my suppliers" at bounding box center [548, 202] width 91 height 15
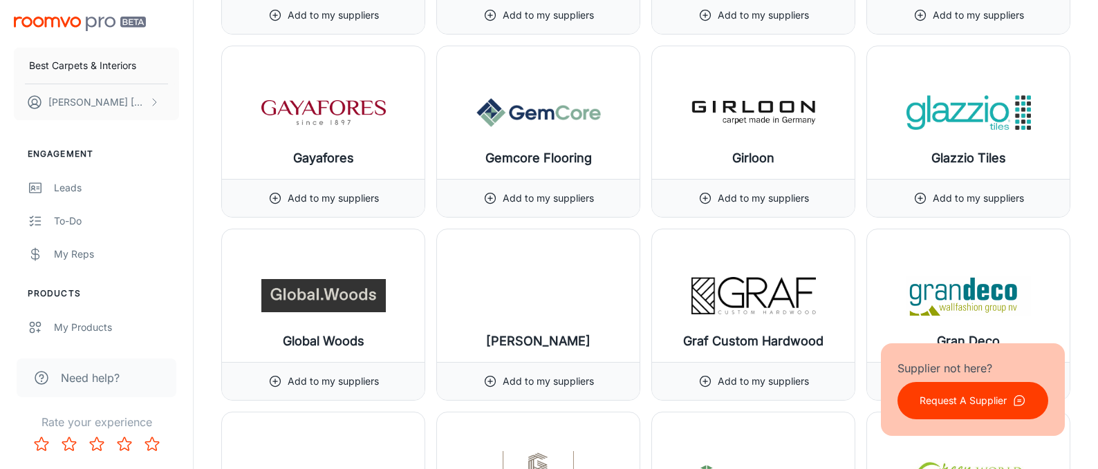
scroll to position [7499, 0]
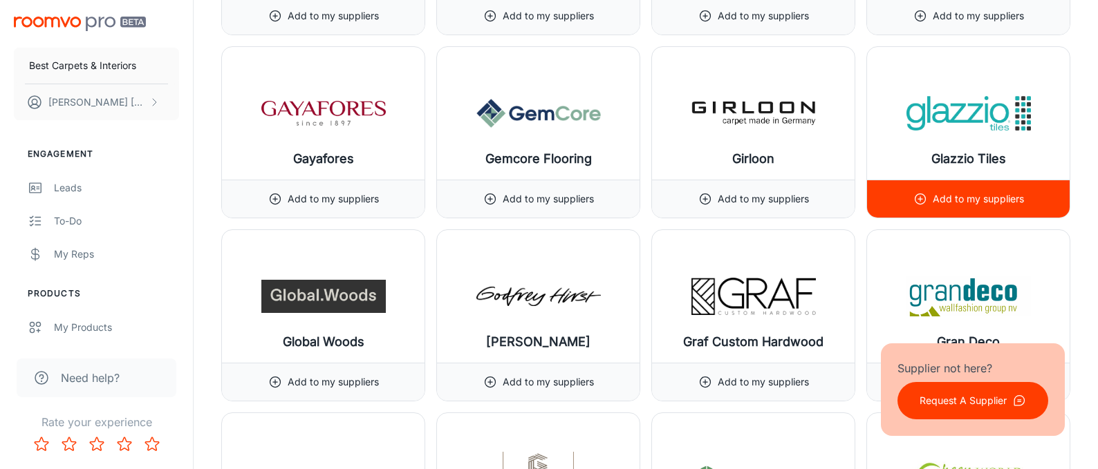
click at [948, 196] on p "Add to my suppliers" at bounding box center [978, 199] width 91 height 15
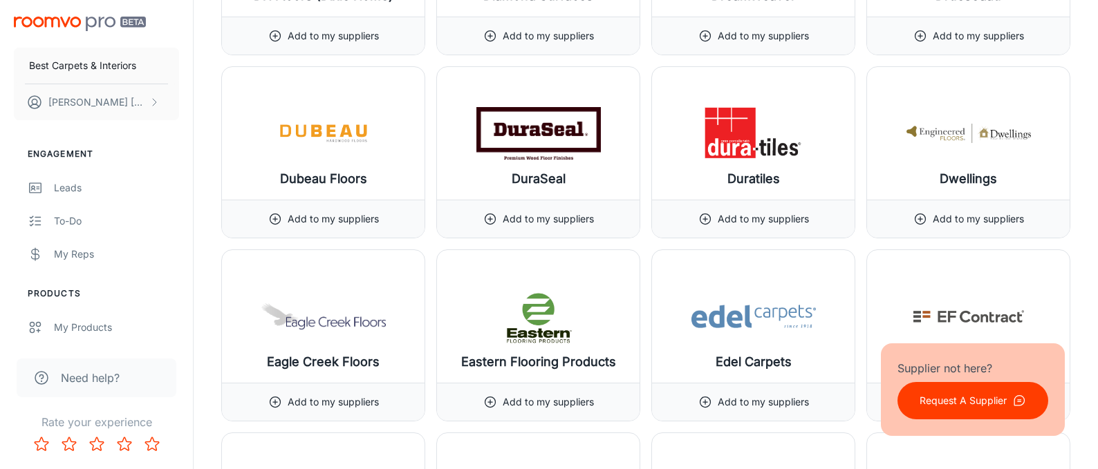
scroll to position [5649, 0]
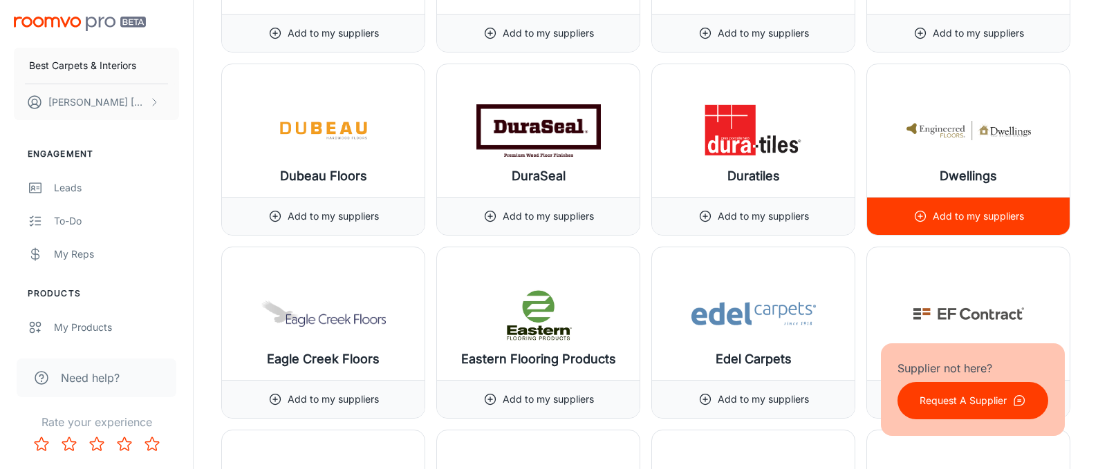
click at [938, 222] on p "Add to my suppliers" at bounding box center [978, 216] width 91 height 15
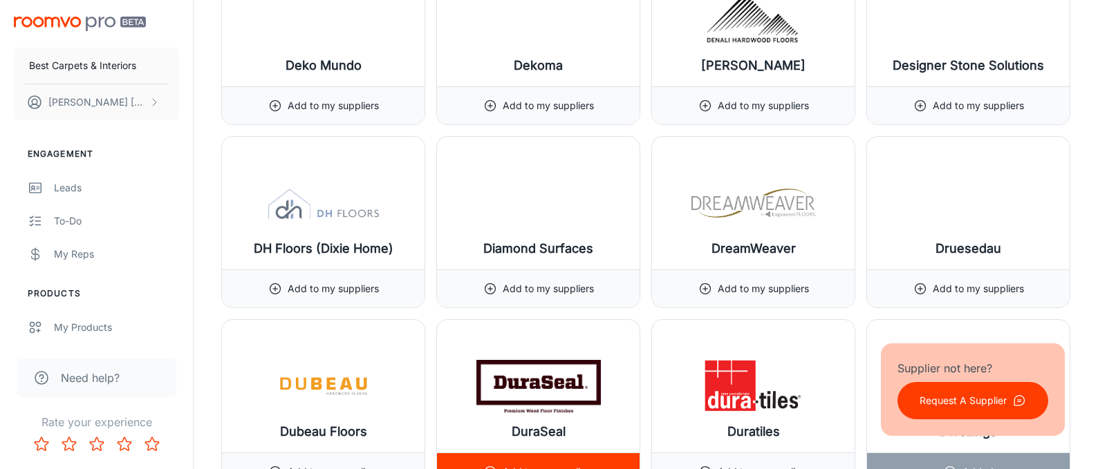
scroll to position [5390, 0]
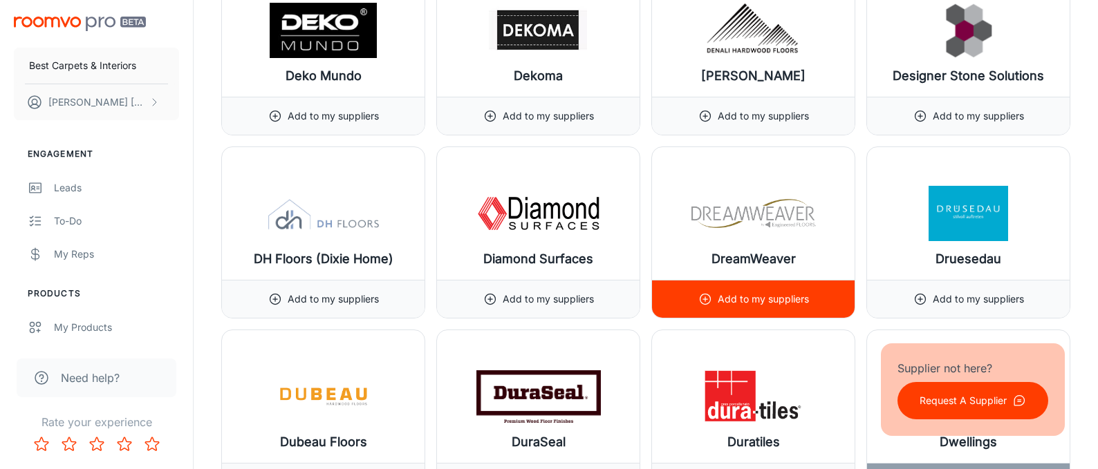
click at [734, 289] on div "Add to my suppliers" at bounding box center [753, 299] width 111 height 37
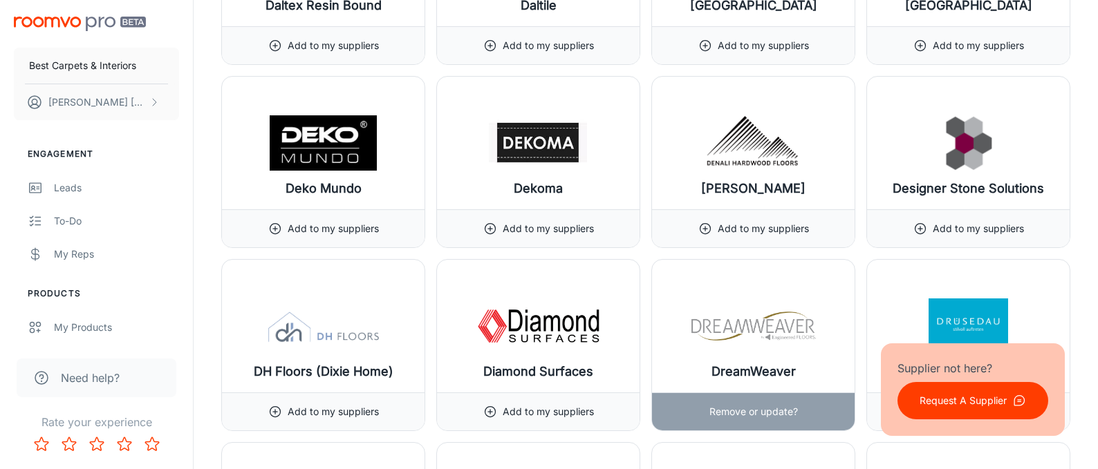
scroll to position [5267, 0]
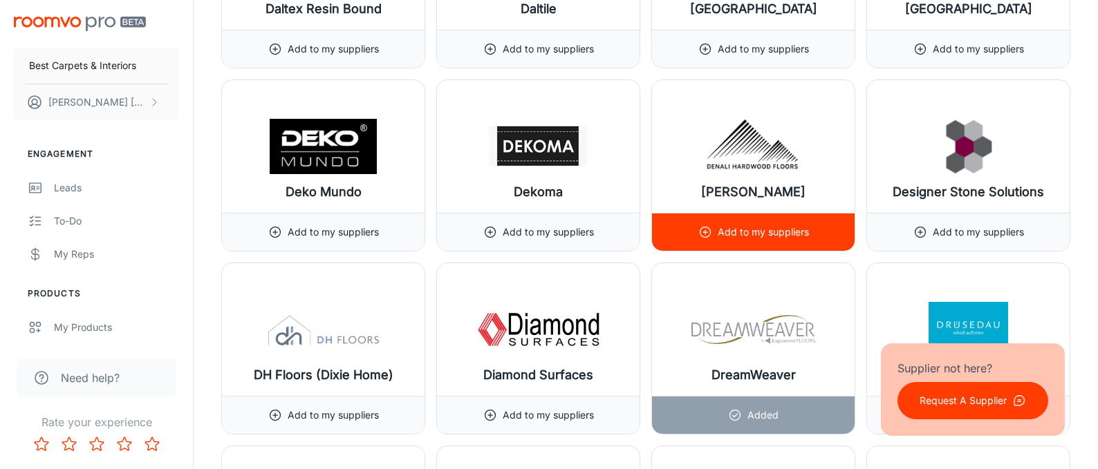
click at [739, 234] on p "Add to my suppliers" at bounding box center [763, 232] width 91 height 15
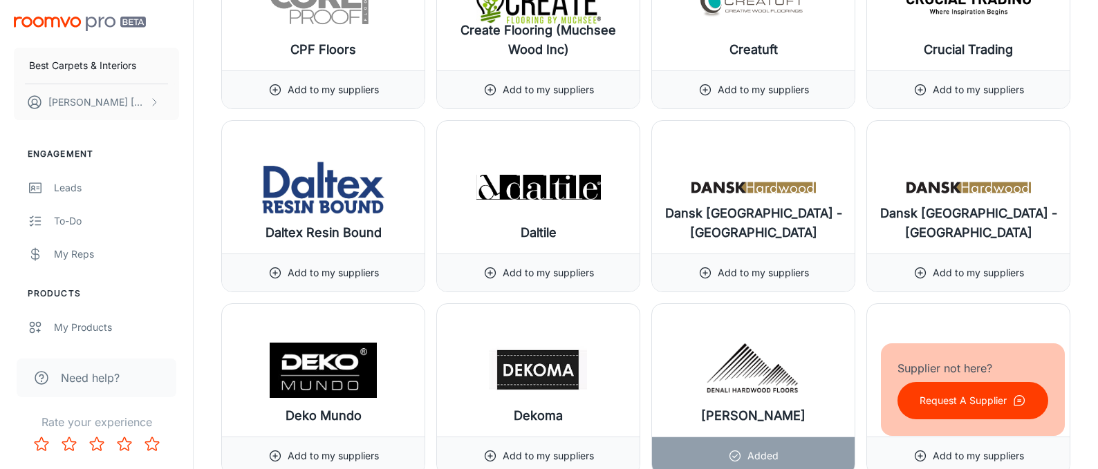
scroll to position [5042, 0]
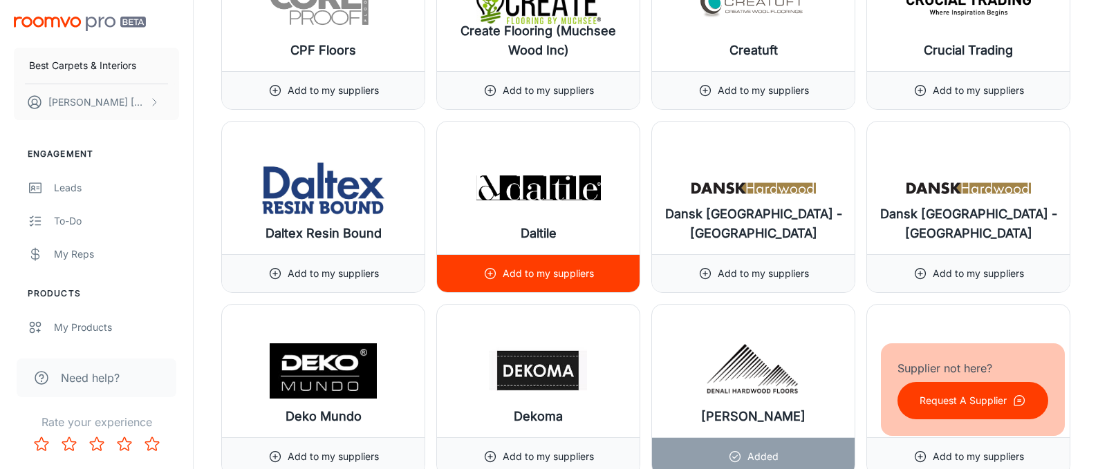
click at [553, 277] on p "Add to my suppliers" at bounding box center [548, 273] width 91 height 15
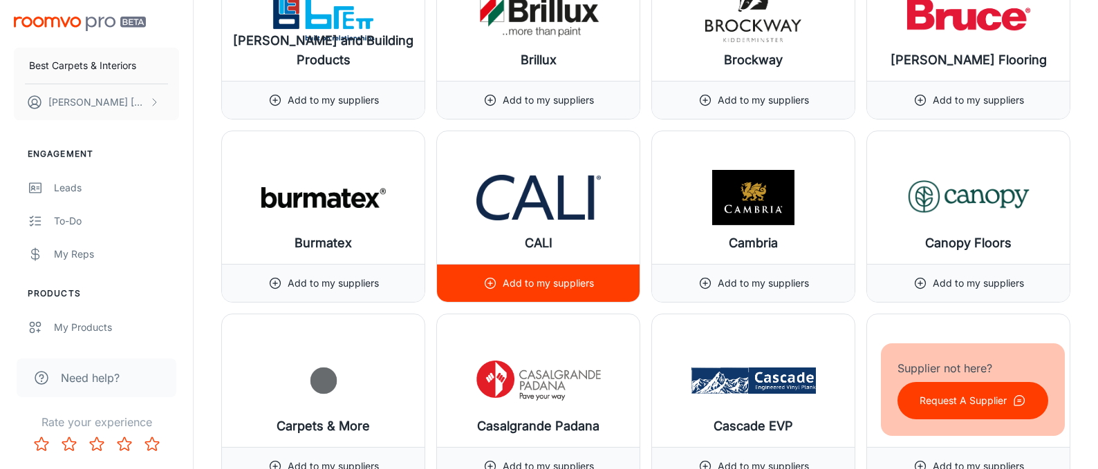
scroll to position [3387, 0]
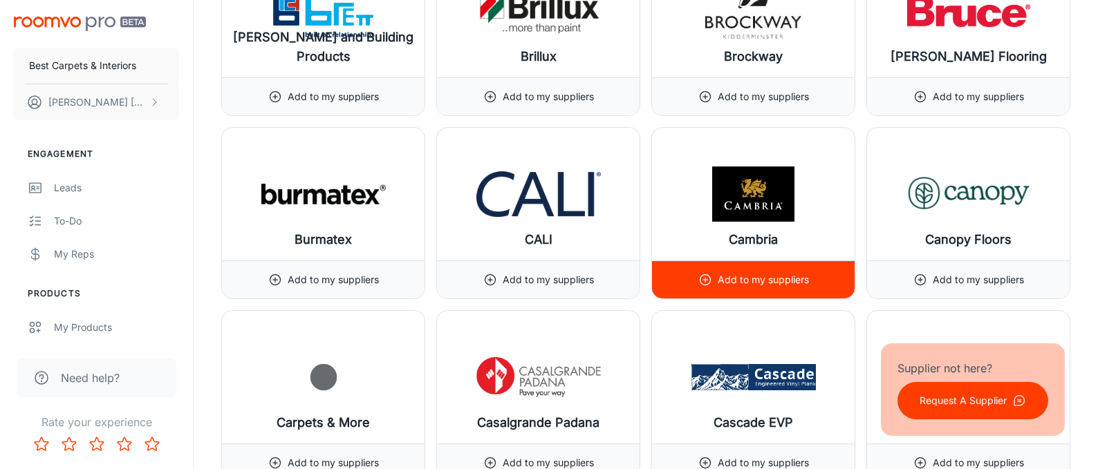
click at [723, 276] on p "Add to my suppliers" at bounding box center [763, 279] width 91 height 15
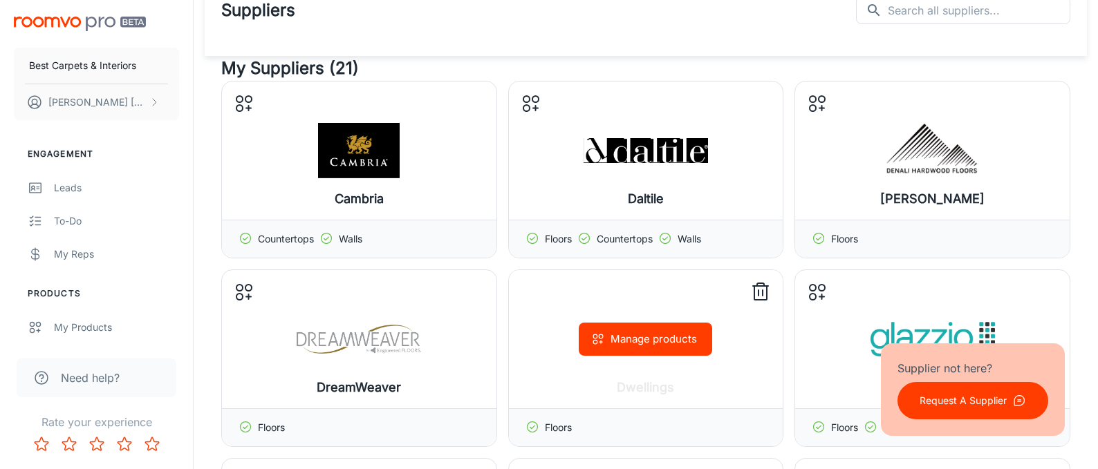
scroll to position [0, 0]
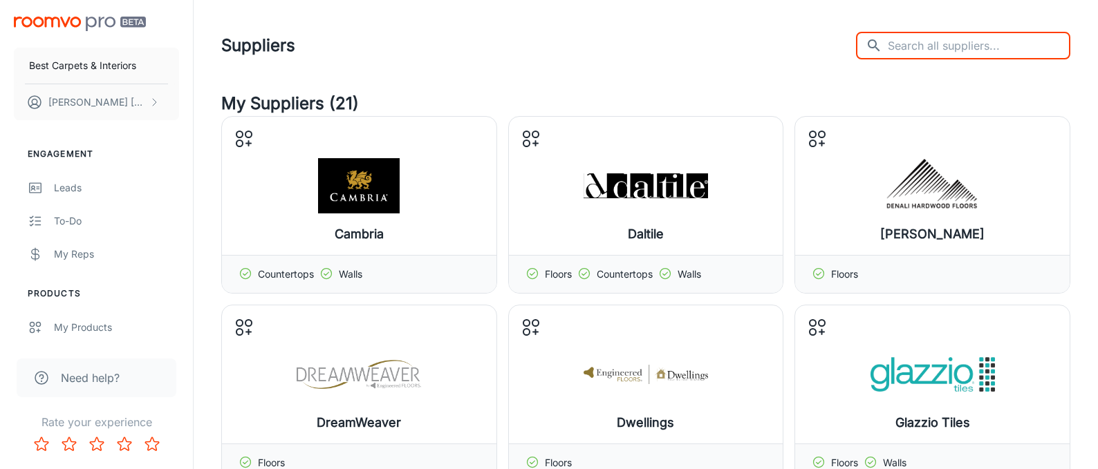
click at [947, 50] on input "text" at bounding box center [979, 46] width 183 height 28
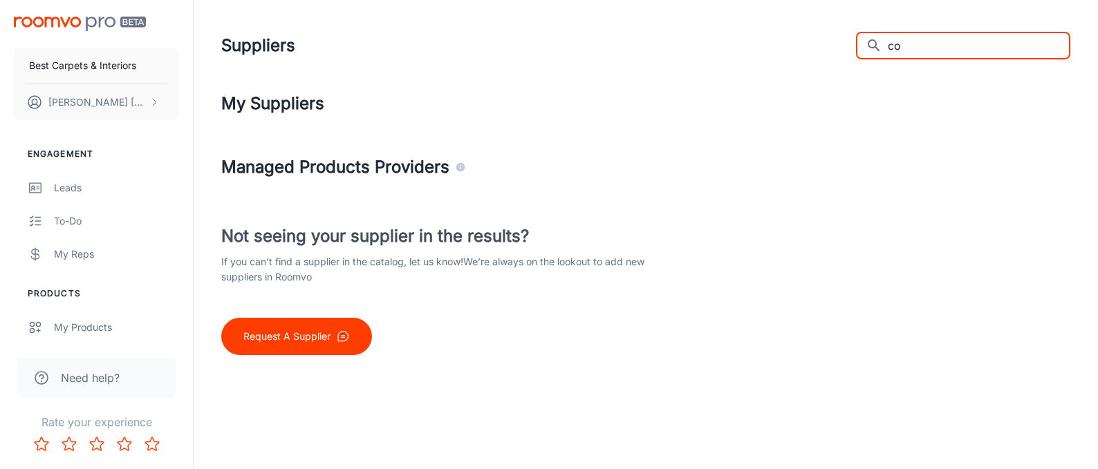
type input "c"
type input "K"
type input "R"
type input "K"
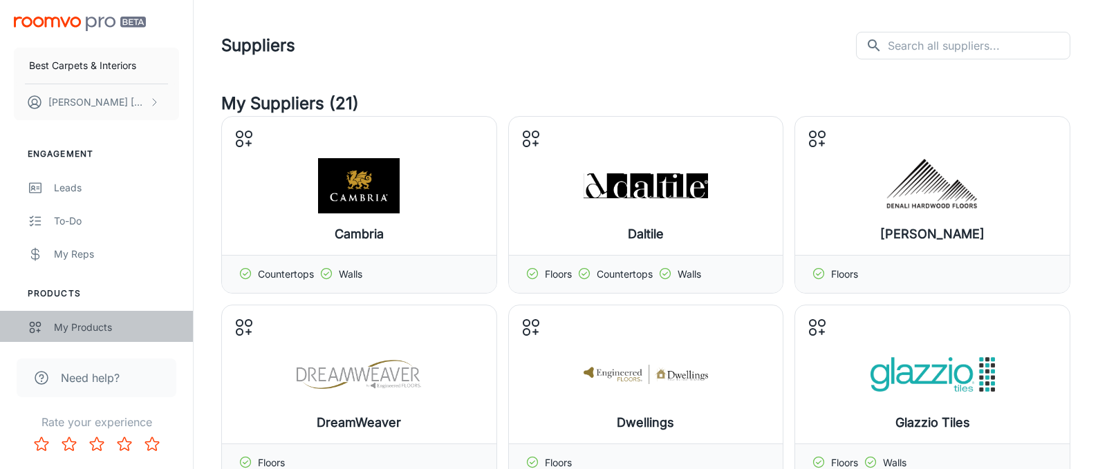
click at [91, 328] on div "My Products" at bounding box center [116, 327] width 125 height 15
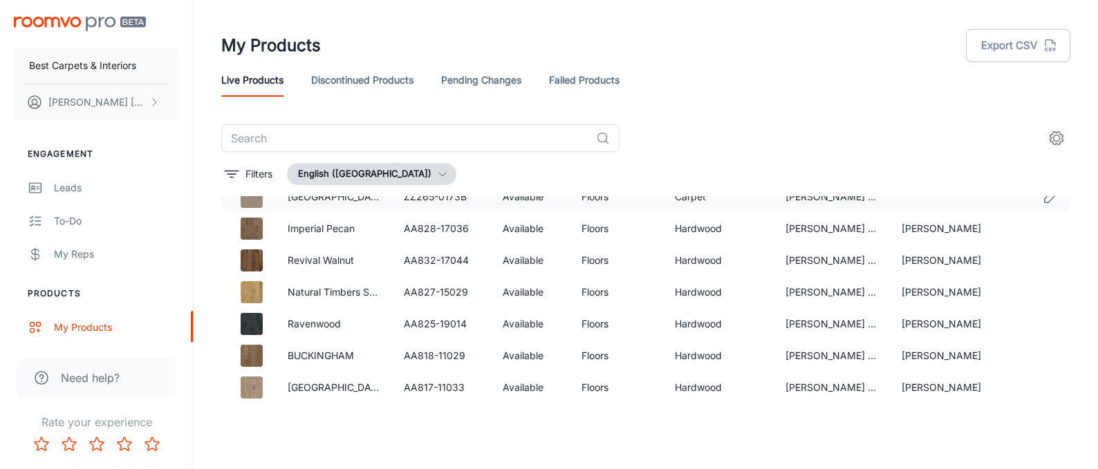
scroll to position [1868, 0]
click at [257, 297] on img at bounding box center [252, 292] width 22 height 22
click at [338, 294] on div "Natural Timbers Smooth" at bounding box center [339, 310] width 124 height 32
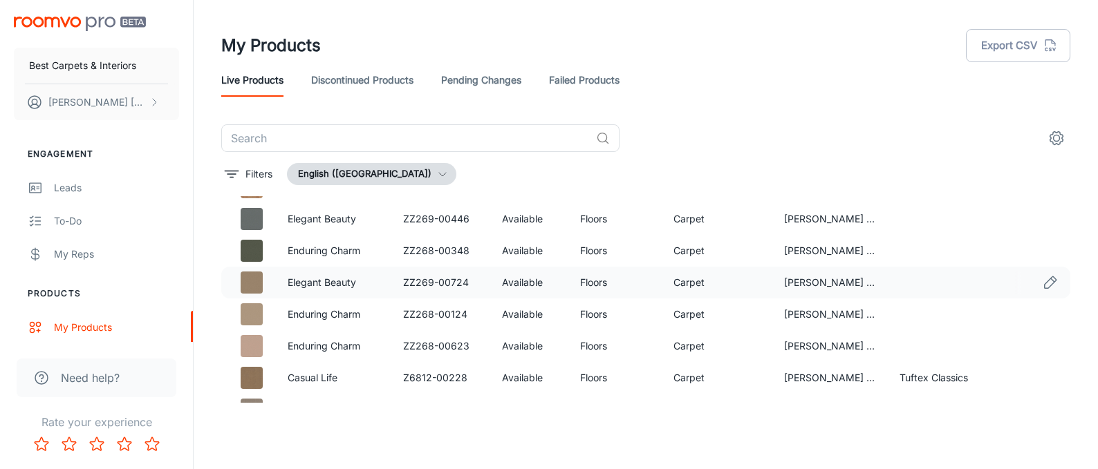
scroll to position [7412, 0]
click at [331, 286] on link "Elegant Beauty" at bounding box center [322, 281] width 68 height 12
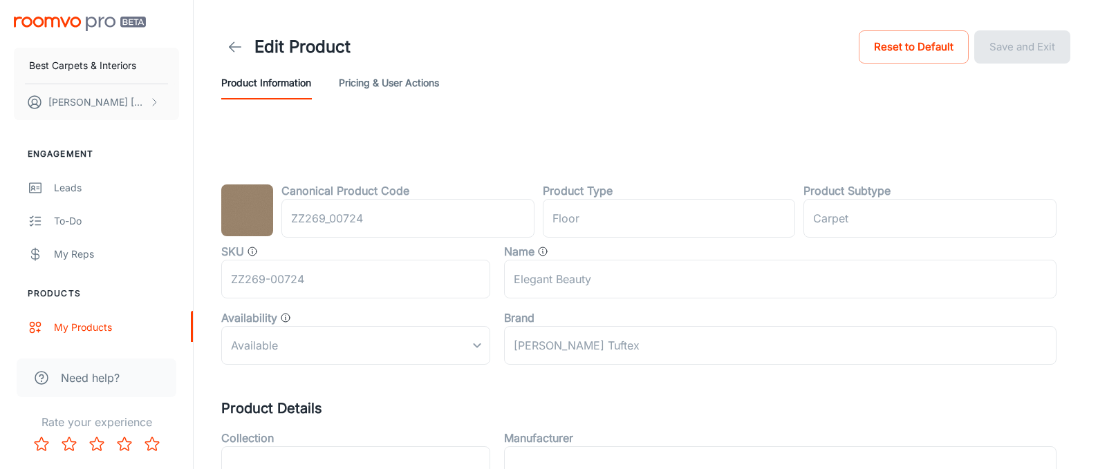
click at [252, 221] on img at bounding box center [247, 211] width 52 height 52
click at [235, 50] on icon at bounding box center [235, 47] width 17 height 17
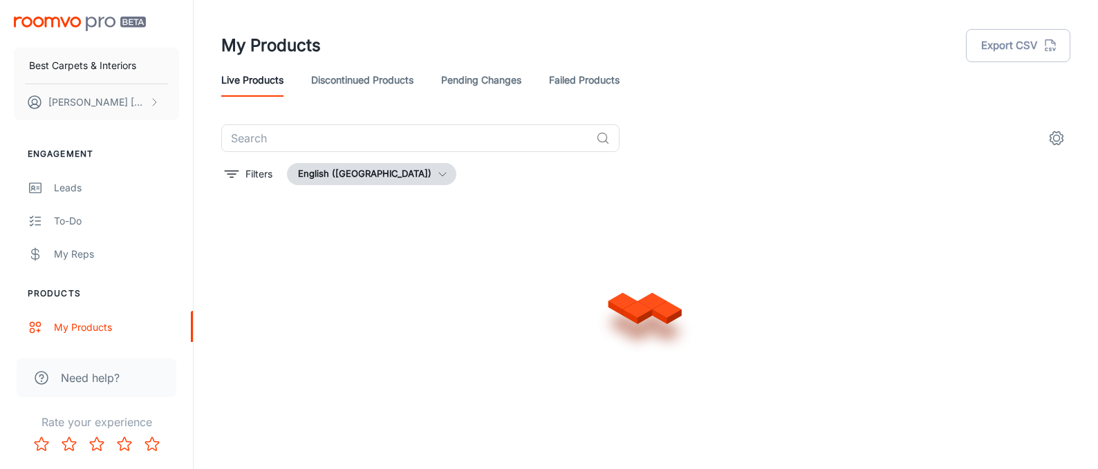
scroll to position [9222, 0]
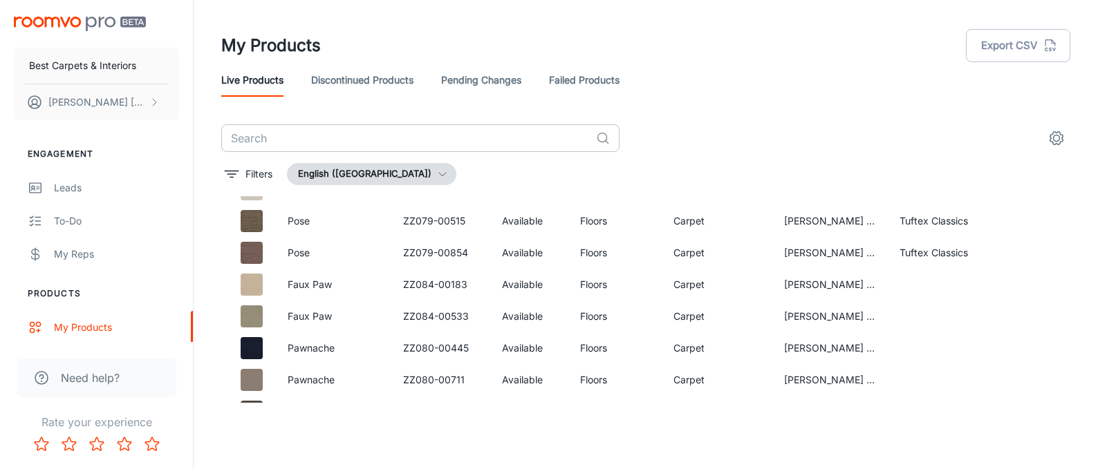
click at [308, 143] on input "text" at bounding box center [405, 138] width 369 height 28
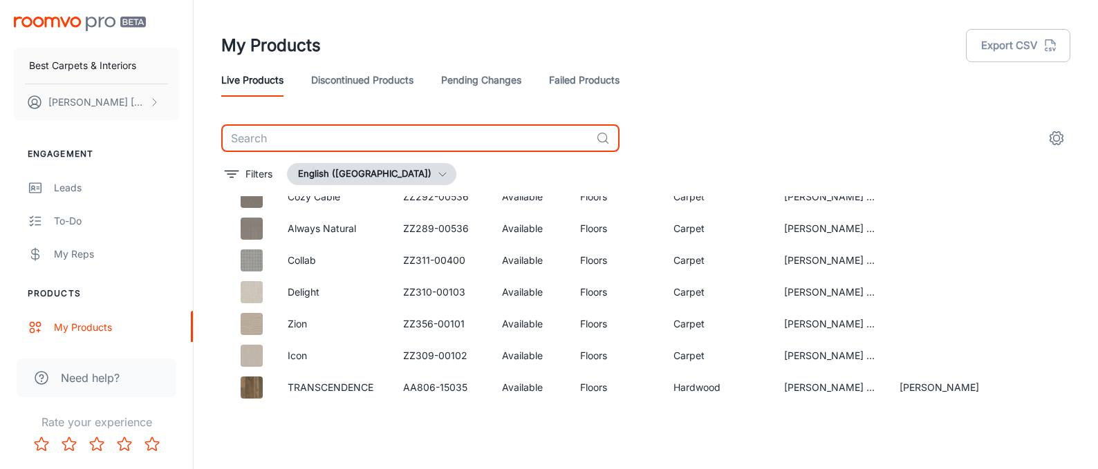
scroll to position [14689, 0]
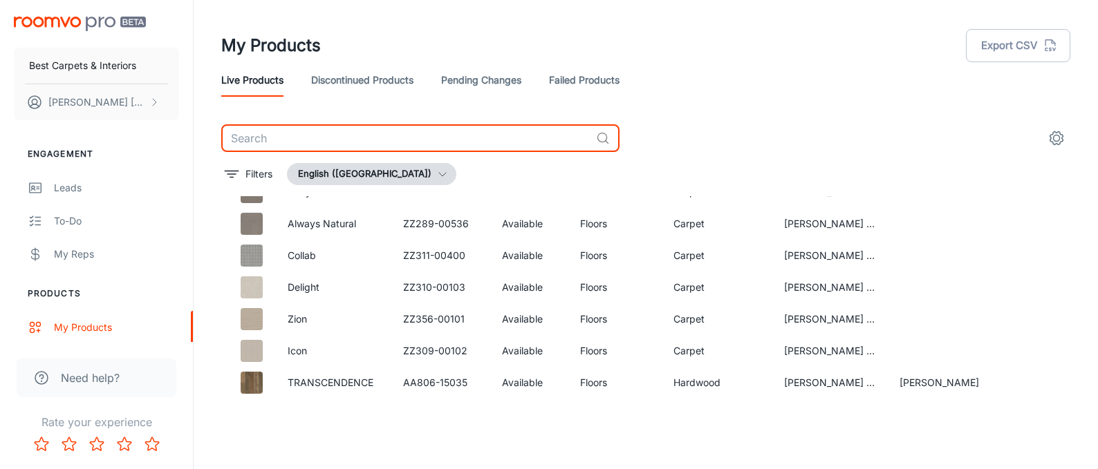
click at [326, 135] on input "text" at bounding box center [405, 138] width 369 height 28
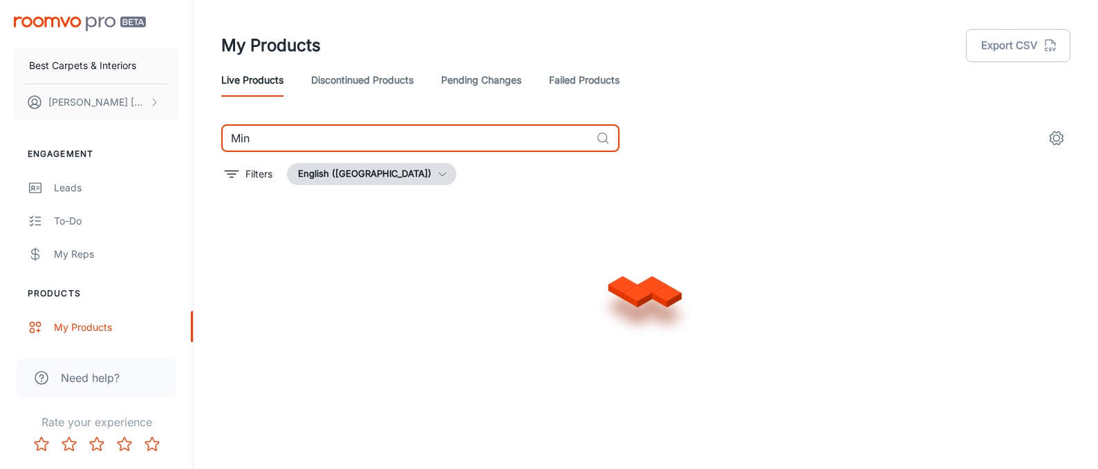
scroll to position [62, 0]
type input "M"
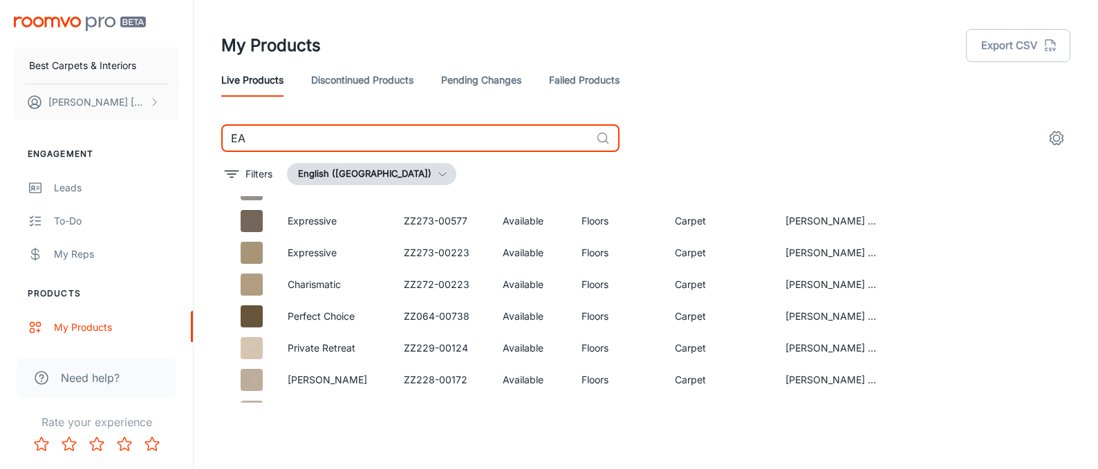
scroll to position [850, 0]
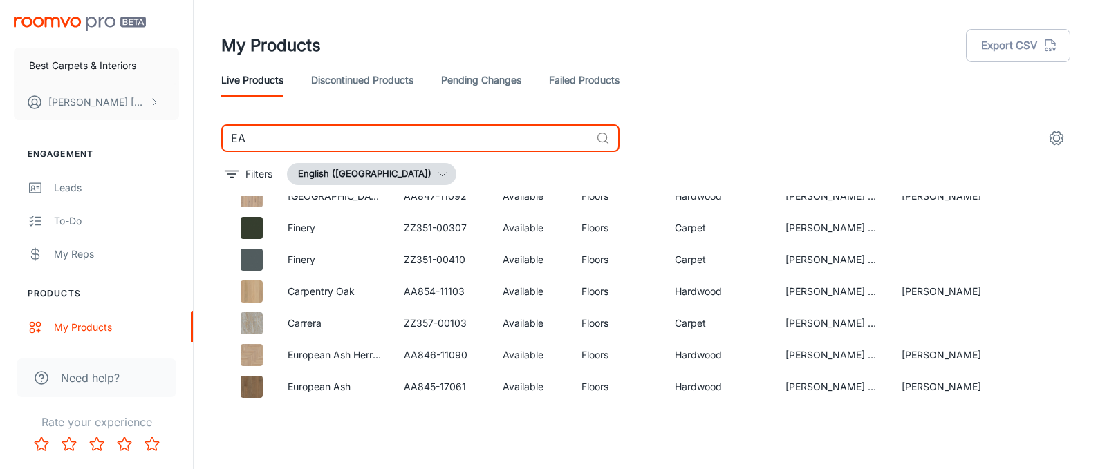
scroll to position [62, 0]
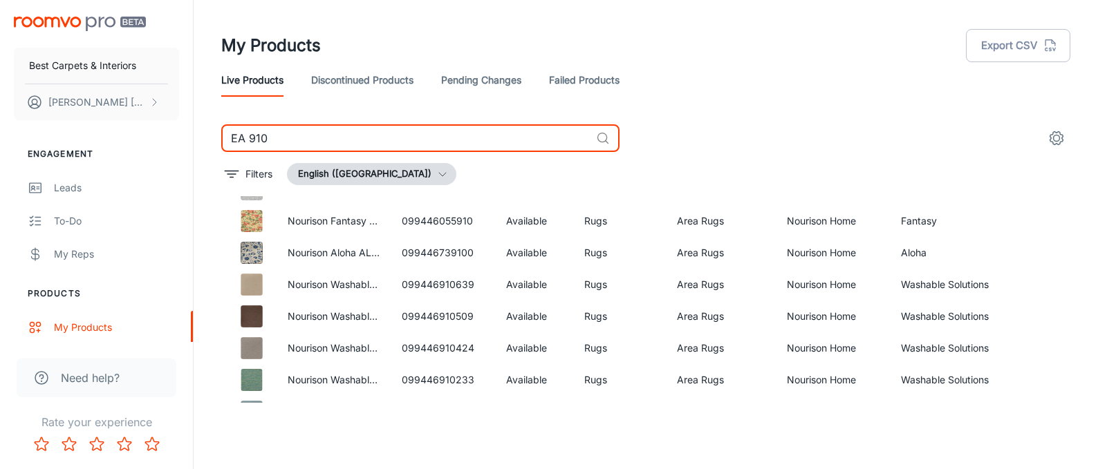
scroll to position [850, 0]
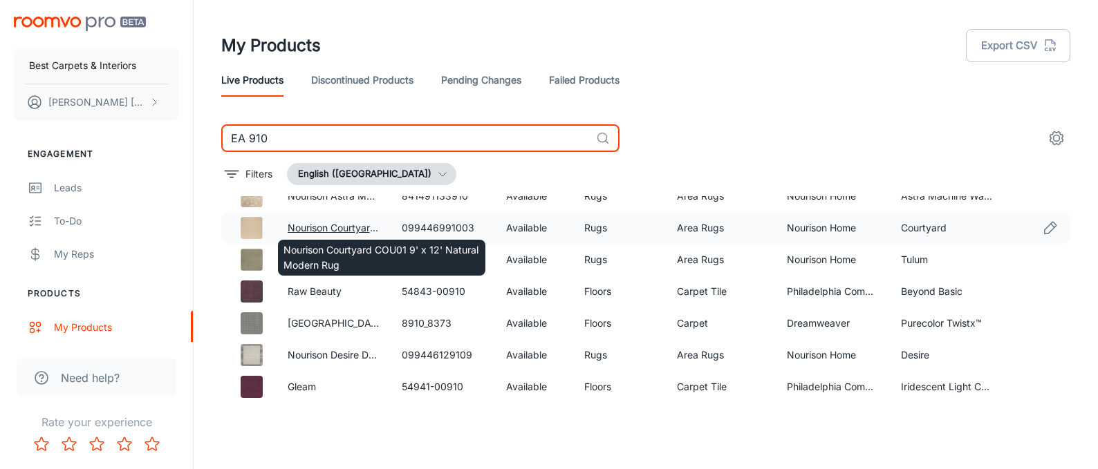
type input "EA 910"
click at [337, 229] on link "Nourison Courtyard COU01 9' x 12' Natural Modern Rug" at bounding box center [415, 228] width 254 height 12
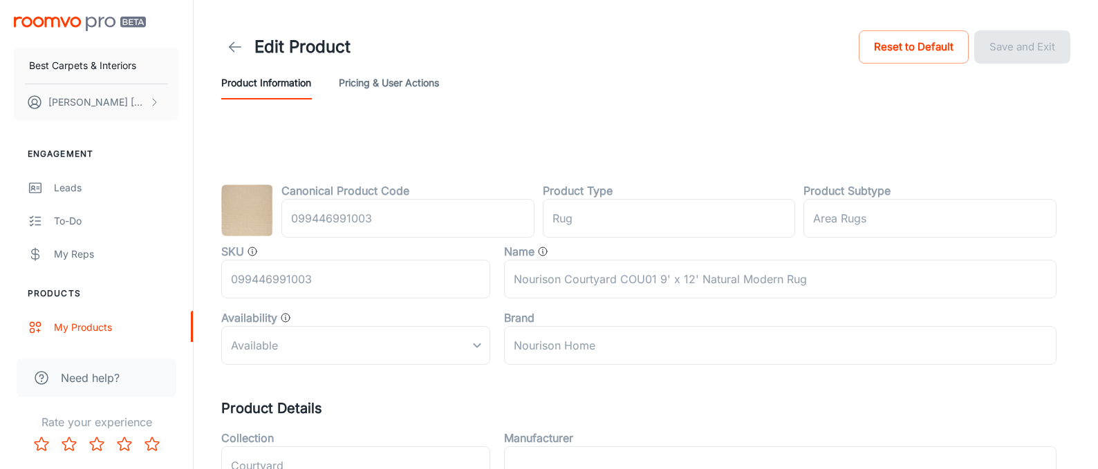
click at [244, 201] on img at bounding box center [247, 211] width 52 height 52
click at [259, 205] on img at bounding box center [247, 211] width 52 height 52
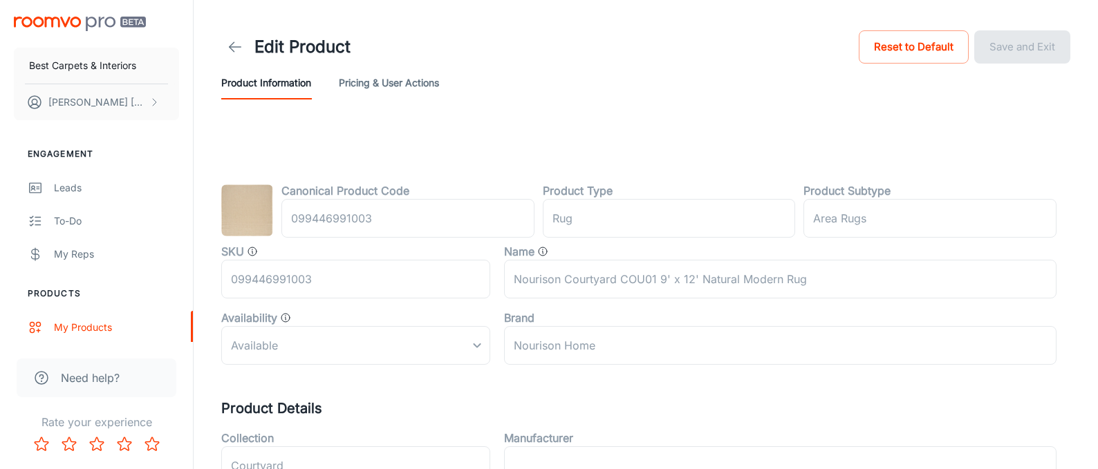
click at [259, 205] on img at bounding box center [247, 211] width 52 height 52
click at [237, 45] on icon at bounding box center [235, 47] width 17 height 17
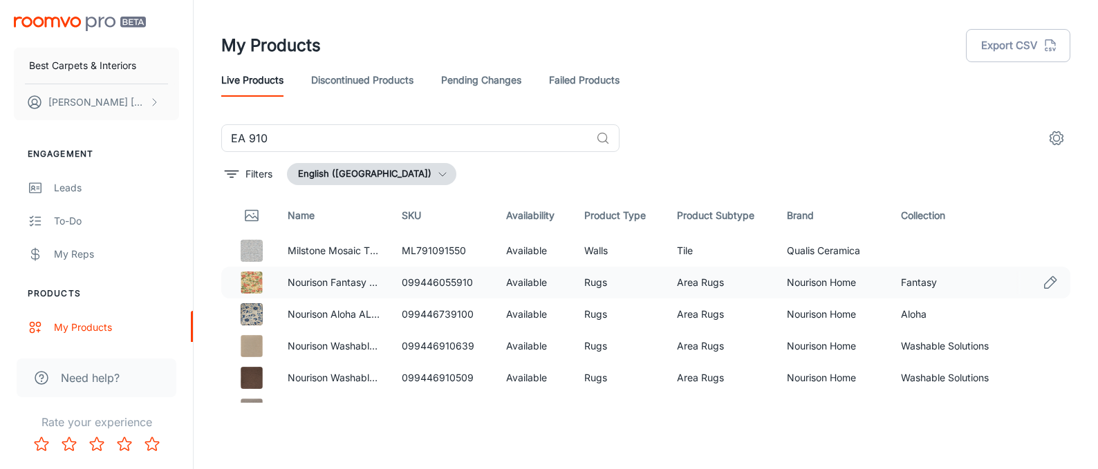
click at [254, 284] on img at bounding box center [252, 283] width 22 height 22
click at [254, 311] on img at bounding box center [252, 315] width 22 height 22
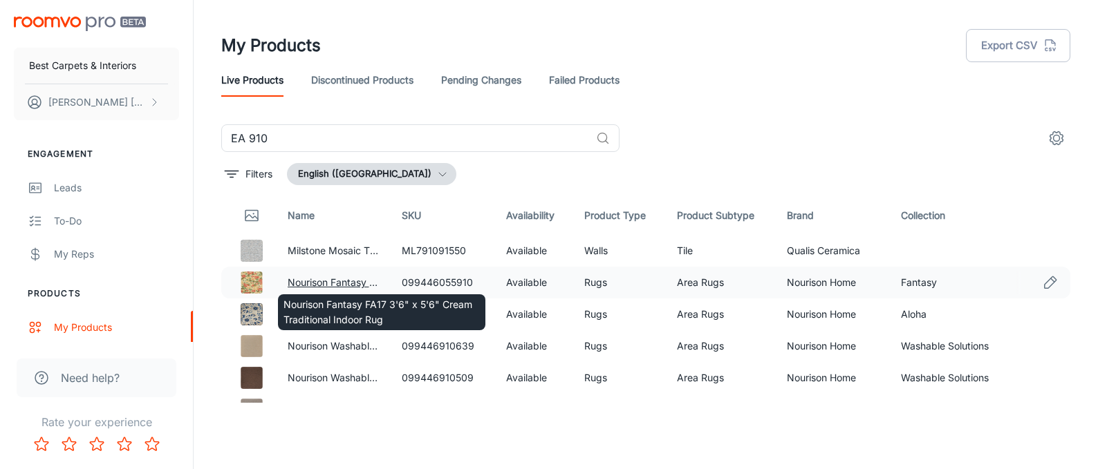
click at [322, 279] on link "Nourison Fantasy FA17 3'6" x 5'6" Cream Traditional Indoor Rug" at bounding box center [433, 283] width 291 height 12
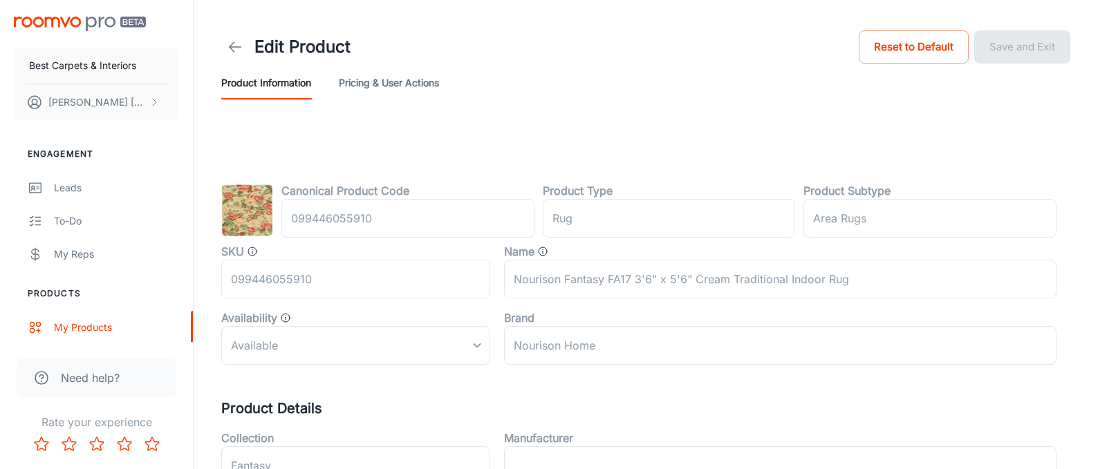
click at [258, 217] on img at bounding box center [247, 211] width 52 height 52
drag, startPoint x: 323, startPoint y: 193, endPoint x: 291, endPoint y: 199, distance: 32.4
click at [321, 194] on label "Canonical Product Code" at bounding box center [345, 191] width 128 height 17
click at [237, 47] on line at bounding box center [236, 47] width 12 height 0
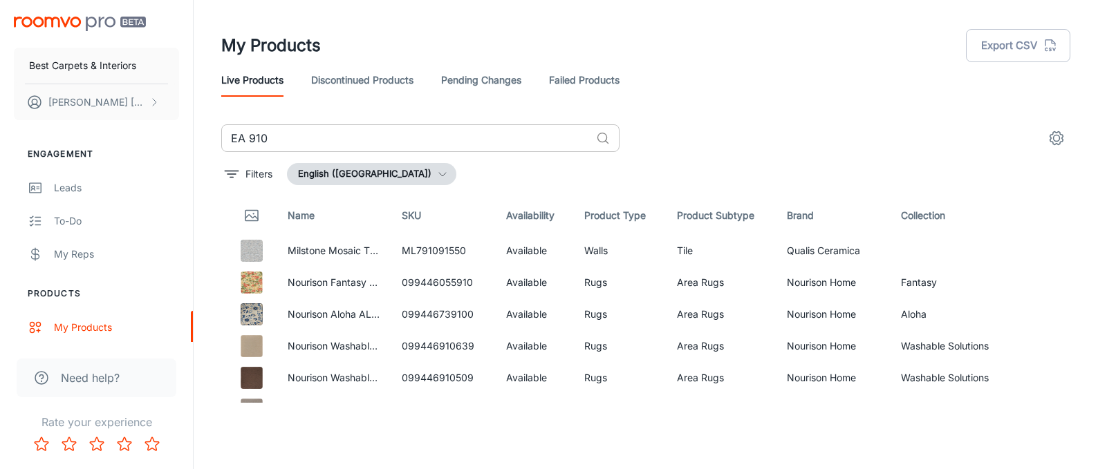
click at [347, 143] on input "EA 910" at bounding box center [405, 138] width 369 height 28
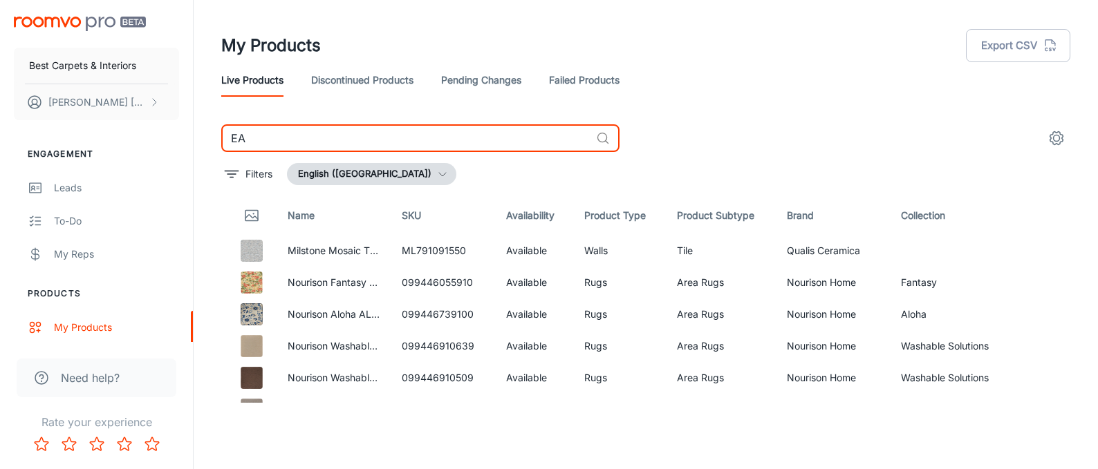
type input "E"
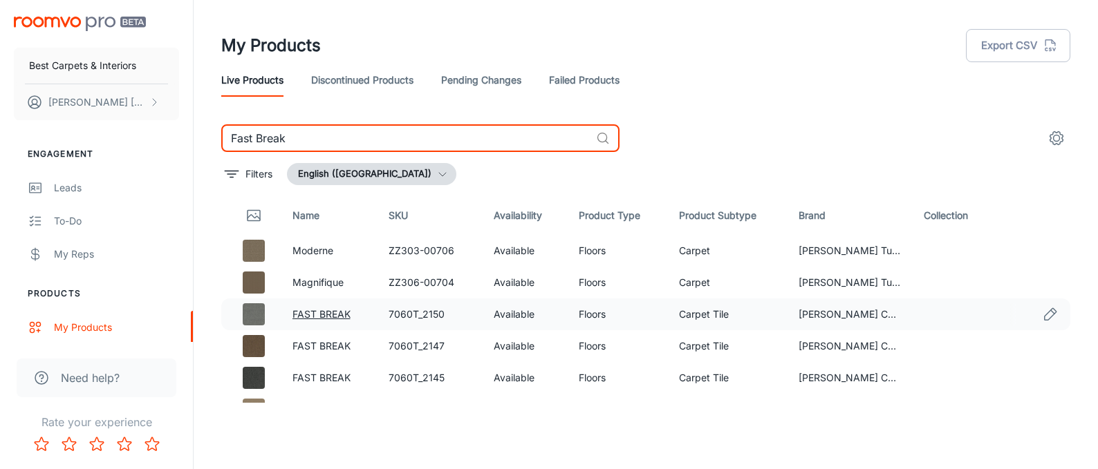
type input "Fast Break"
click at [329, 314] on link "FAST BREAK" at bounding box center [321, 314] width 58 height 12
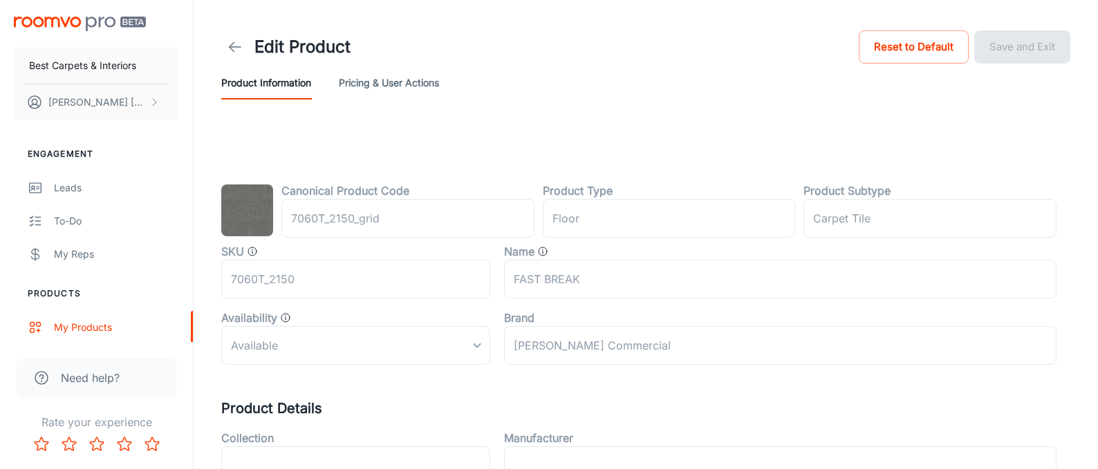
click at [243, 212] on img at bounding box center [247, 211] width 52 height 52
click at [245, 210] on img at bounding box center [247, 211] width 52 height 52
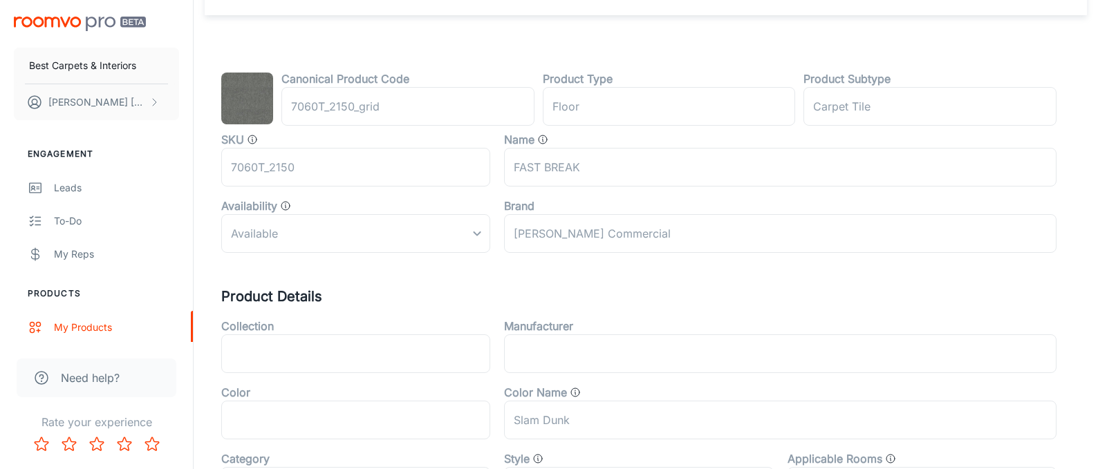
scroll to position [115, 0]
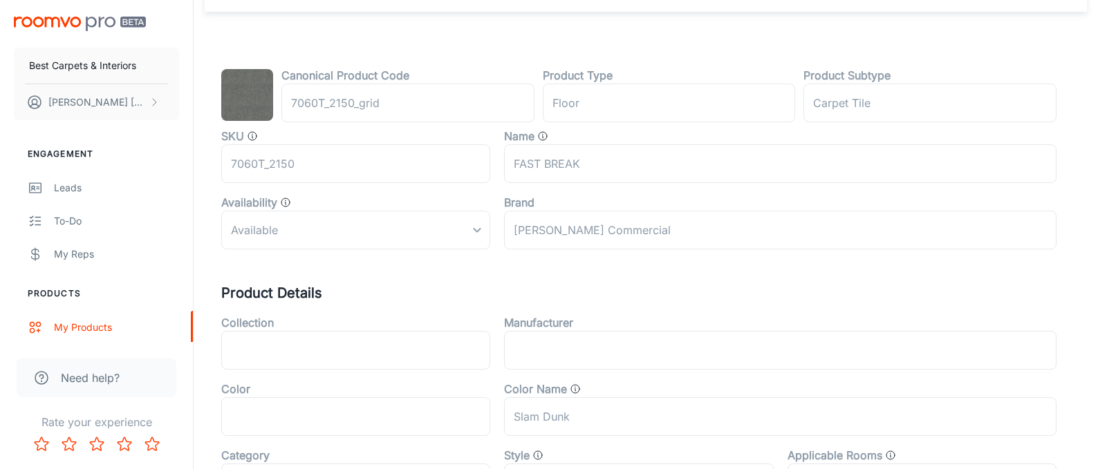
click at [454, 235] on div "Available" at bounding box center [355, 230] width 269 height 39
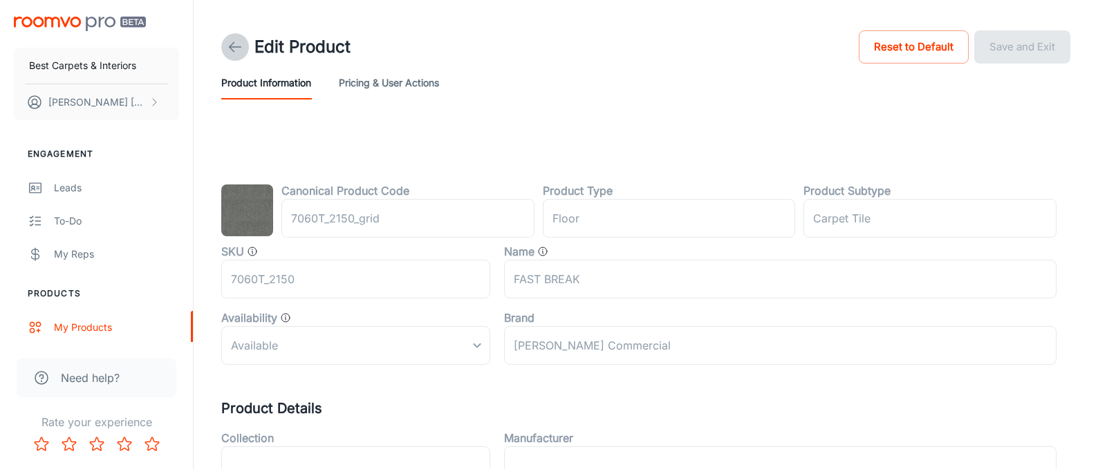
click at [232, 47] on line at bounding box center [236, 47] width 12 height 0
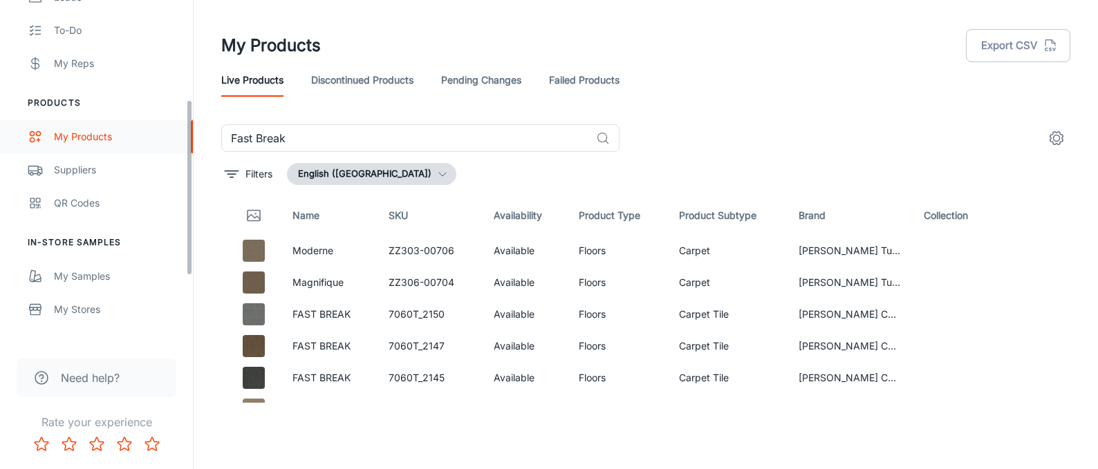
scroll to position [193, 0]
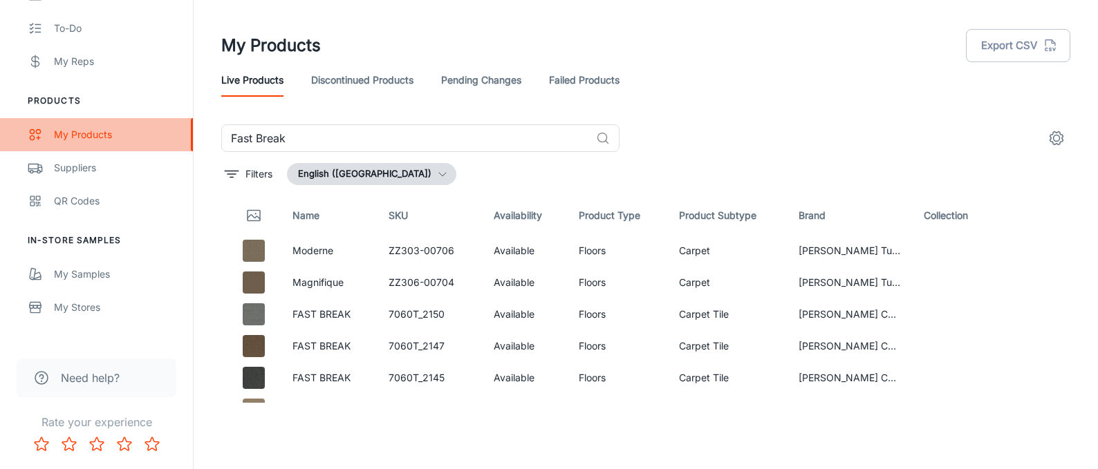
click at [68, 130] on div "My Products" at bounding box center [116, 134] width 125 height 15
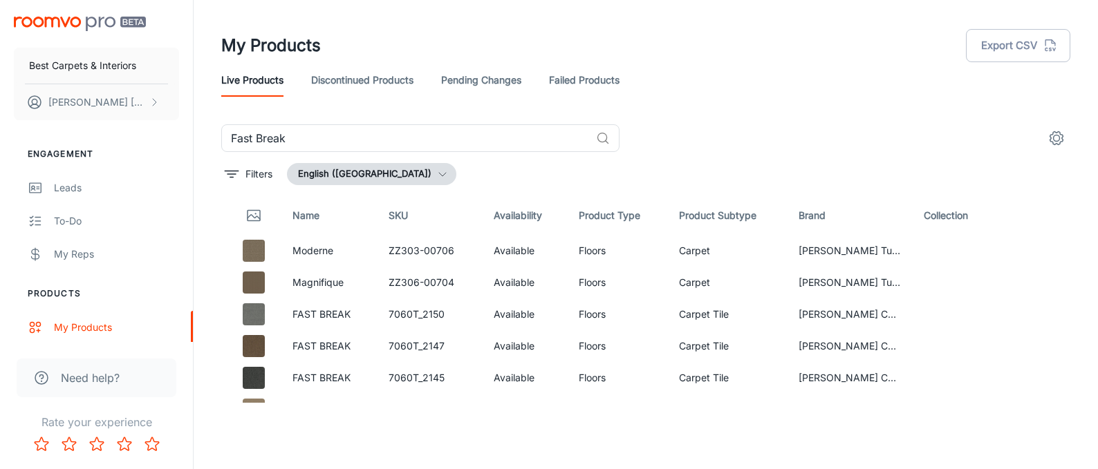
click at [75, 24] on img "scrollable content" at bounding box center [80, 24] width 132 height 15
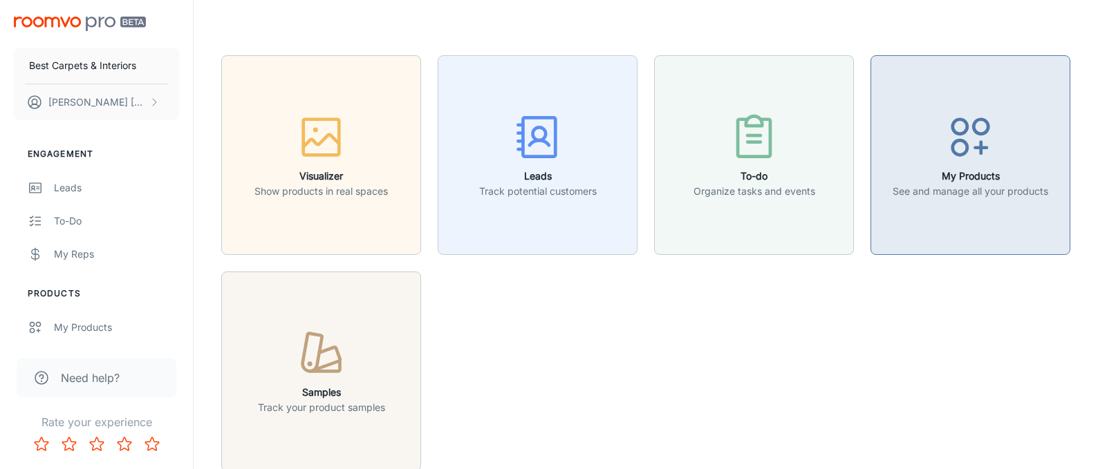
scroll to position [4, 0]
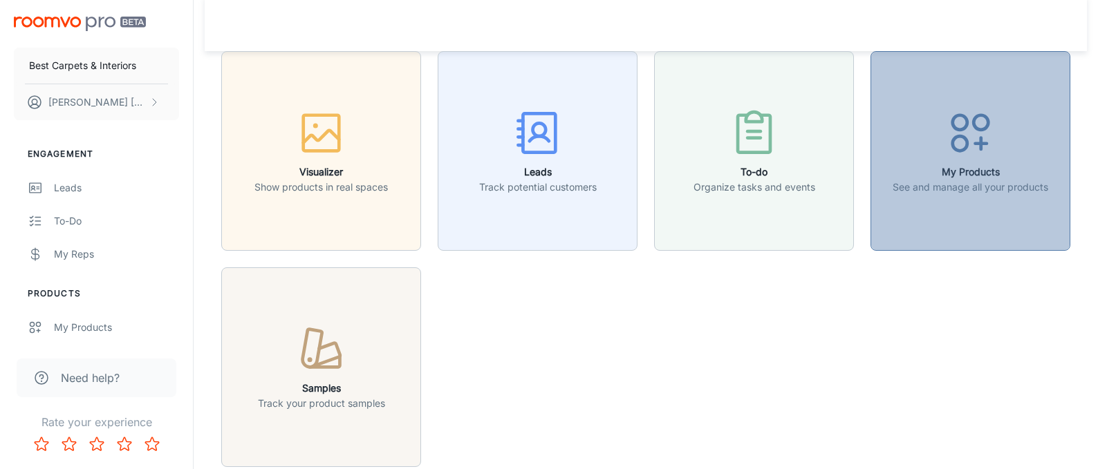
click at [972, 169] on h6 "My Products" at bounding box center [971, 172] width 156 height 15
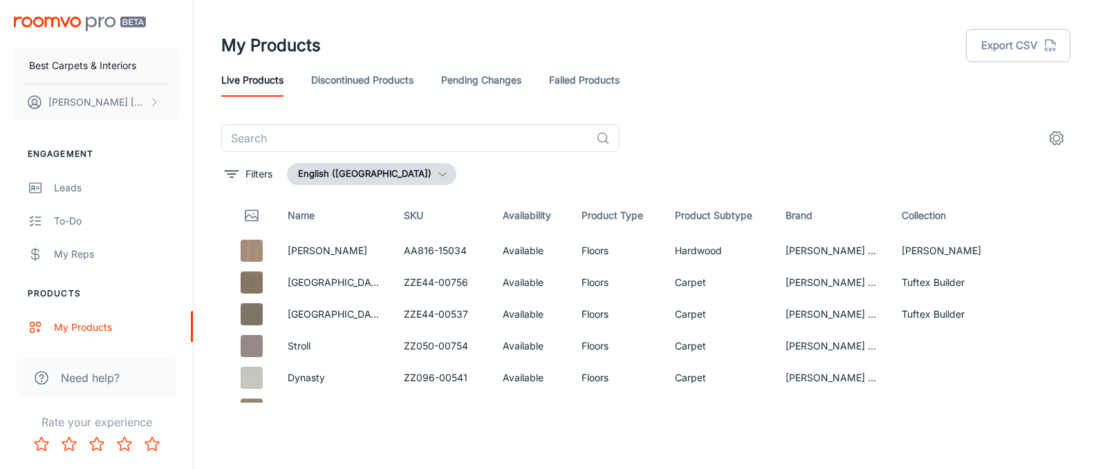
click at [64, 22] on img "scrollable content" at bounding box center [80, 24] width 132 height 15
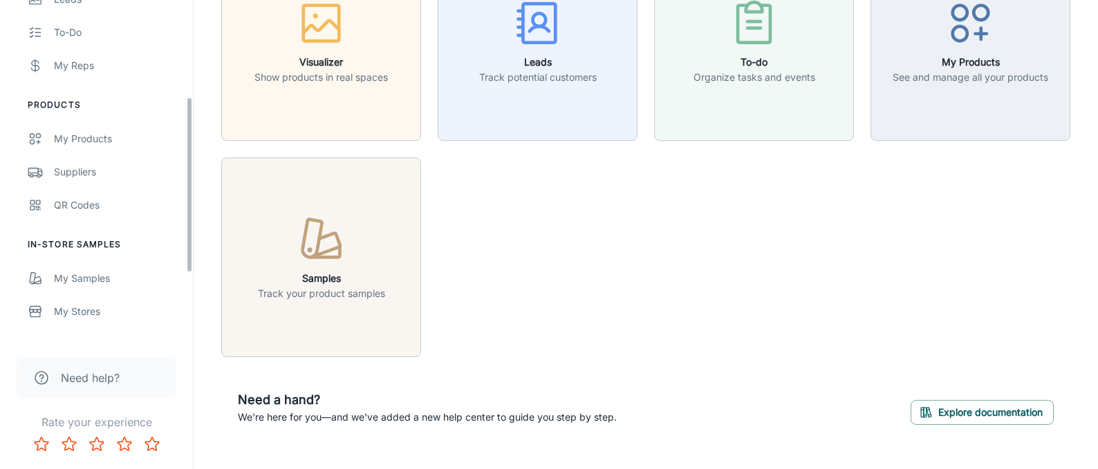
scroll to position [190, 0]
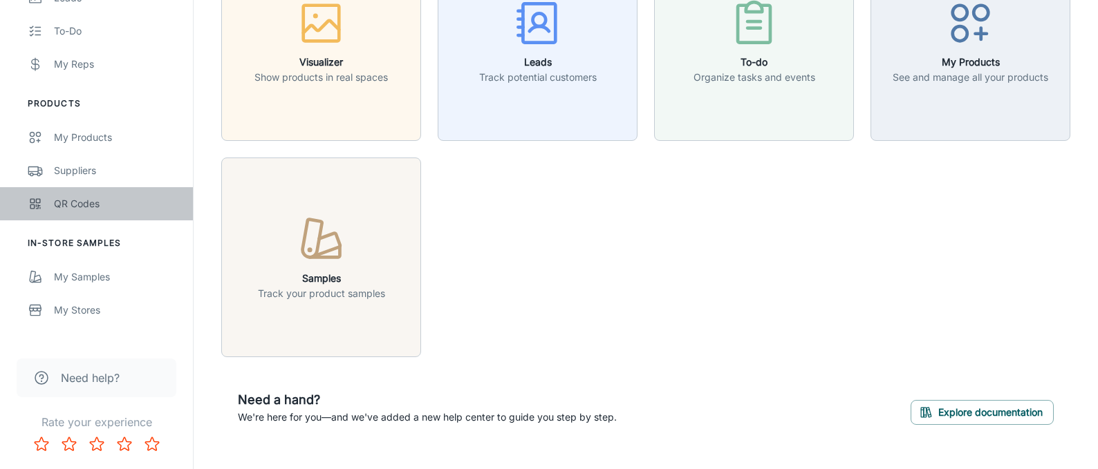
click at [57, 201] on div "QR Codes" at bounding box center [116, 203] width 125 height 15
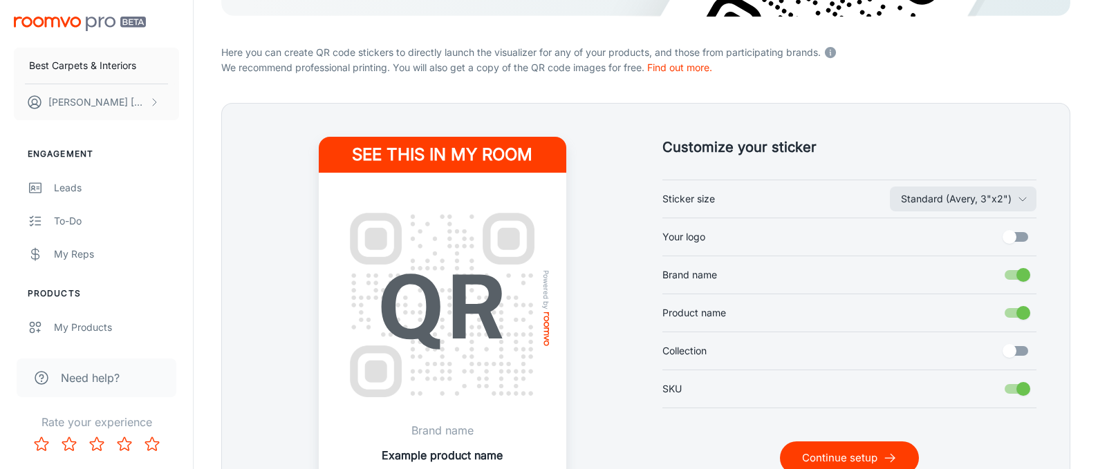
scroll to position [268, 0]
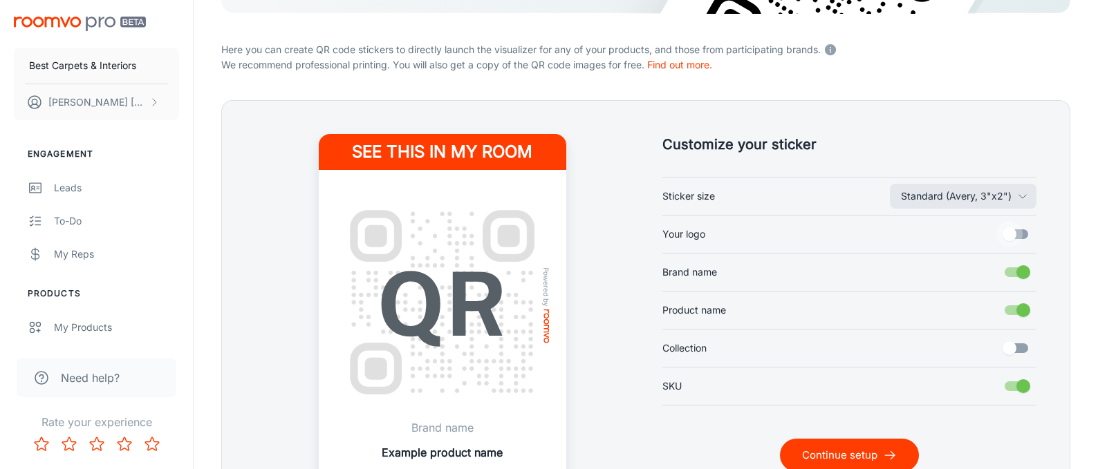
click at [1015, 237] on input "Your logo" at bounding box center [1009, 234] width 79 height 26
checkbox input "true"
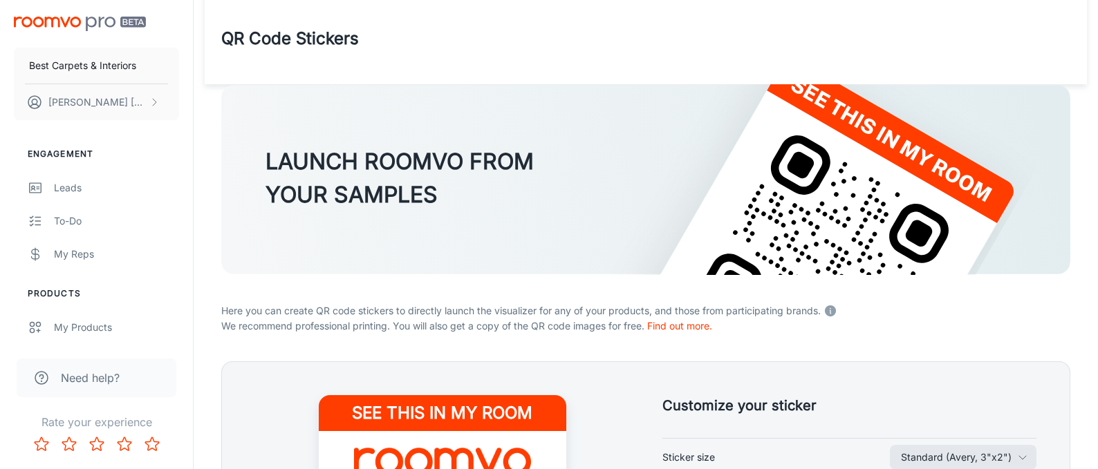
scroll to position [0, 0]
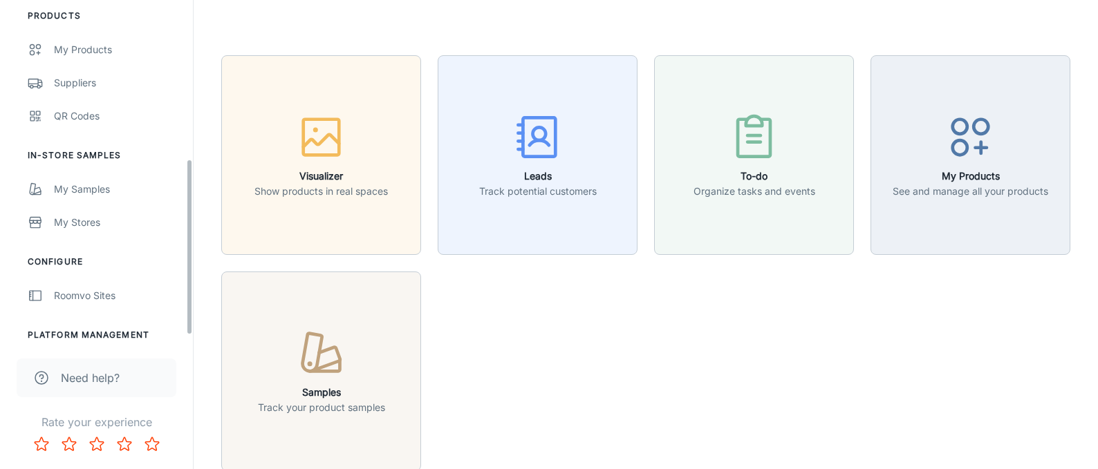
scroll to position [322, 0]
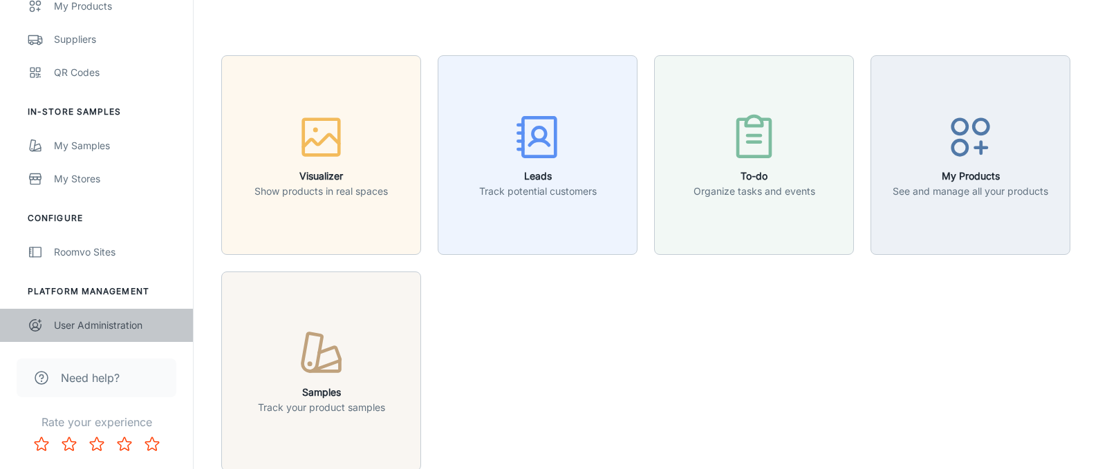
click at [64, 330] on div "User Administration" at bounding box center [116, 325] width 125 height 15
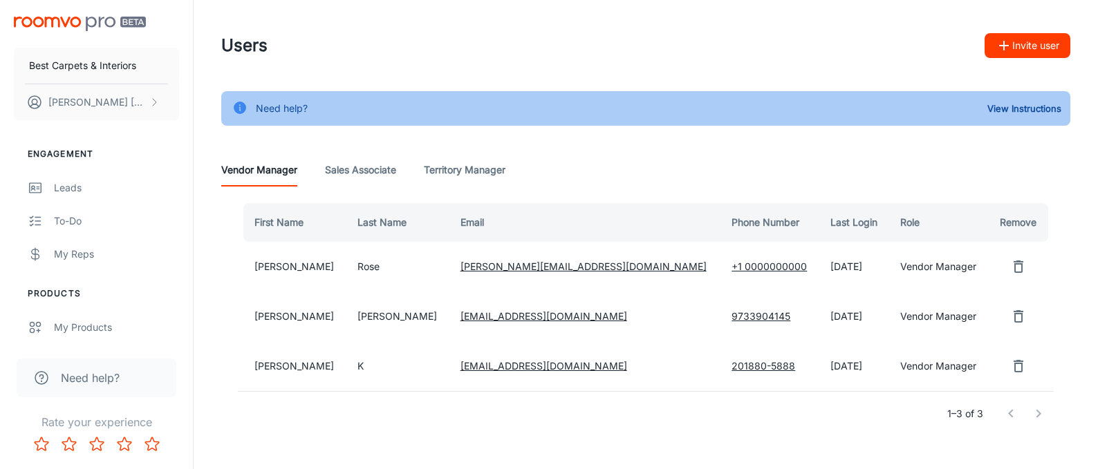
click at [58, 23] on img "scrollable content" at bounding box center [80, 24] width 132 height 15
